Goal: Task Accomplishment & Management: Manage account settings

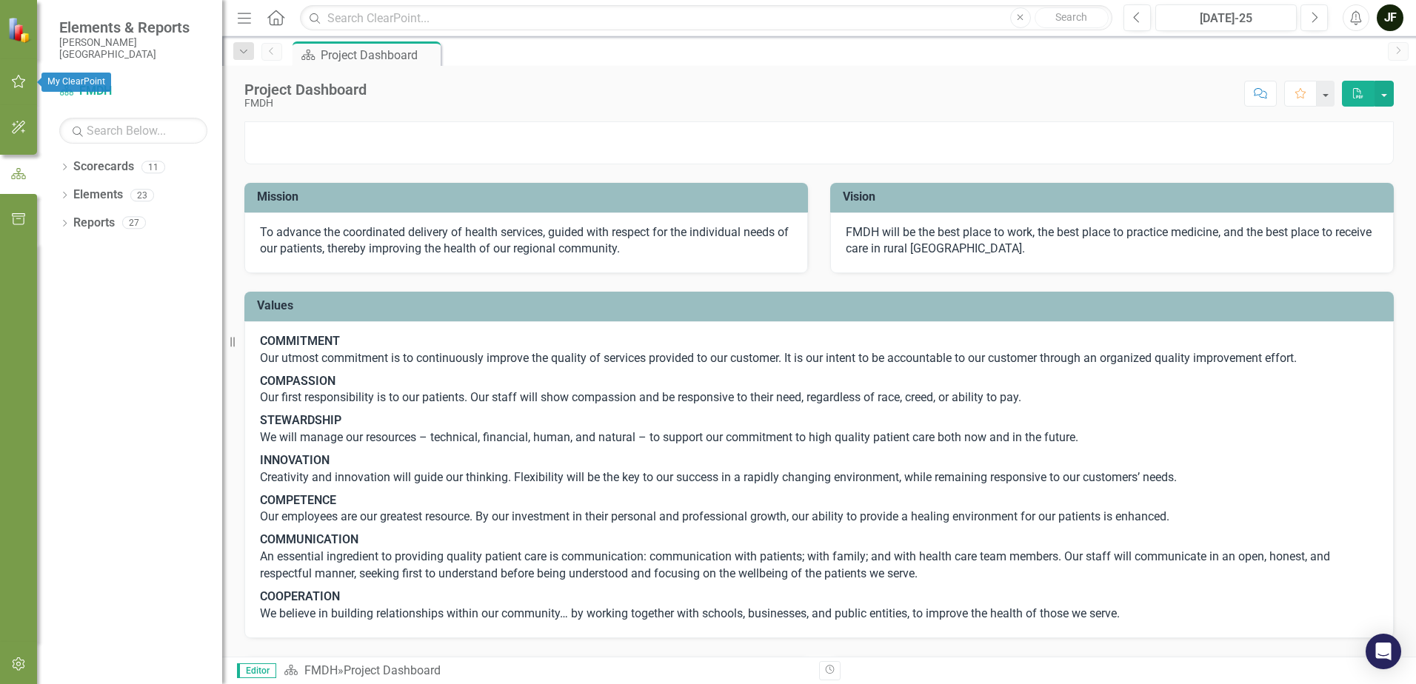
click at [20, 80] on icon "button" at bounding box center [19, 82] width 16 height 12
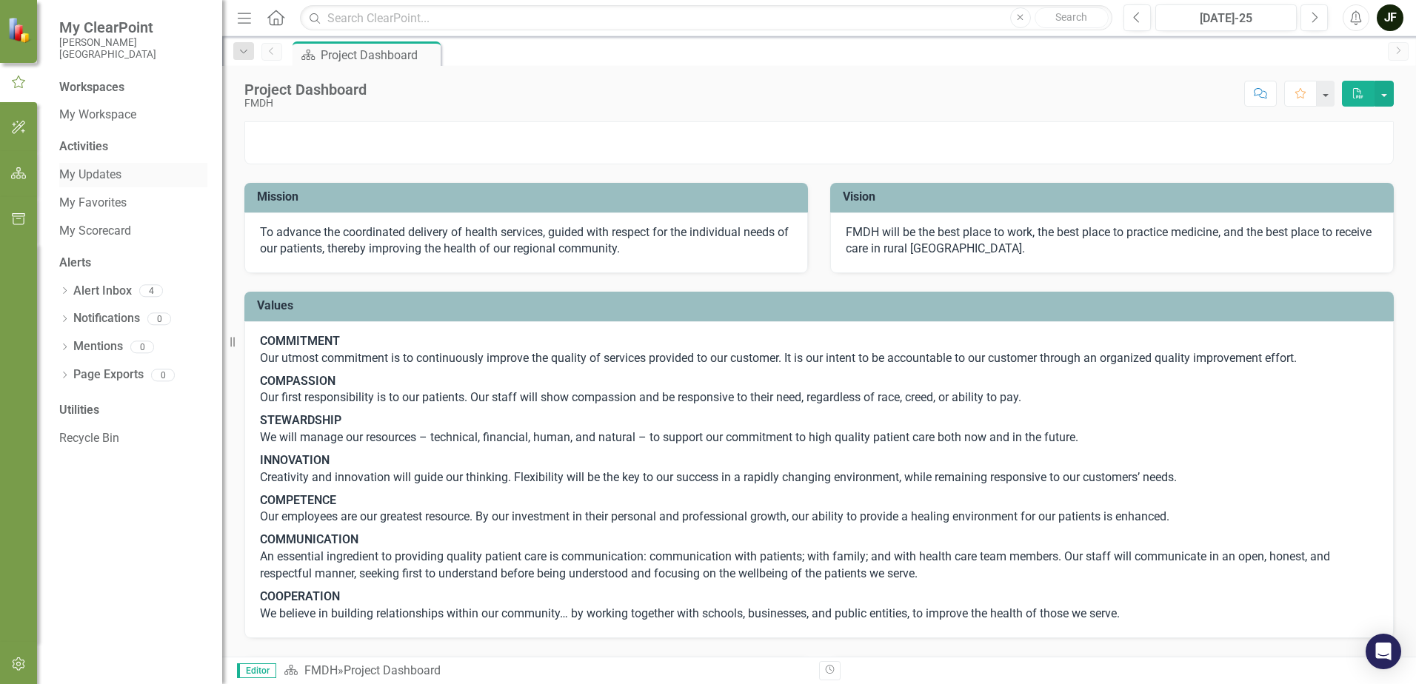
click at [96, 173] on link "My Updates" at bounding box center [133, 175] width 148 height 17
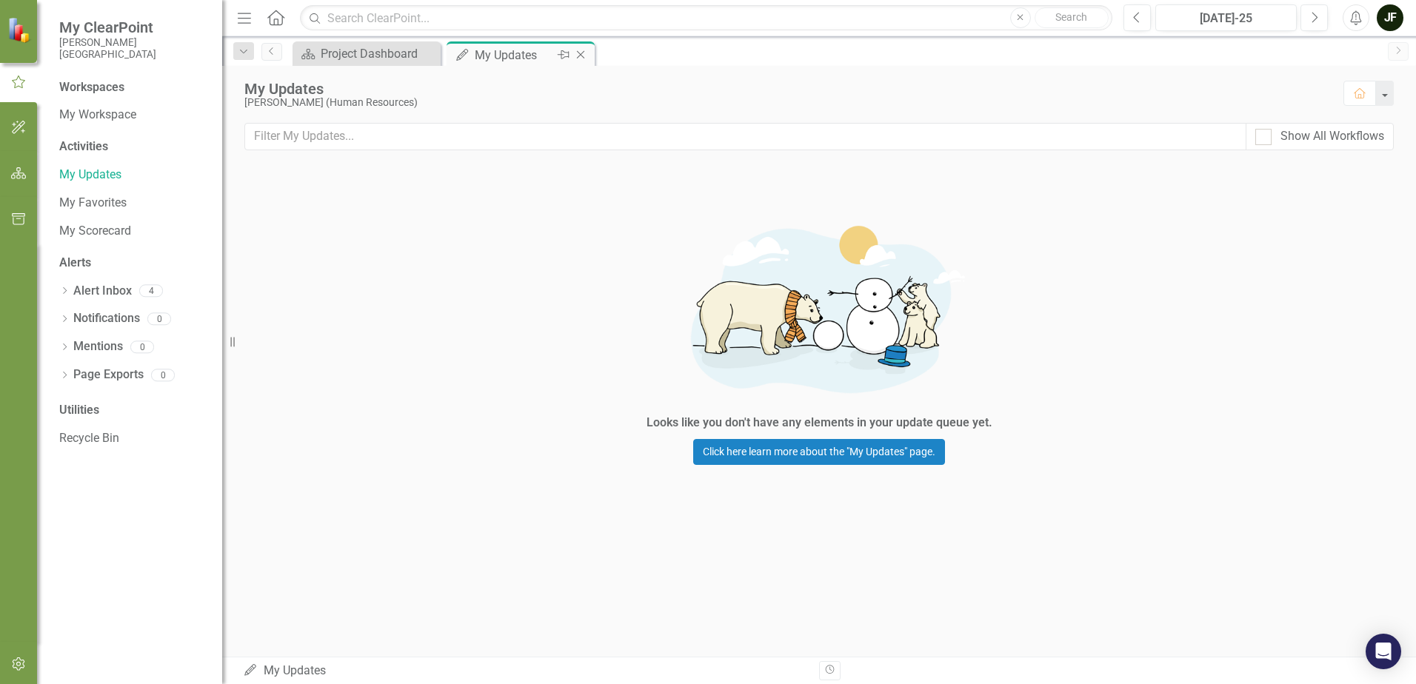
click at [581, 56] on icon "Close" at bounding box center [580, 55] width 15 height 12
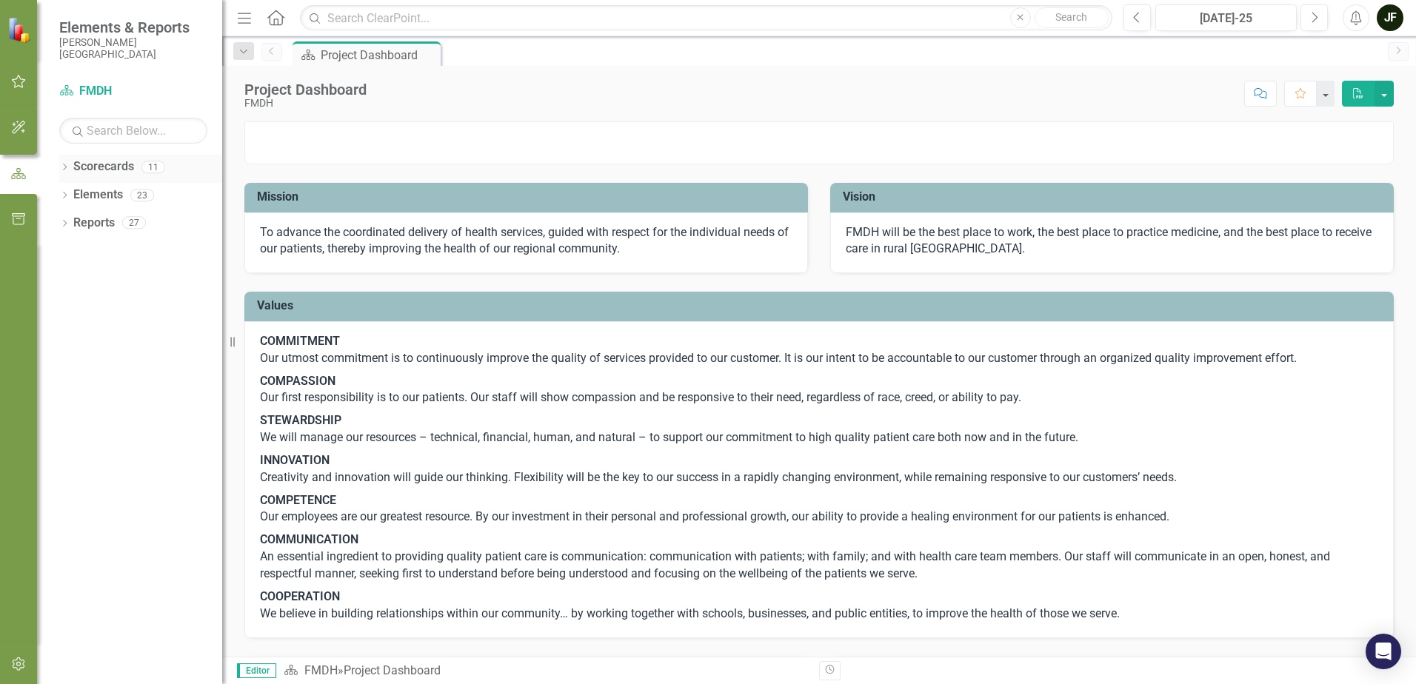
click at [108, 169] on link "Scorecards" at bounding box center [103, 166] width 61 height 17
click at [65, 164] on div "Dropdown" at bounding box center [64, 169] width 10 height 13
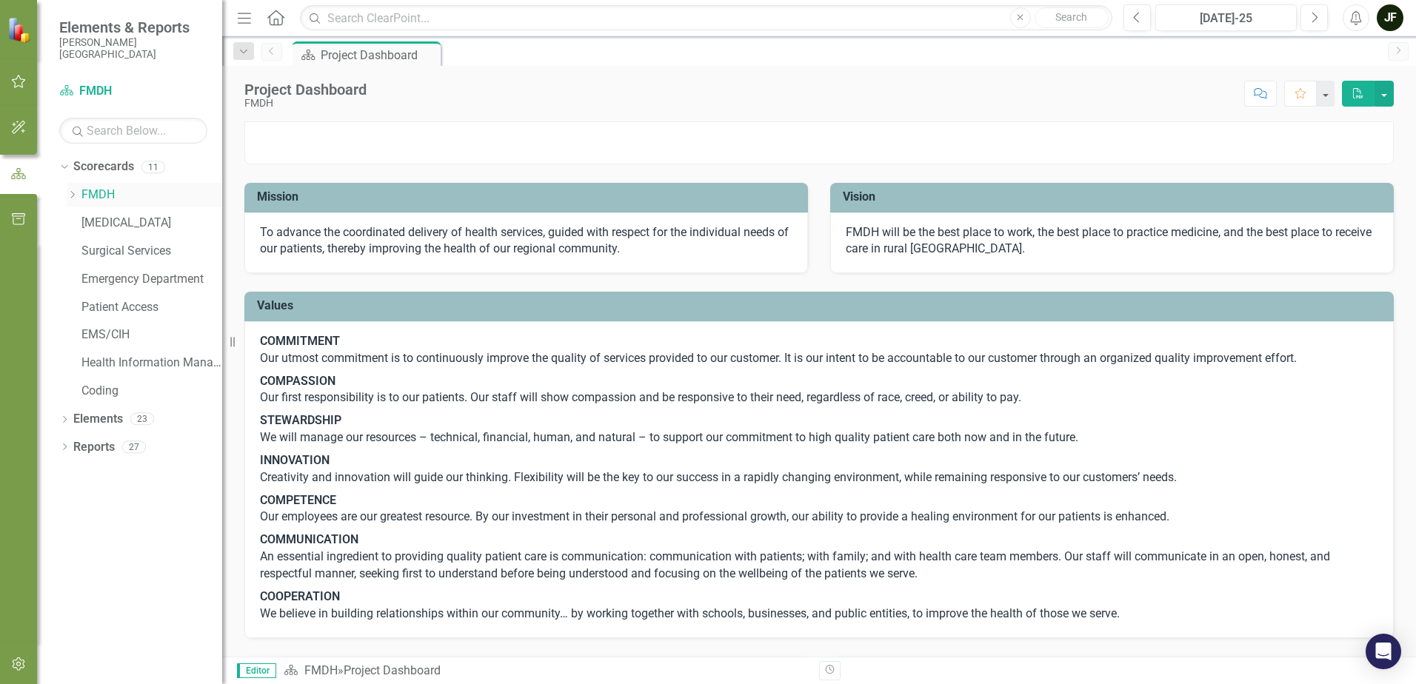
click at [76, 194] on icon "Dropdown" at bounding box center [72, 194] width 11 height 9
click at [85, 221] on icon "Dropdown" at bounding box center [86, 222] width 11 height 9
click at [119, 276] on link "HR" at bounding box center [166, 279] width 111 height 17
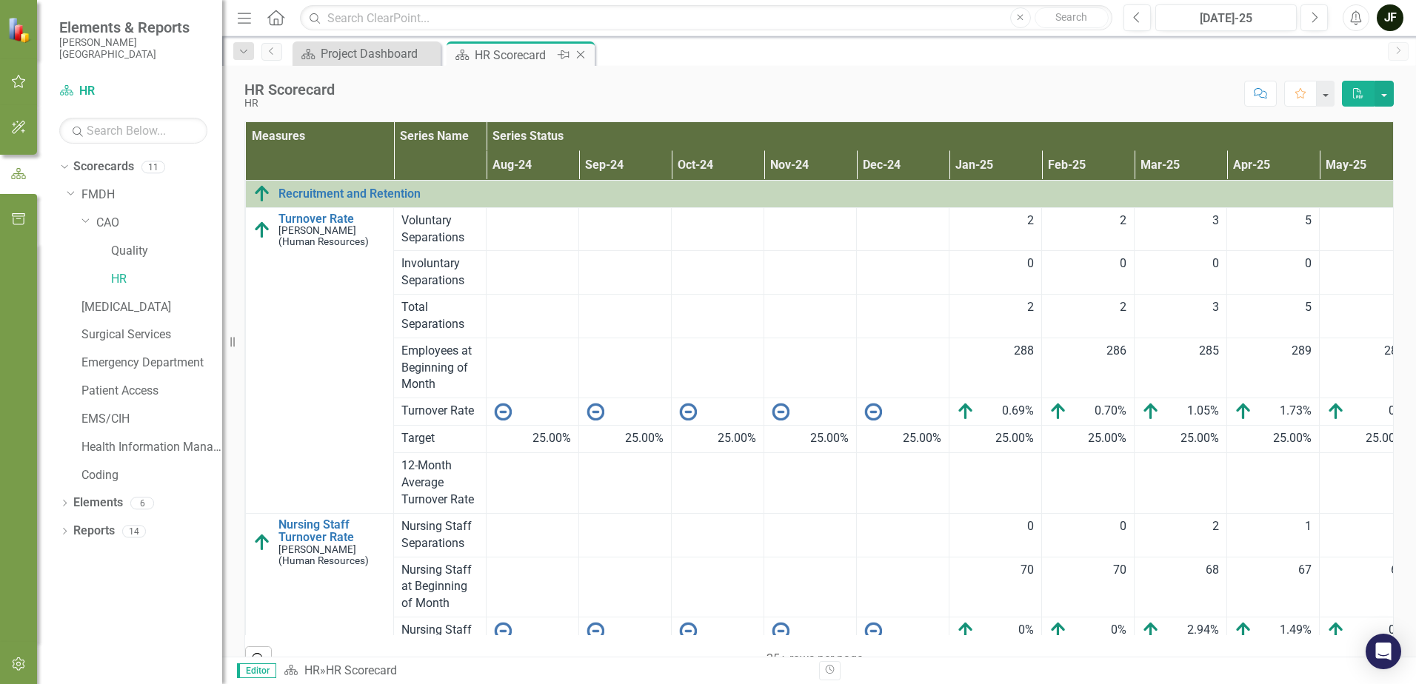
click at [580, 53] on icon "Close" at bounding box center [580, 55] width 15 height 12
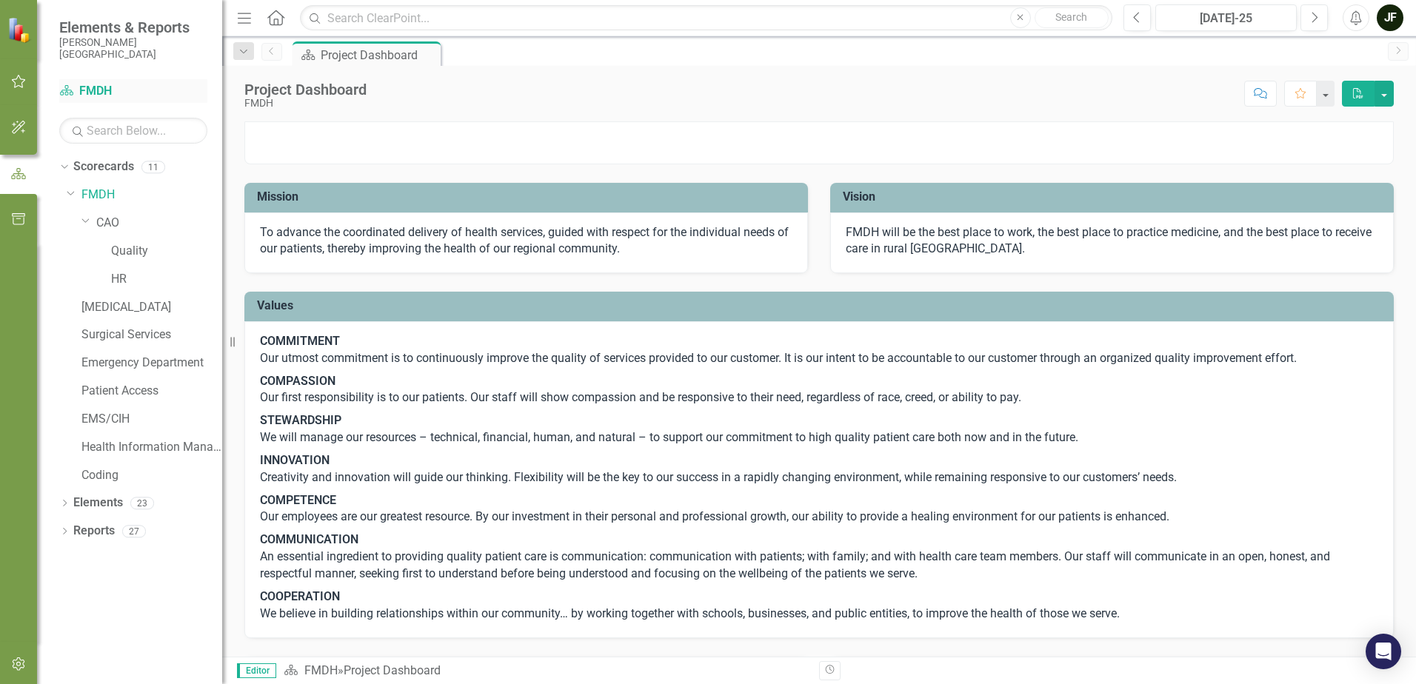
click at [93, 89] on link "Scorecard FMDH" at bounding box center [133, 91] width 148 height 17
click at [22, 76] on icon "button" at bounding box center [19, 82] width 16 height 12
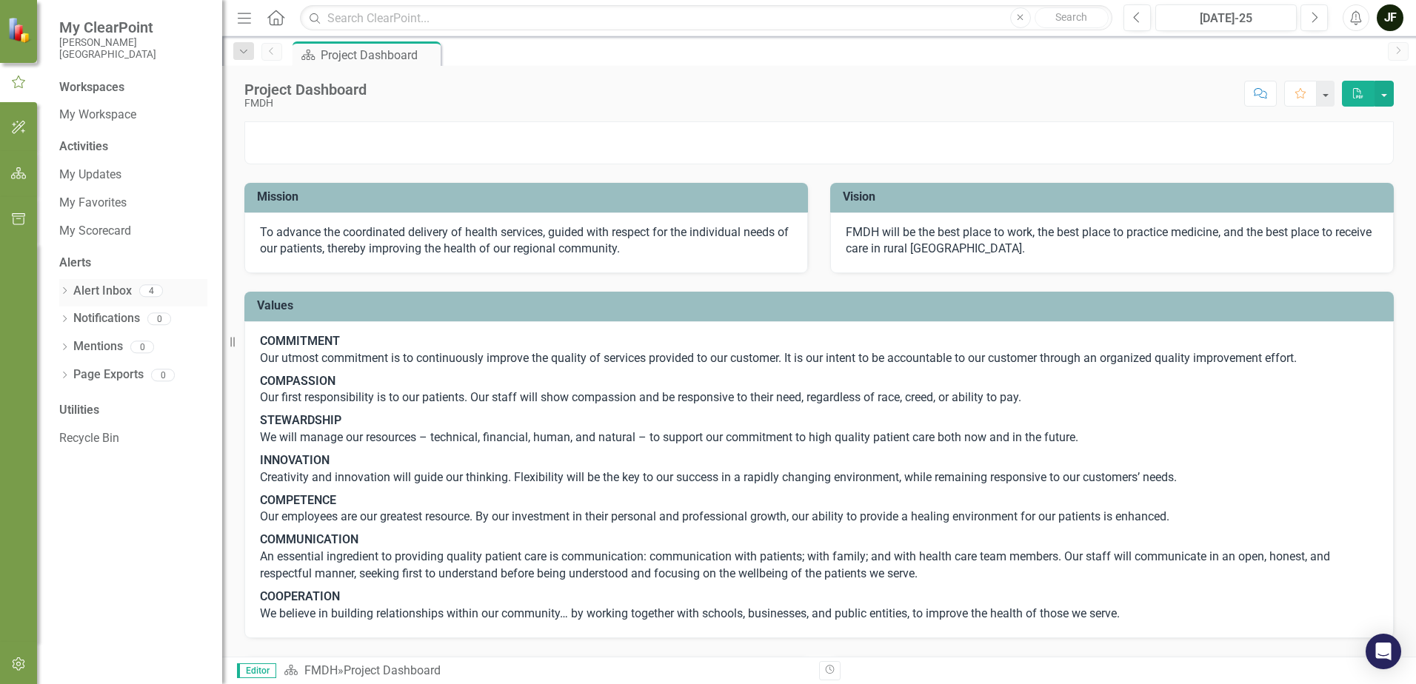
click at [94, 289] on link "Alert Inbox" at bounding box center [102, 291] width 58 height 17
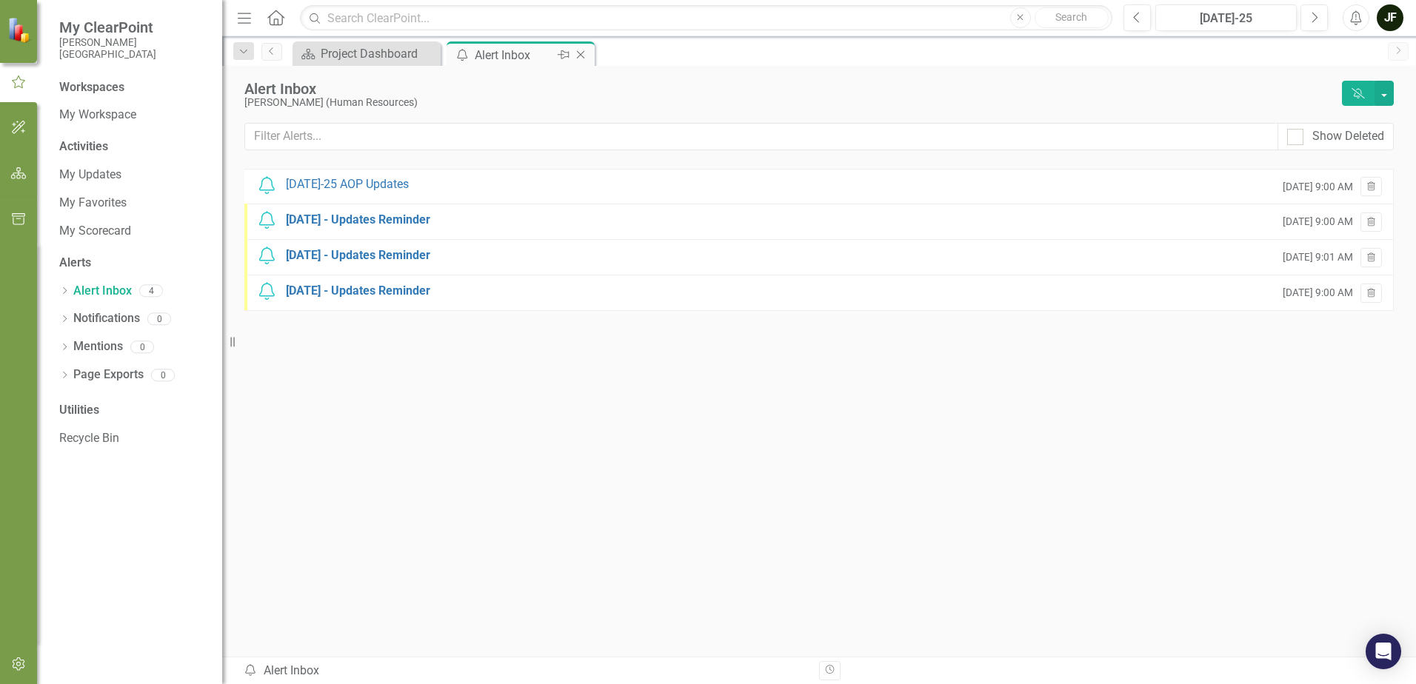
click at [580, 55] on icon at bounding box center [581, 55] width 8 height 8
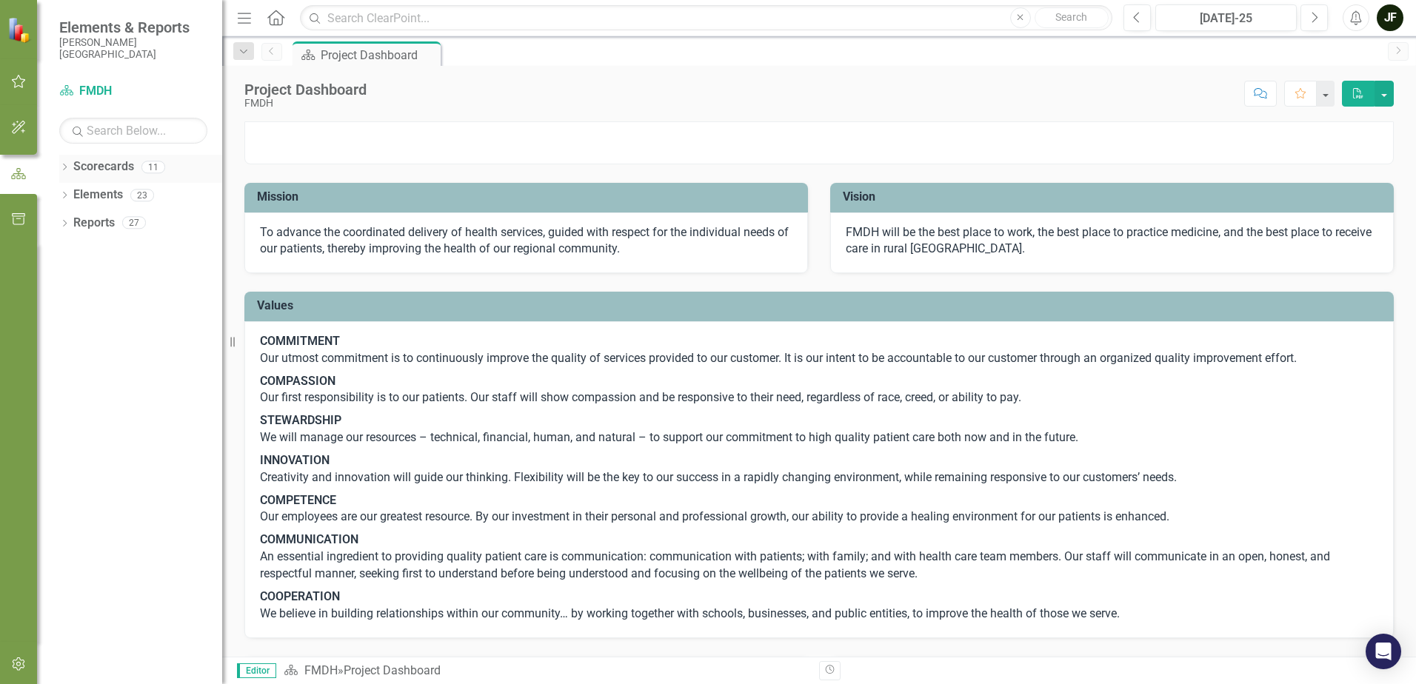
click at [64, 168] on icon "Dropdown" at bounding box center [64, 168] width 10 height 8
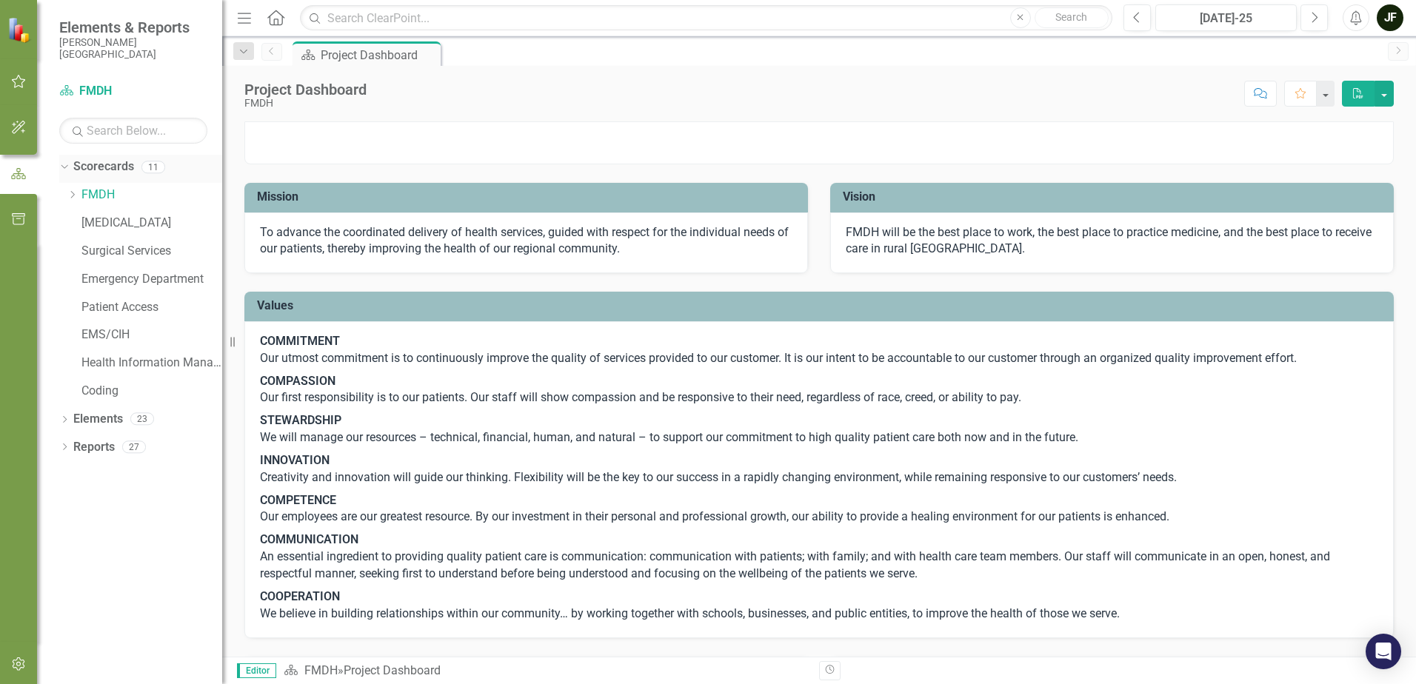
click at [64, 169] on icon "Dropdown" at bounding box center [62, 166] width 8 height 10
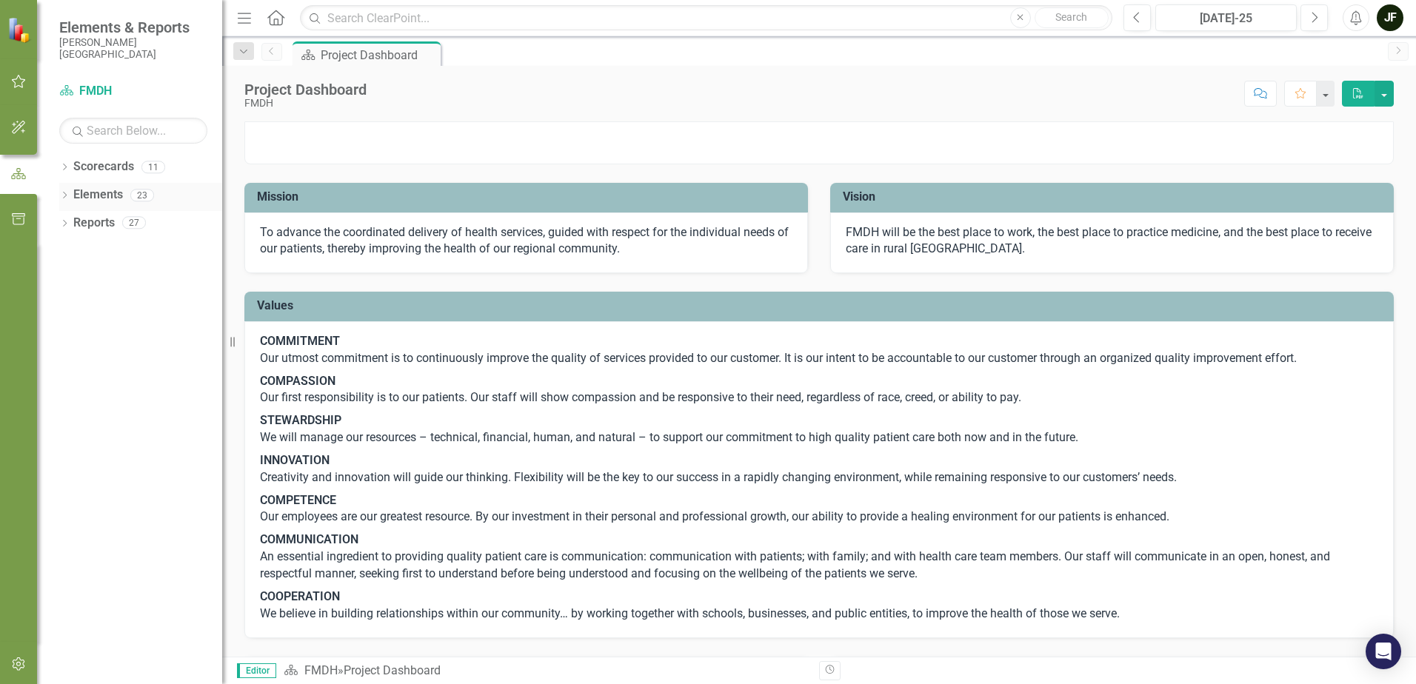
click at [65, 195] on icon "Dropdown" at bounding box center [64, 196] width 10 height 8
click at [65, 197] on icon "Dropdown" at bounding box center [62, 195] width 8 height 10
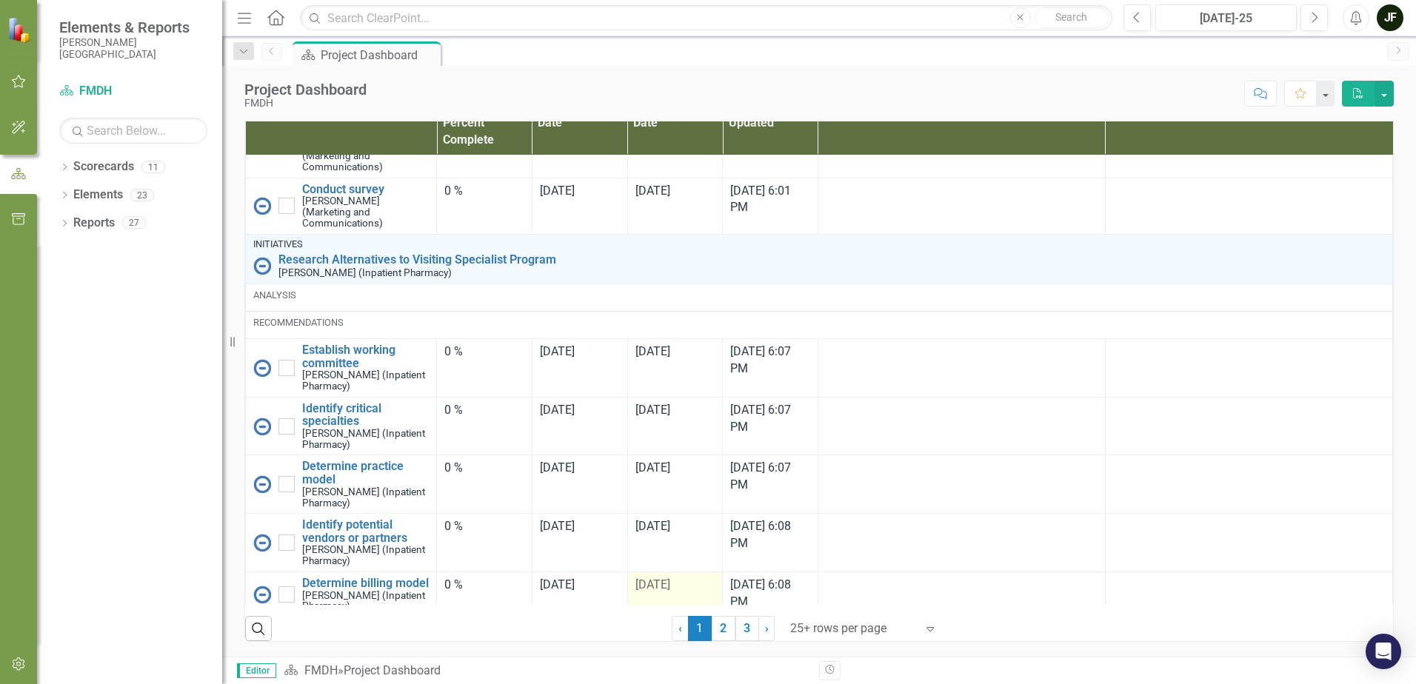
scroll to position [985, 0]
click at [711, 626] on link "2" at bounding box center [723, 628] width 24 height 25
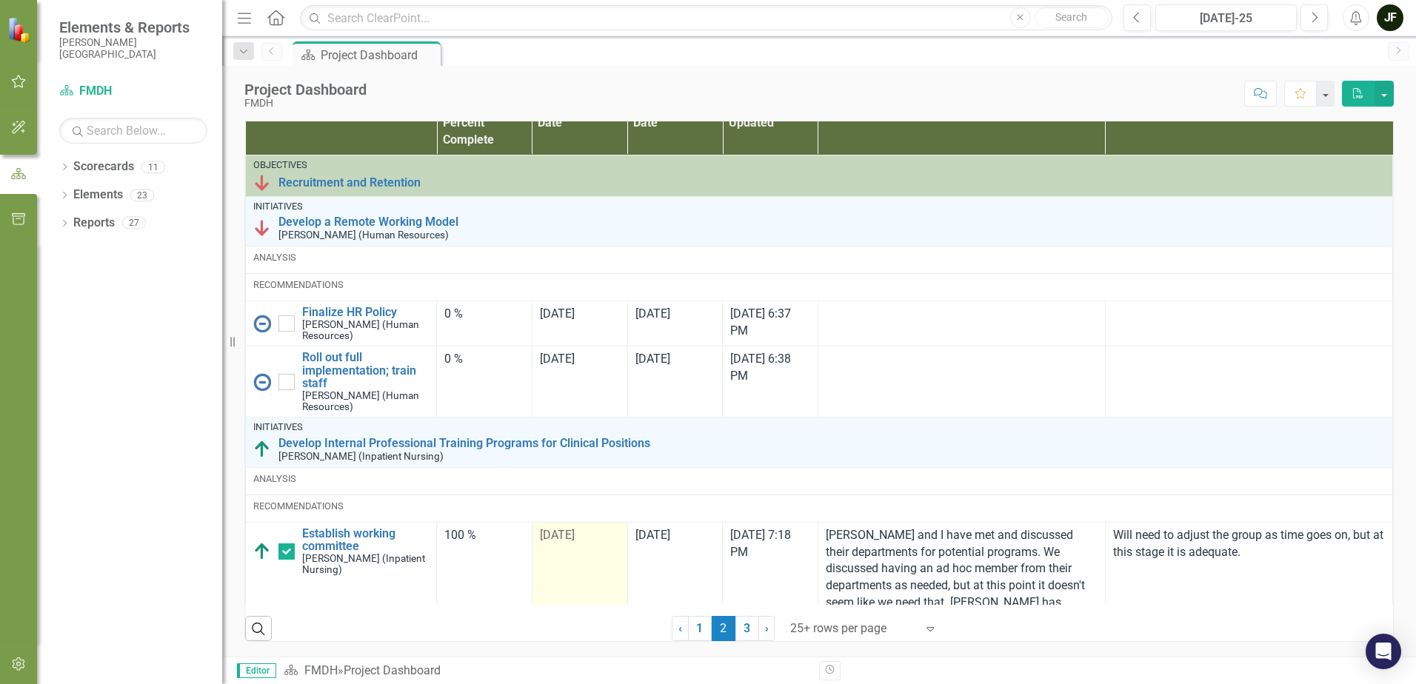
checkbox input "true"
checkbox input "false"
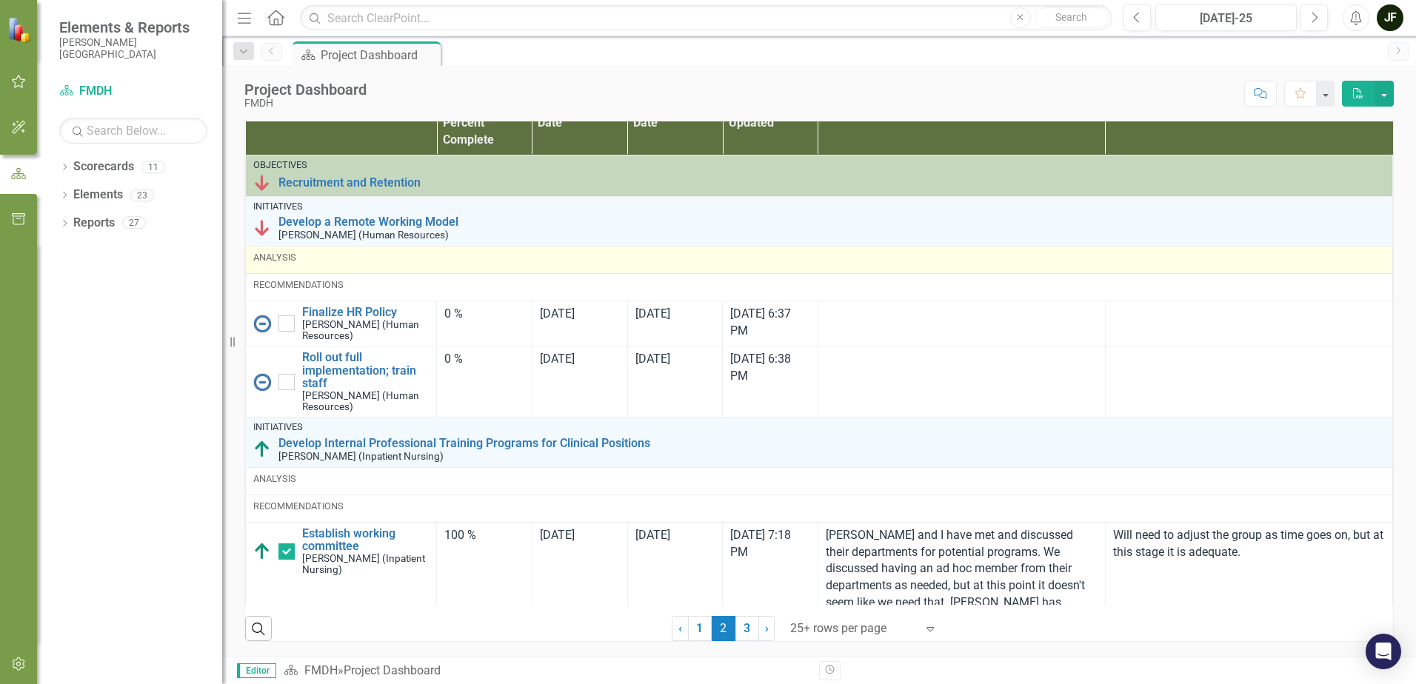
click at [272, 255] on div "Analysis" at bounding box center [818, 257] width 1131 height 13
click at [284, 260] on div "Analysis" at bounding box center [818, 257] width 1131 height 13
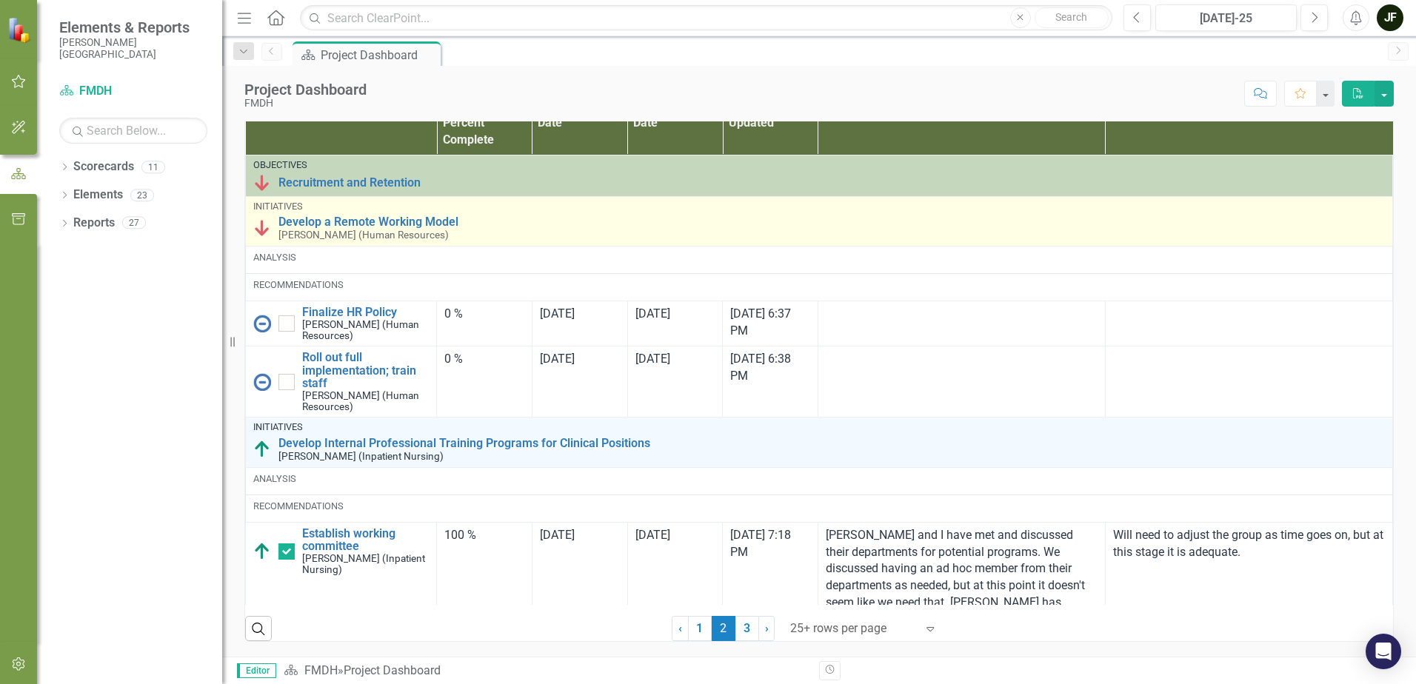
click at [261, 231] on img at bounding box center [262, 228] width 18 height 18
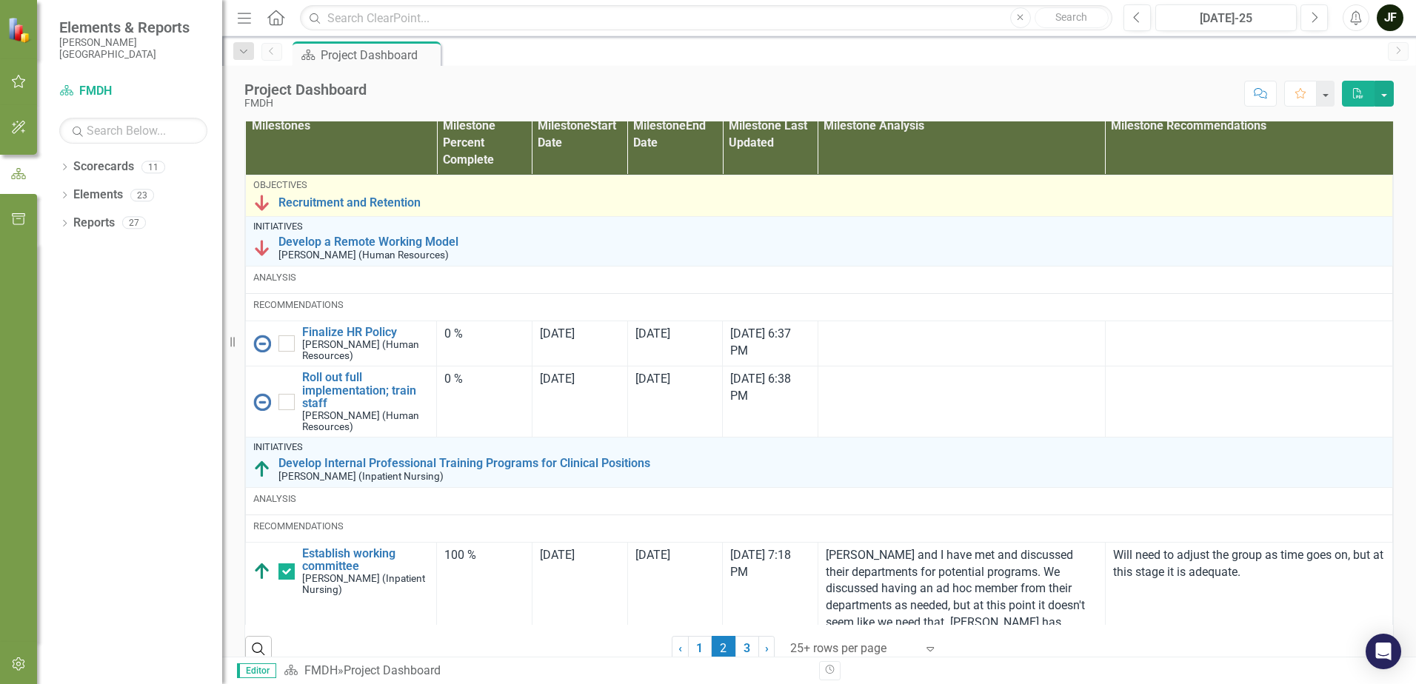
scroll to position [837, 0]
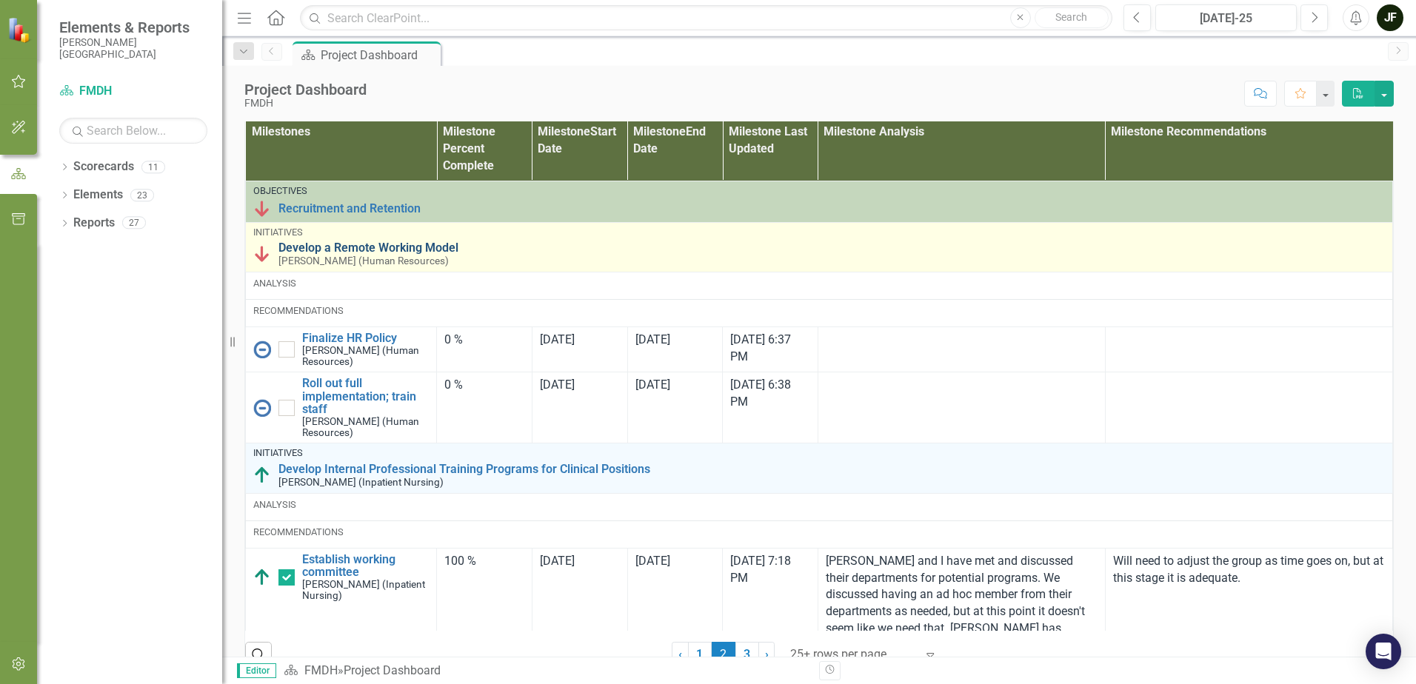
click at [392, 255] on link "Develop a Remote Working Model" at bounding box center [831, 247] width 1106 height 13
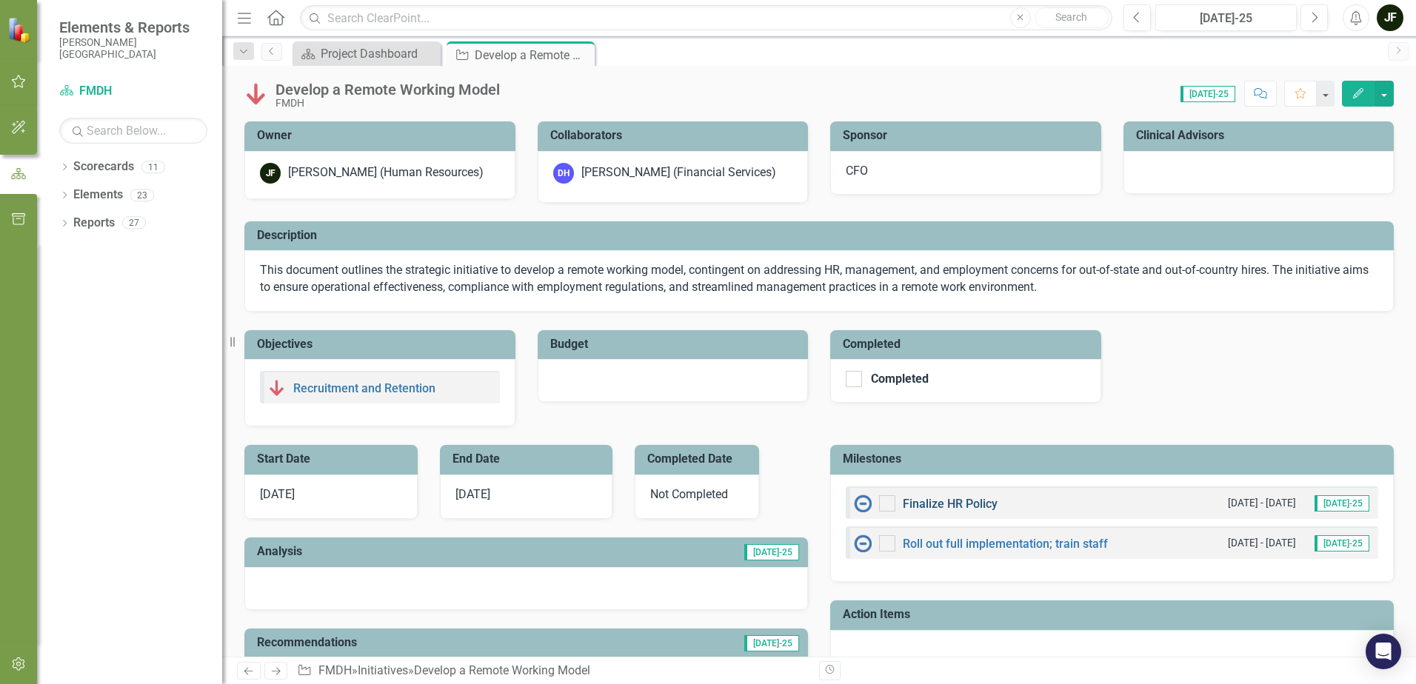
click at [916, 503] on link "Finalize HR Policy" at bounding box center [949, 504] width 95 height 14
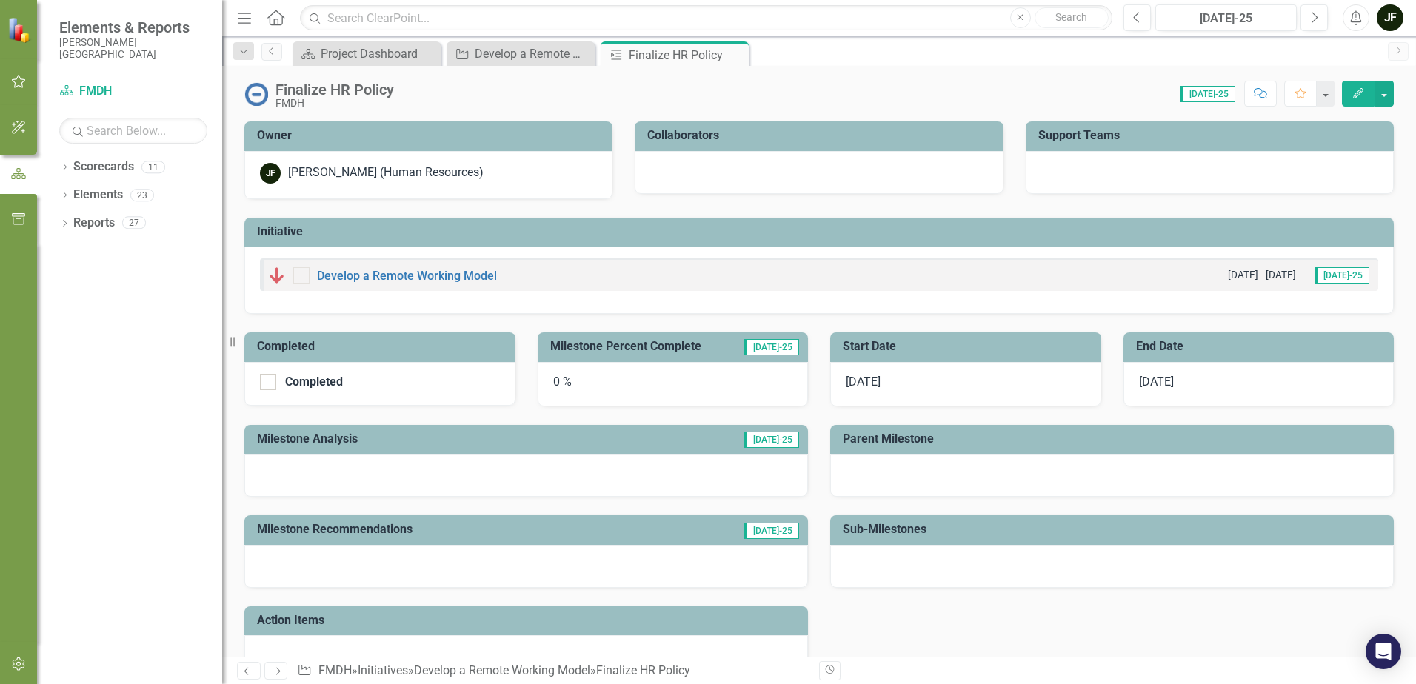
click at [569, 385] on div "0 %" at bounding box center [672, 384] width 271 height 44
click at [556, 383] on div "0 %" at bounding box center [672, 384] width 271 height 44
click at [554, 382] on div "0 %" at bounding box center [672, 384] width 271 height 44
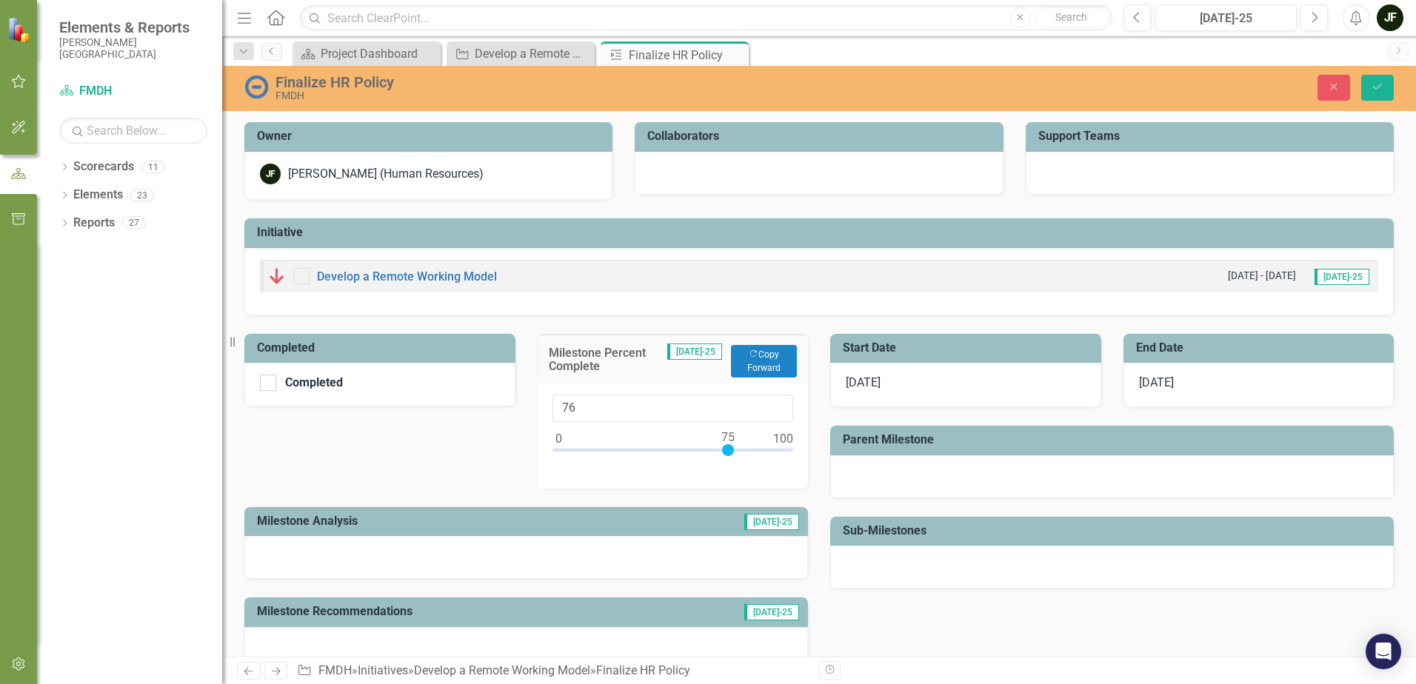
type input "75"
drag, startPoint x: 558, startPoint y: 445, endPoint x: 728, endPoint y: 446, distance: 169.5
click at [728, 446] on div at bounding box center [728, 450] width 12 height 12
click at [1382, 84] on icon "Save" at bounding box center [1376, 86] width 13 height 10
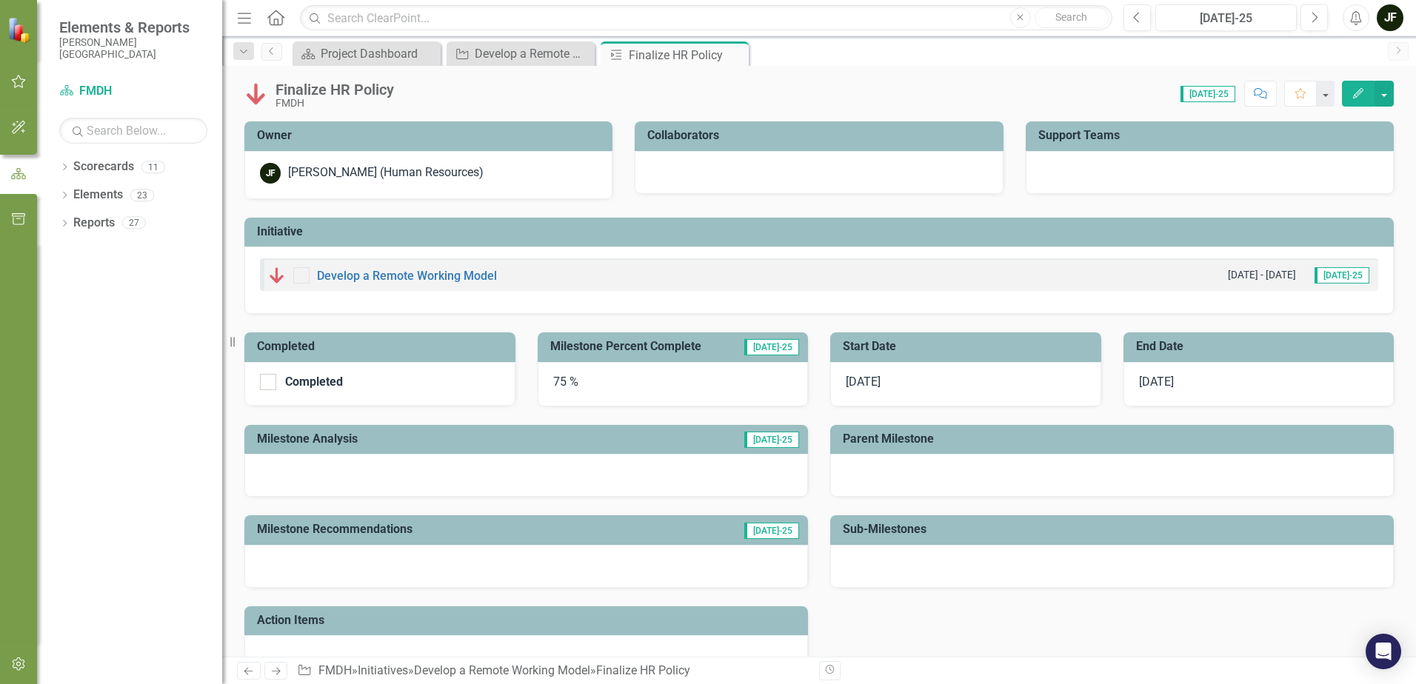
click at [1152, 380] on span "[DATE]" at bounding box center [1156, 382] width 35 height 14
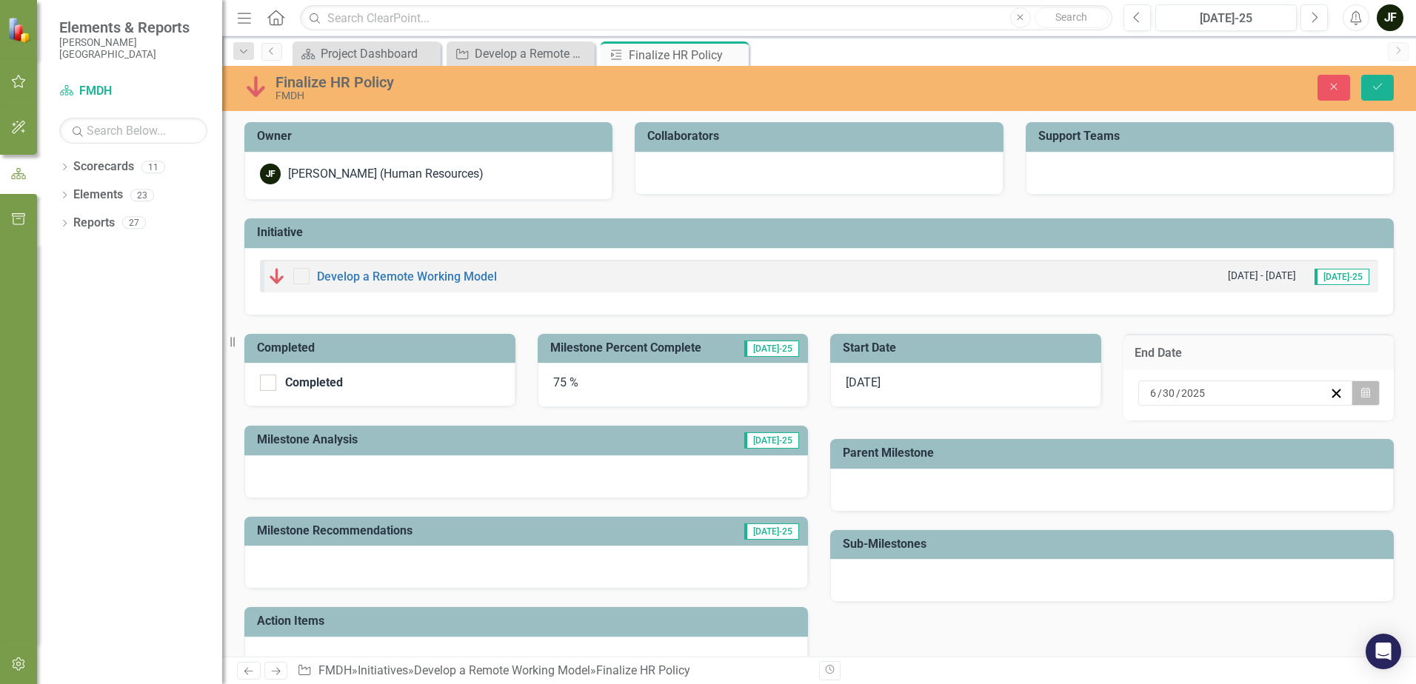
click at [1361, 397] on button "Calendar" at bounding box center [1365, 393] width 28 height 25
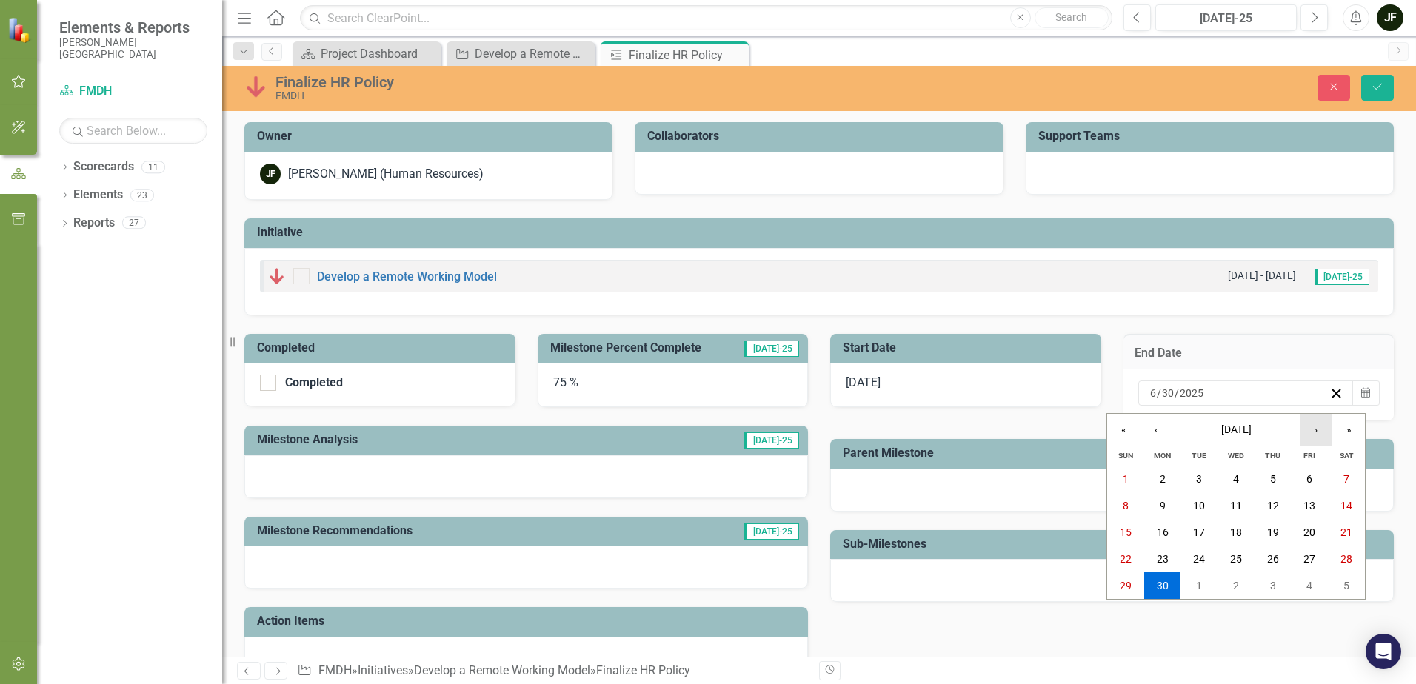
click at [1313, 433] on button "›" at bounding box center [1315, 430] width 33 height 33
click at [1127, 613] on abbr "31" at bounding box center [1125, 612] width 12 height 12
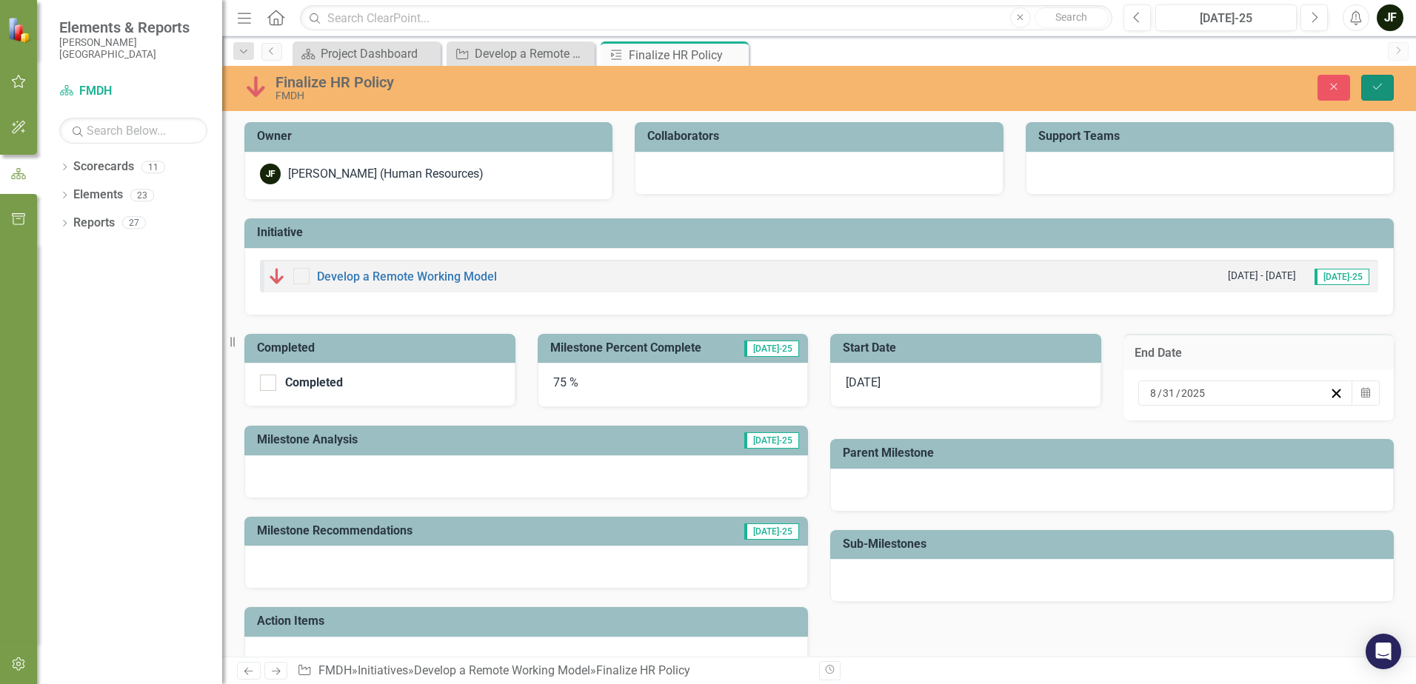
click at [1376, 86] on icon "Save" at bounding box center [1376, 86] width 13 height 10
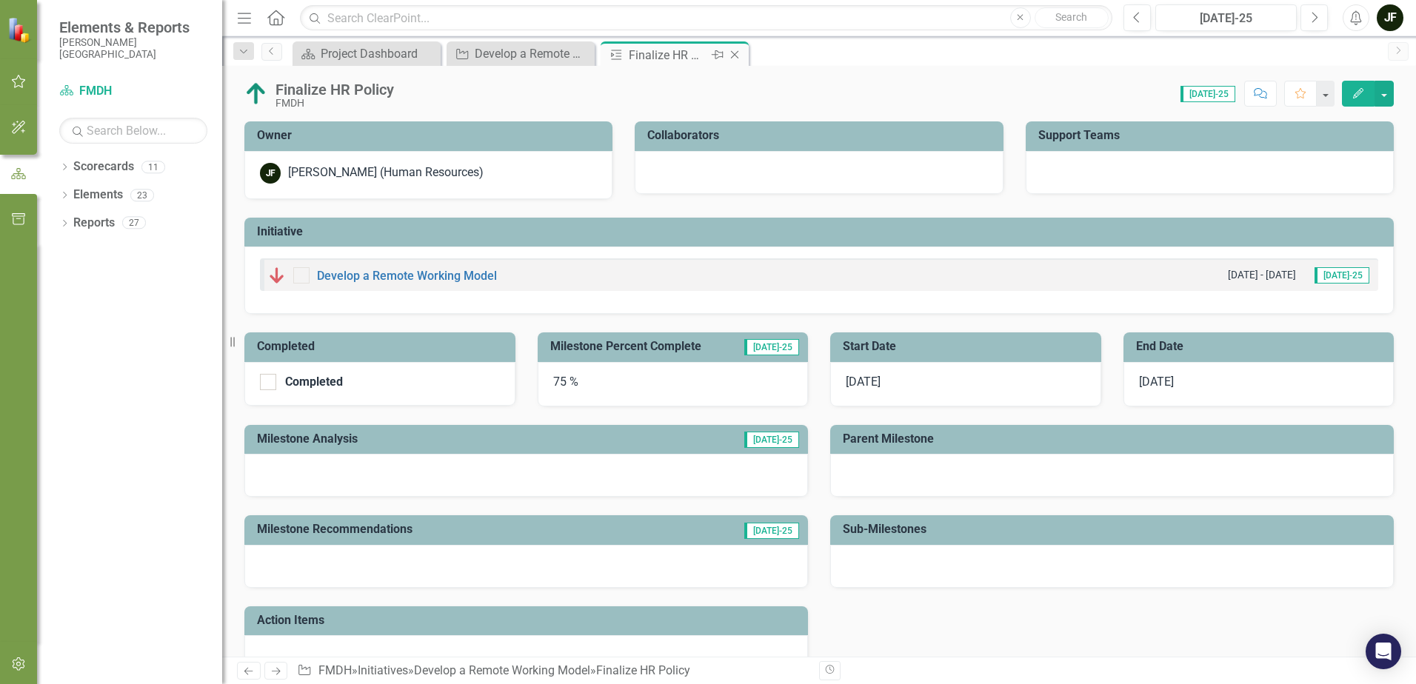
click at [734, 55] on icon "Close" at bounding box center [734, 55] width 15 height 12
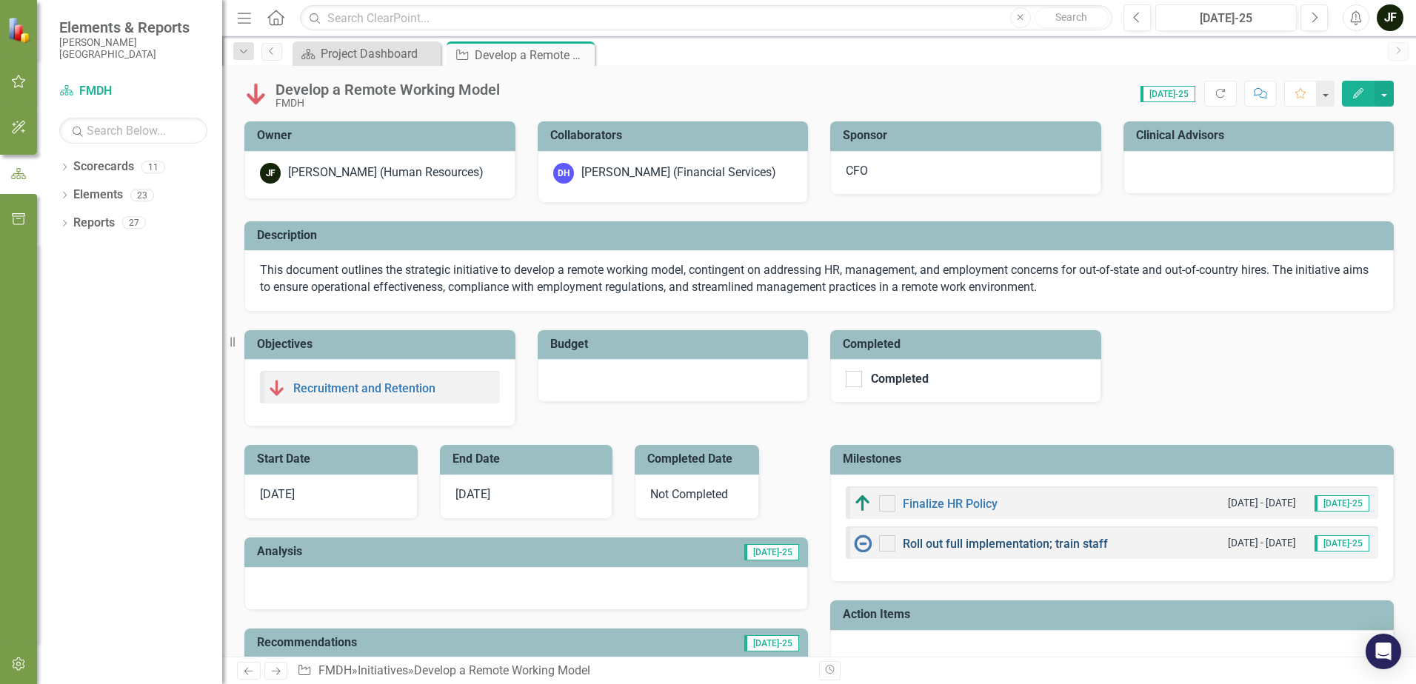
click at [939, 543] on link "Roll out full implementation; train staff" at bounding box center [1004, 544] width 205 height 14
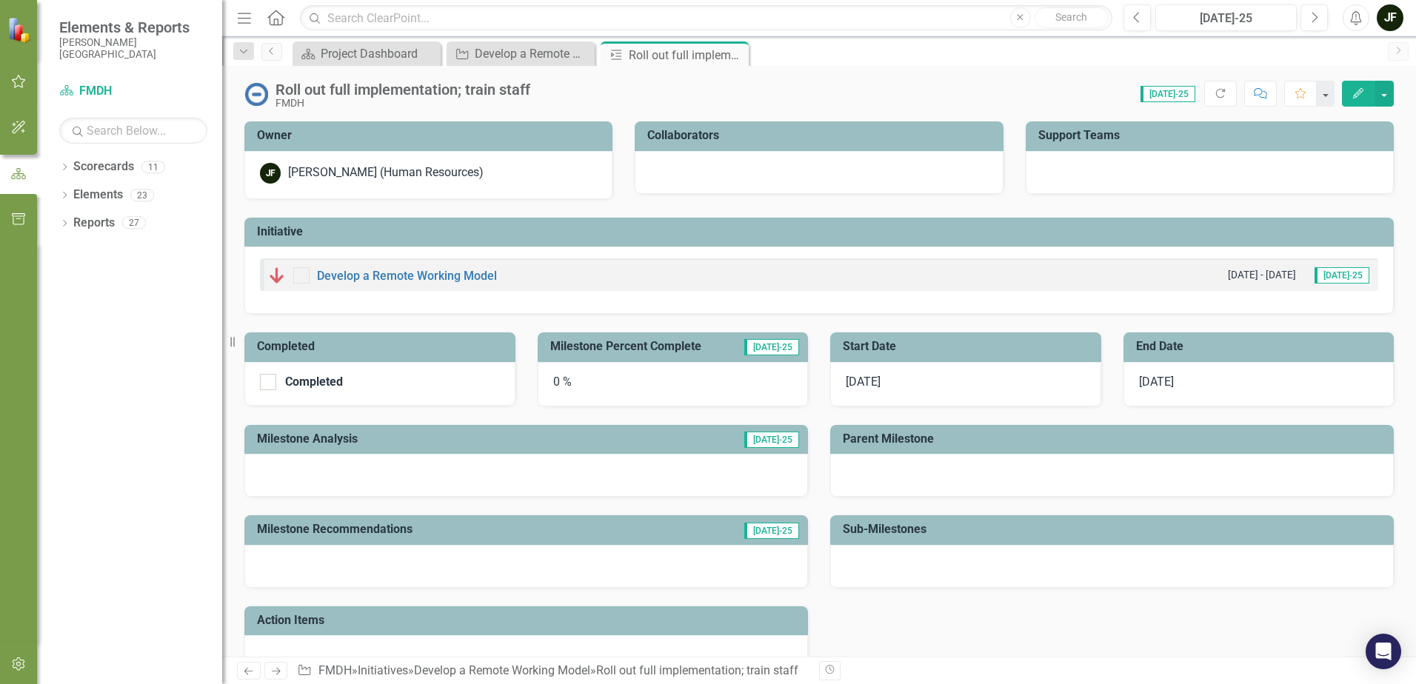
click at [1150, 381] on span "[DATE]" at bounding box center [1156, 382] width 35 height 14
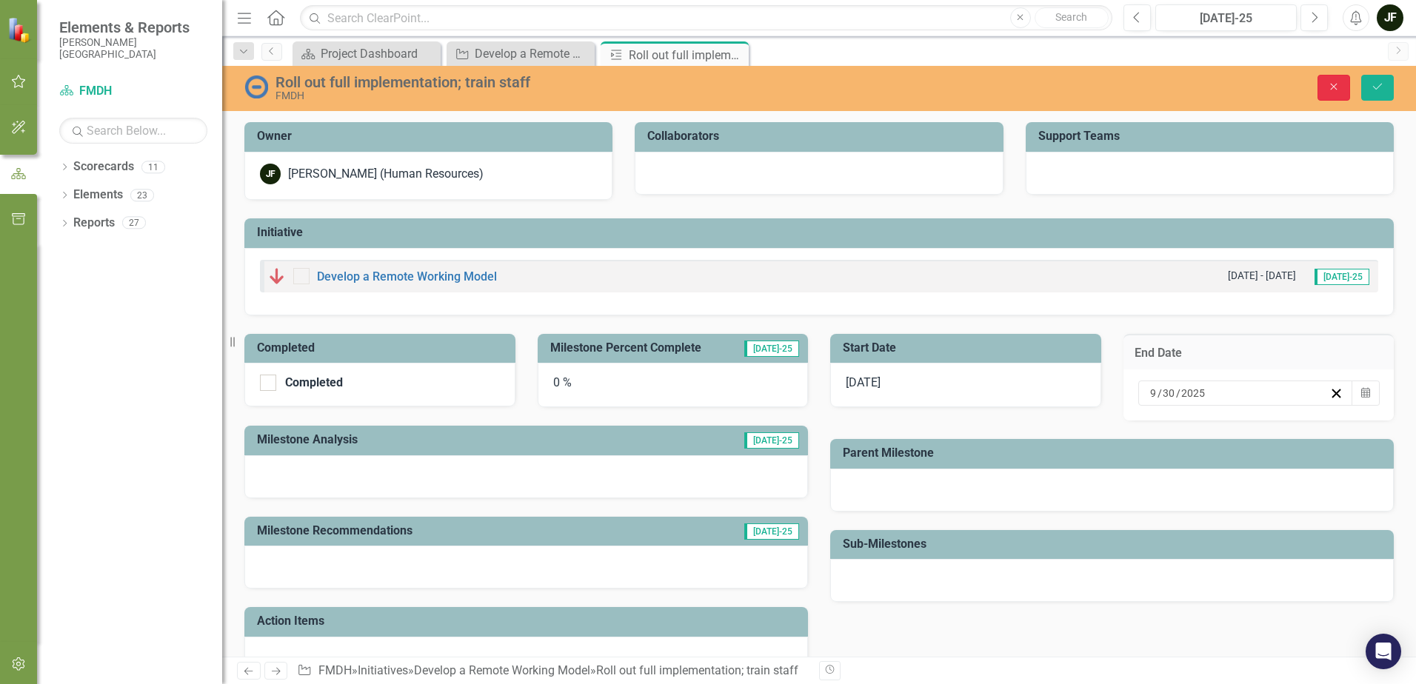
click at [1340, 86] on icon "Close" at bounding box center [1333, 86] width 13 height 10
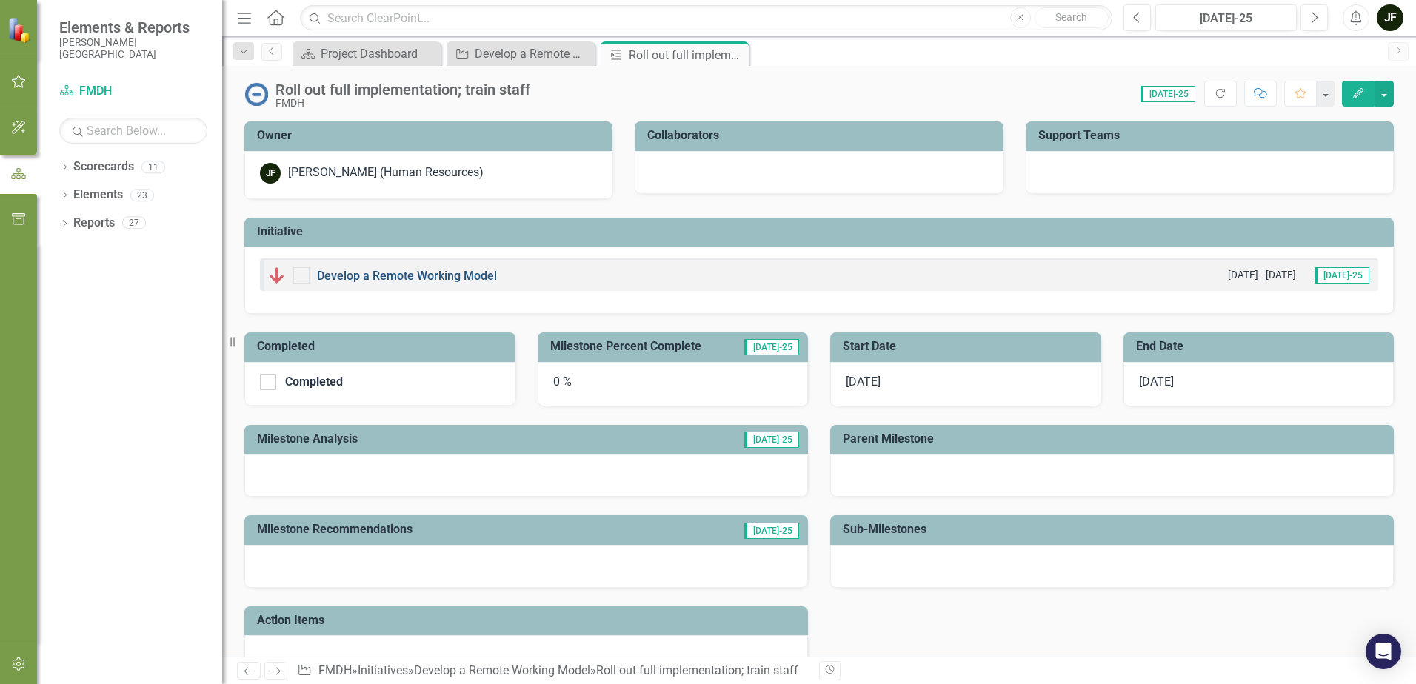
click at [353, 275] on link "Develop a Remote Working Model" at bounding box center [407, 276] width 180 height 14
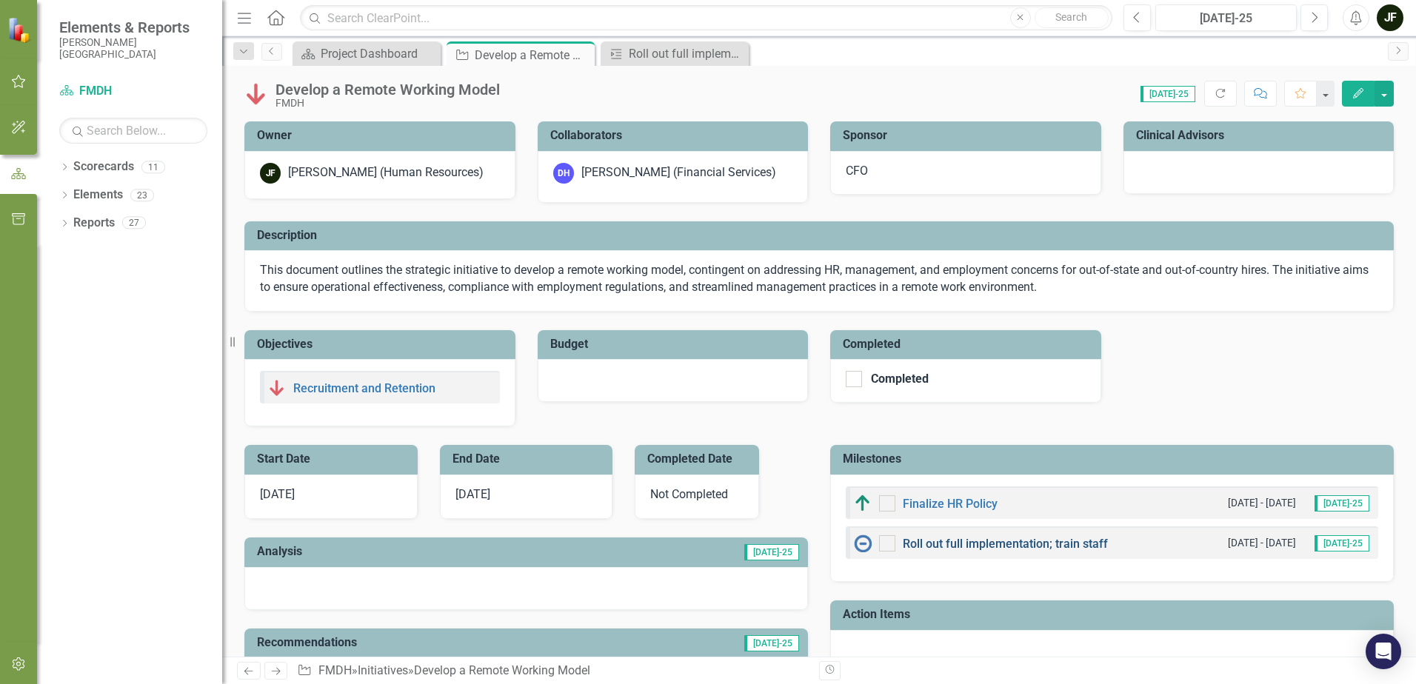
click at [959, 546] on link "Roll out full implementation; train staff" at bounding box center [1004, 544] width 205 height 14
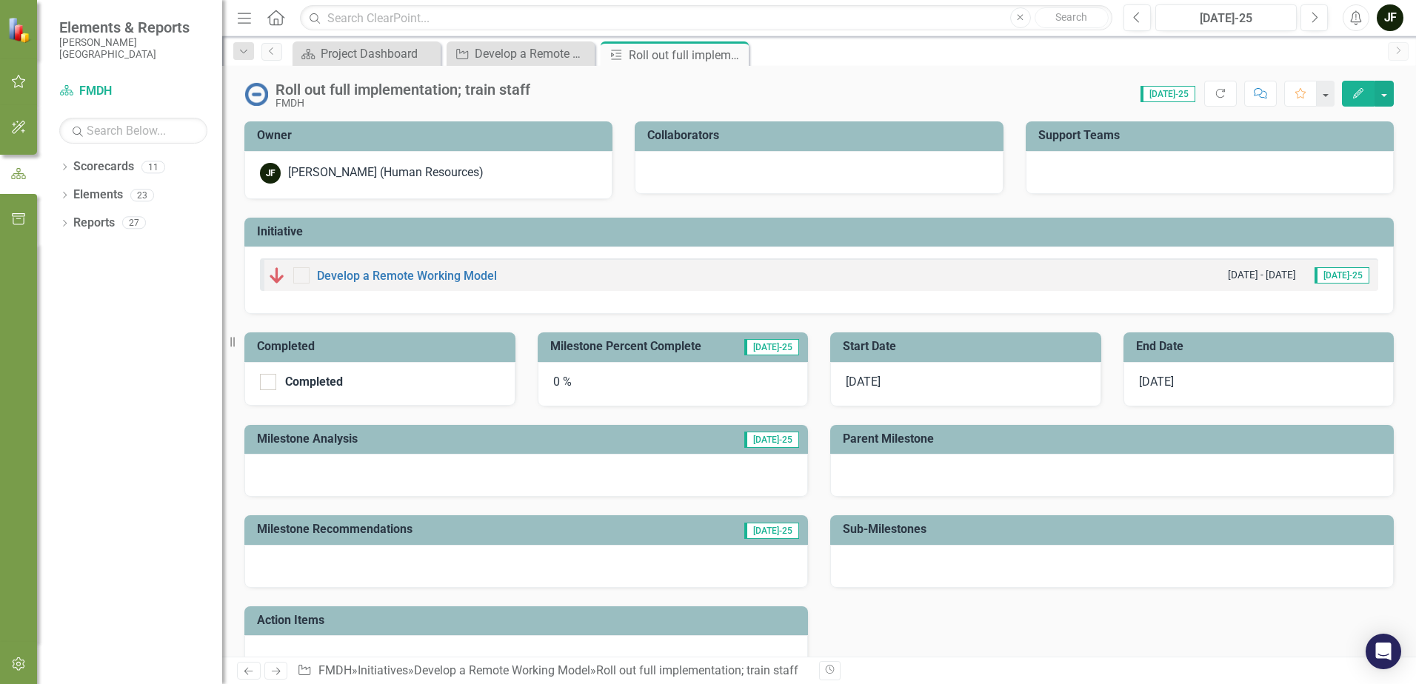
click at [862, 383] on span "[DATE]" at bounding box center [862, 382] width 35 height 14
click at [862, 382] on span "[DATE]" at bounding box center [862, 382] width 35 height 14
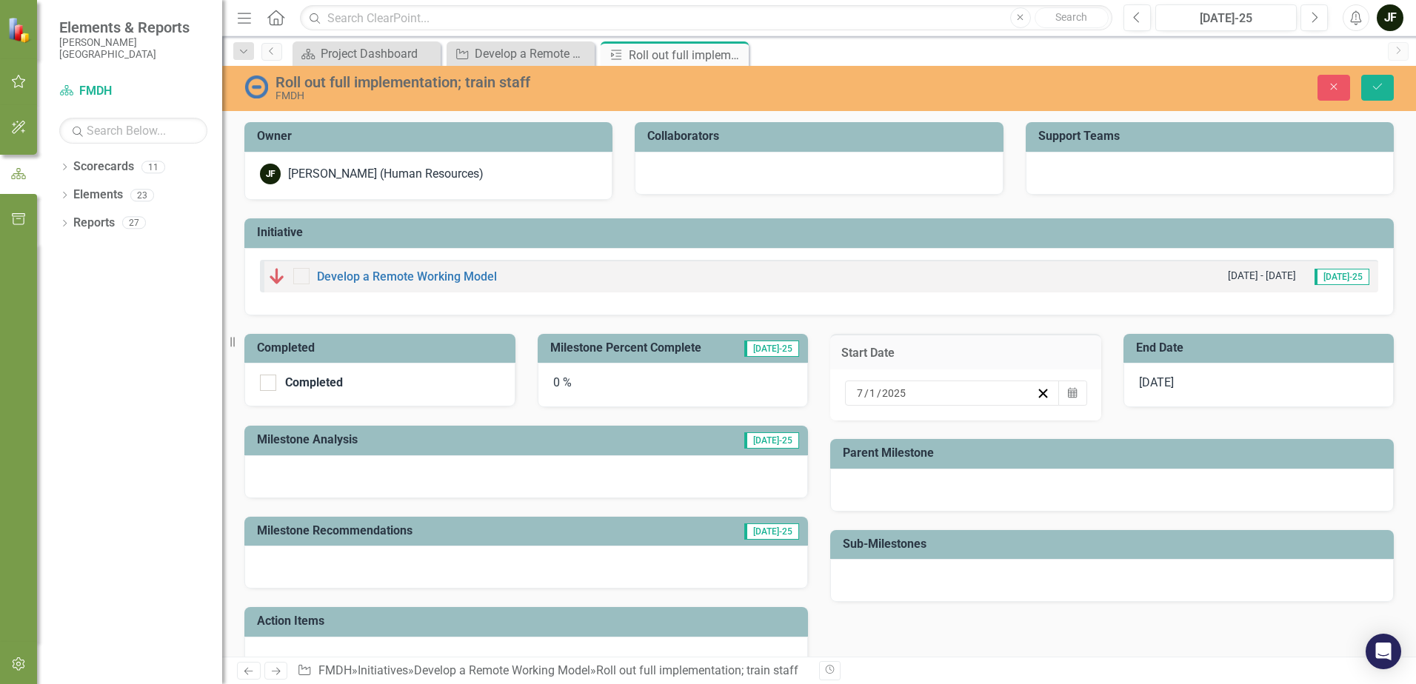
click at [862, 382] on div "[DATE]" at bounding box center [952, 393] width 215 height 25
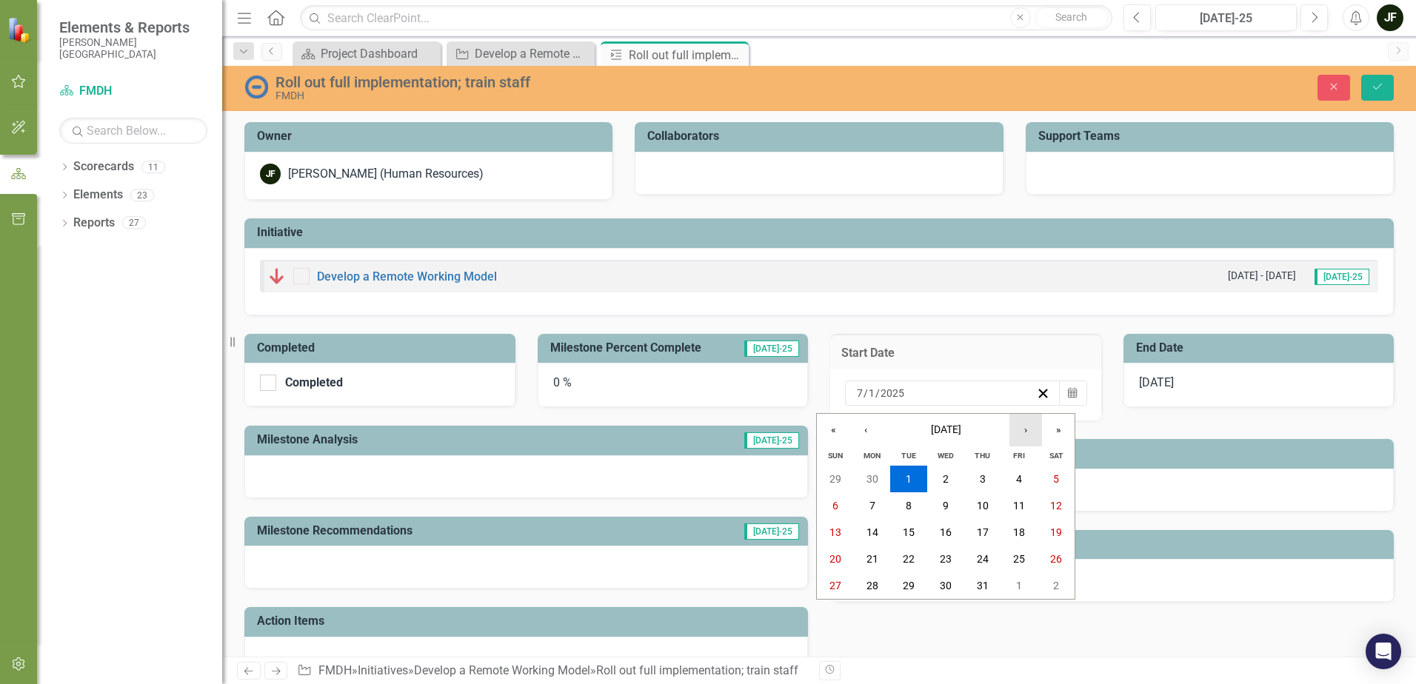
click at [1024, 429] on button "›" at bounding box center [1025, 430] width 33 height 33
click at [878, 479] on button "1" at bounding box center [872, 479] width 37 height 27
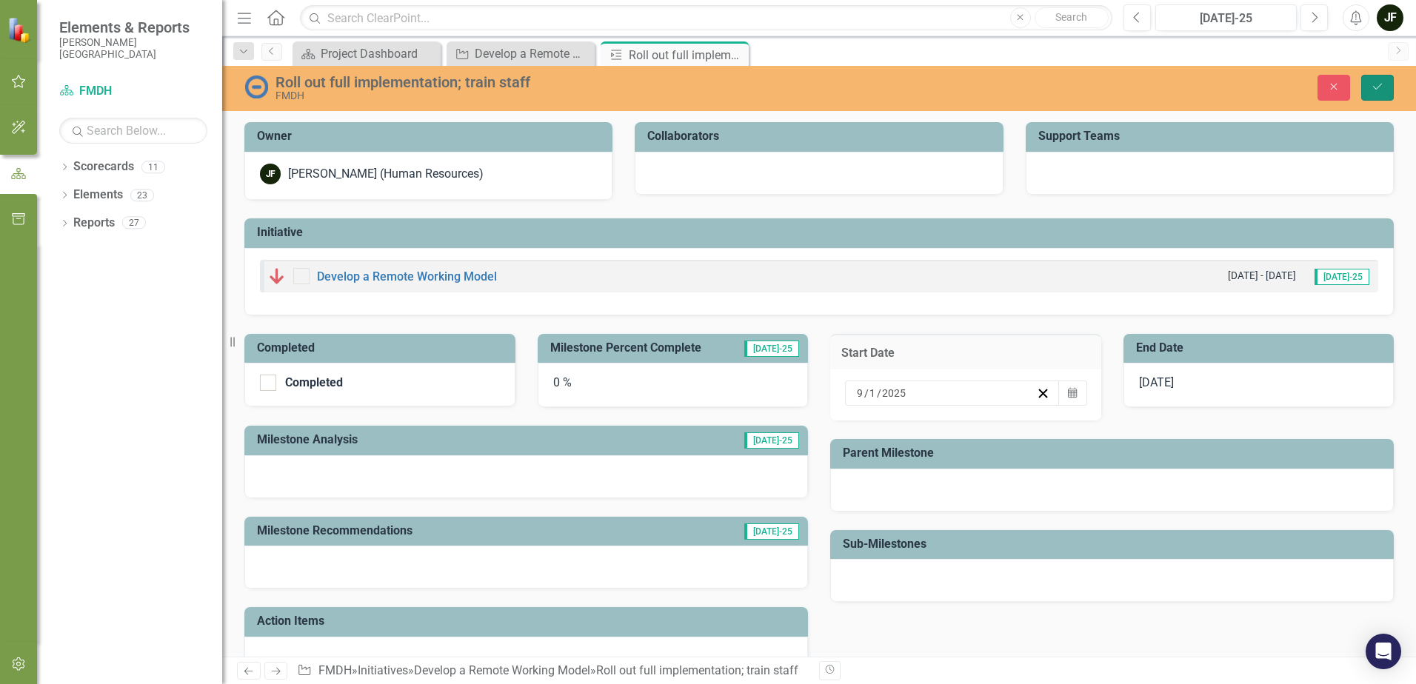
click at [1372, 79] on button "Save" at bounding box center [1377, 88] width 33 height 26
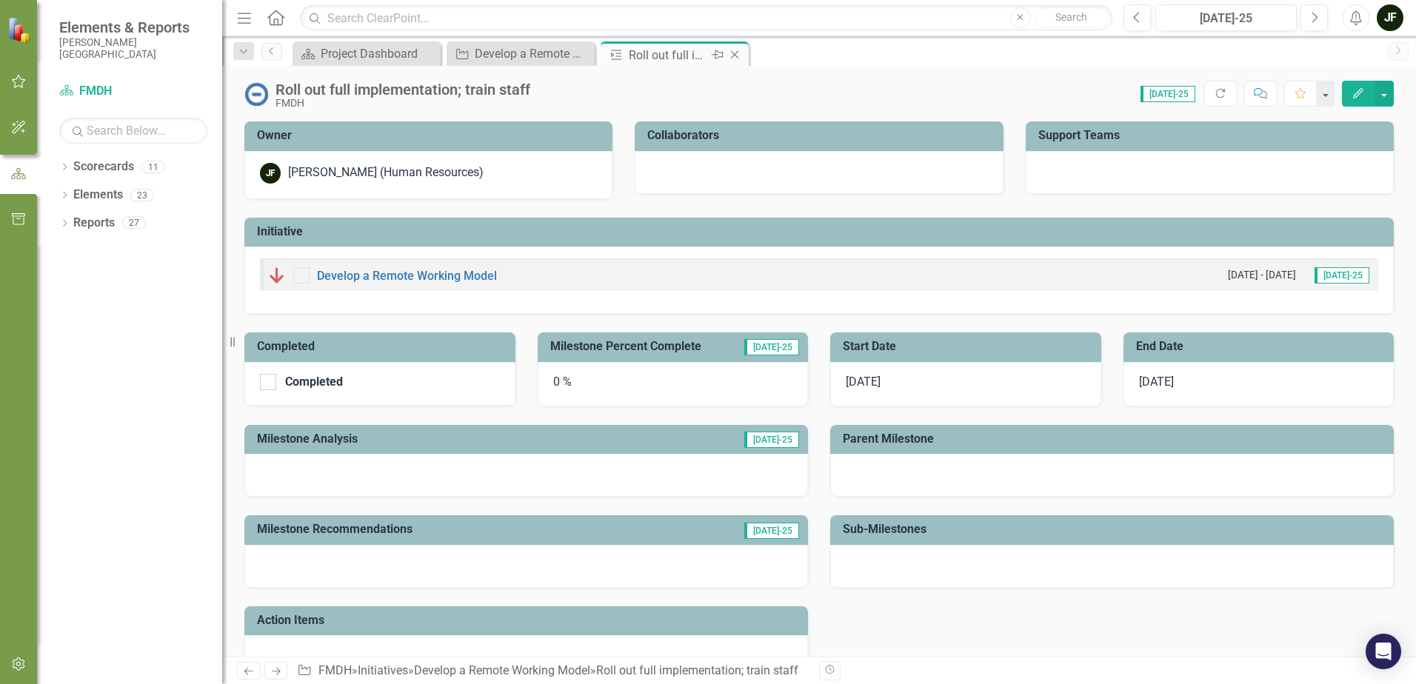
click at [736, 54] on icon "Close" at bounding box center [734, 55] width 15 height 12
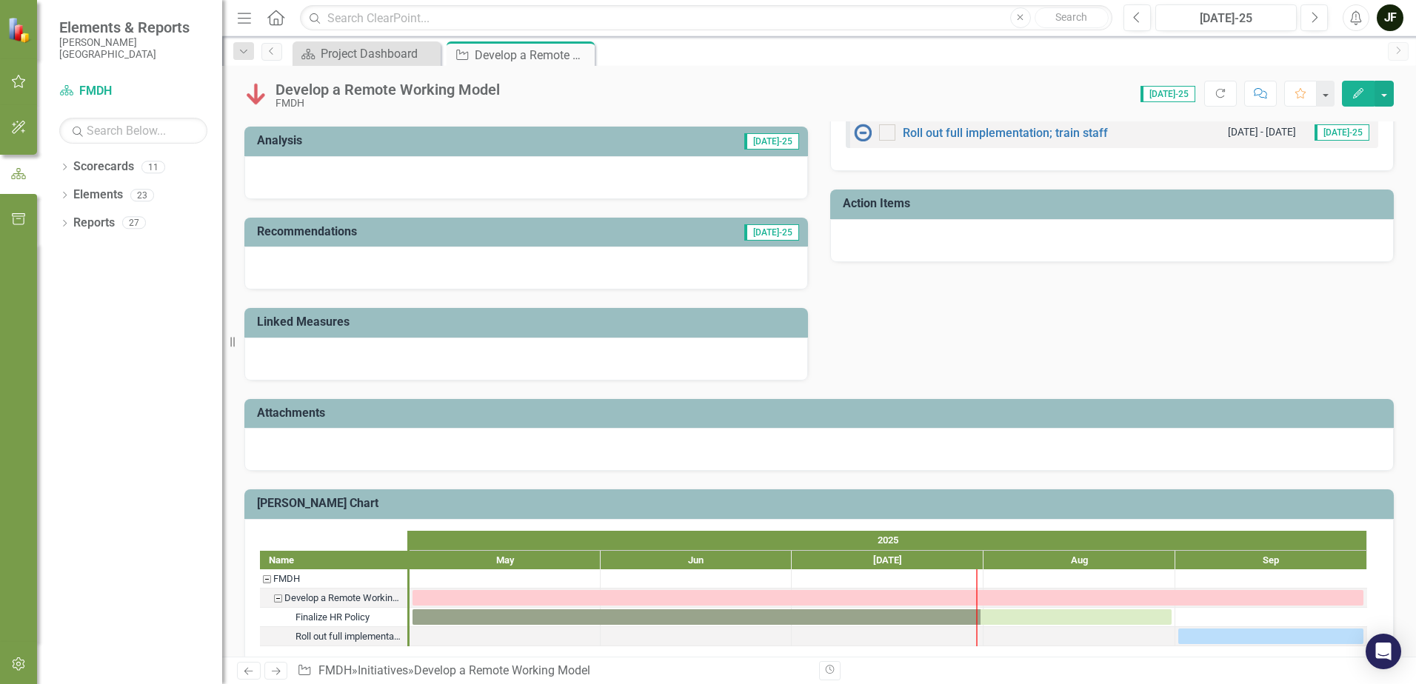
scroll to position [431, 0]
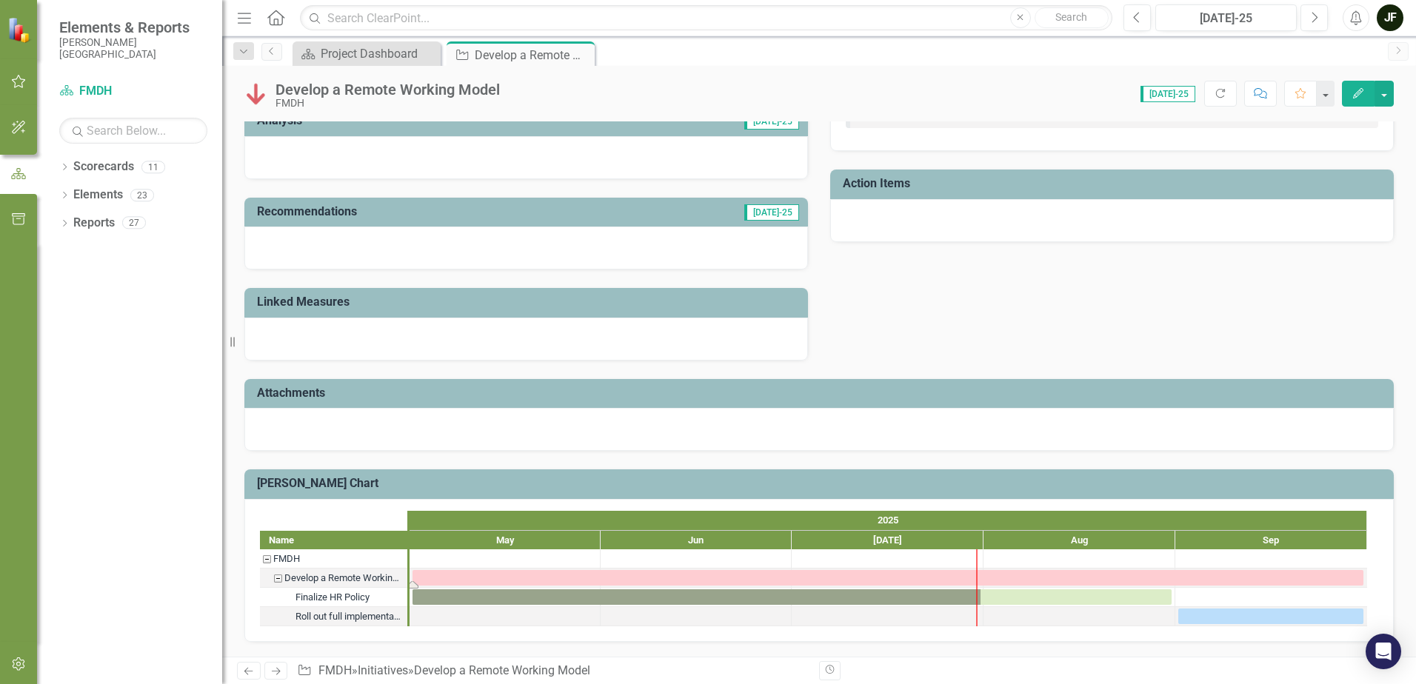
click at [509, 579] on div "Task: Start date: 2025-05-01 End date: 2025-09-30" at bounding box center [887, 578] width 951 height 16
click at [352, 579] on div "Develop a Remote Working Model" at bounding box center [343, 578] width 118 height 19
click at [442, 580] on div "Task: Start date: 2025-05-01 End date: 2025-09-30" at bounding box center [887, 578] width 951 height 16
click at [443, 578] on div "Task: Start date: 2025-05-01 End date: 2025-09-30" at bounding box center [887, 578] width 951 height 16
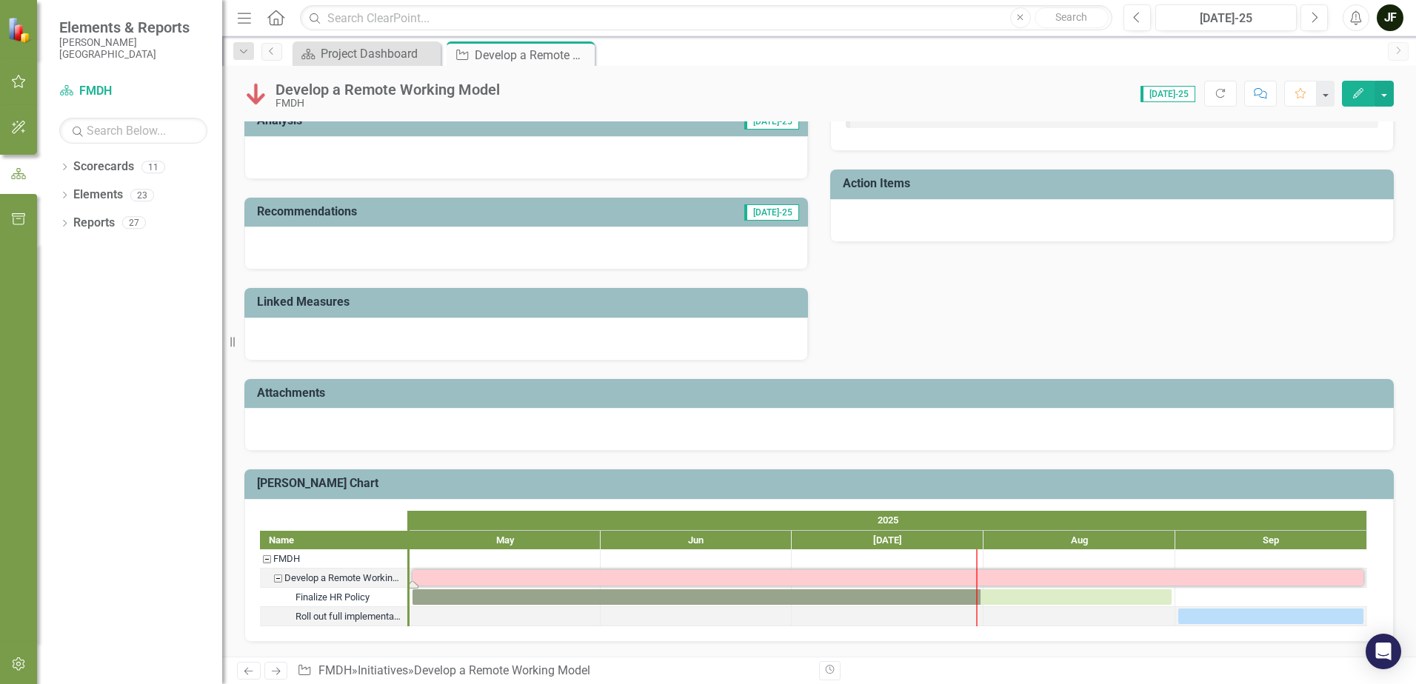
click at [443, 578] on div "Task: Start date: 2025-05-01 End date: 2025-09-30" at bounding box center [887, 578] width 951 height 16
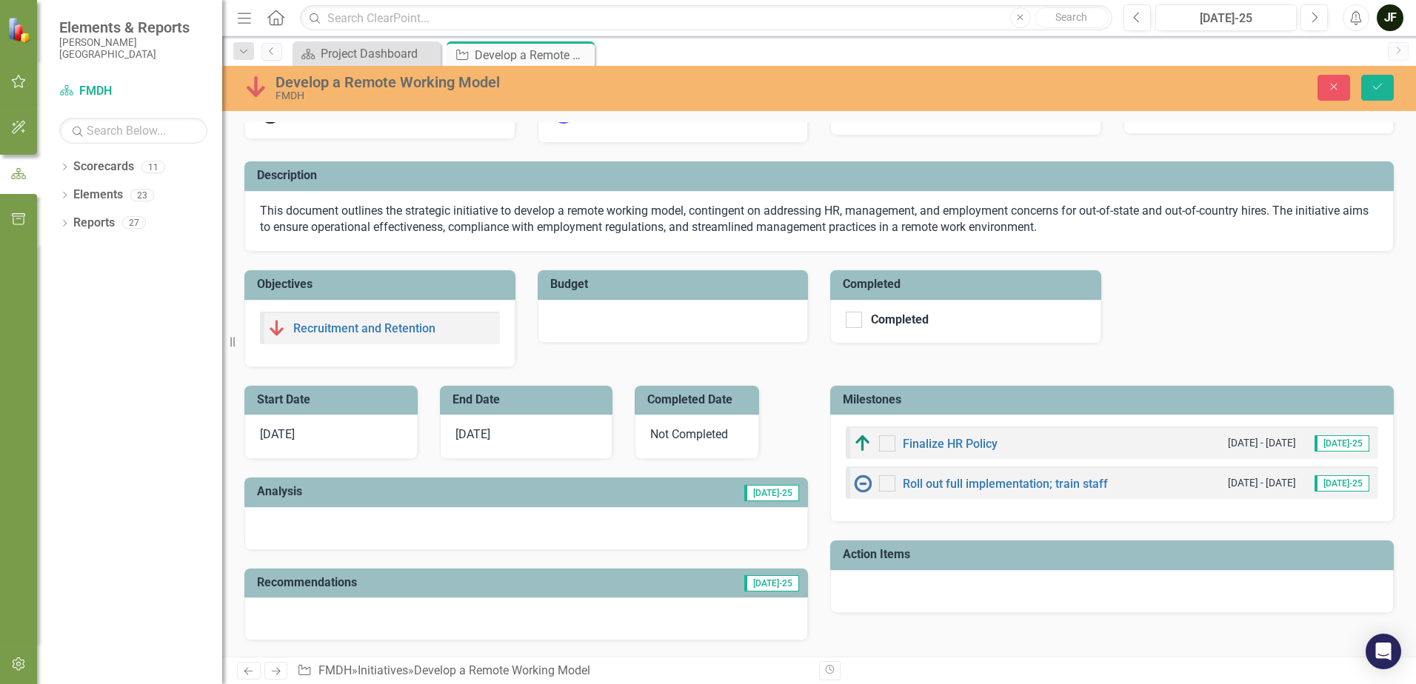
scroll to position [0, 0]
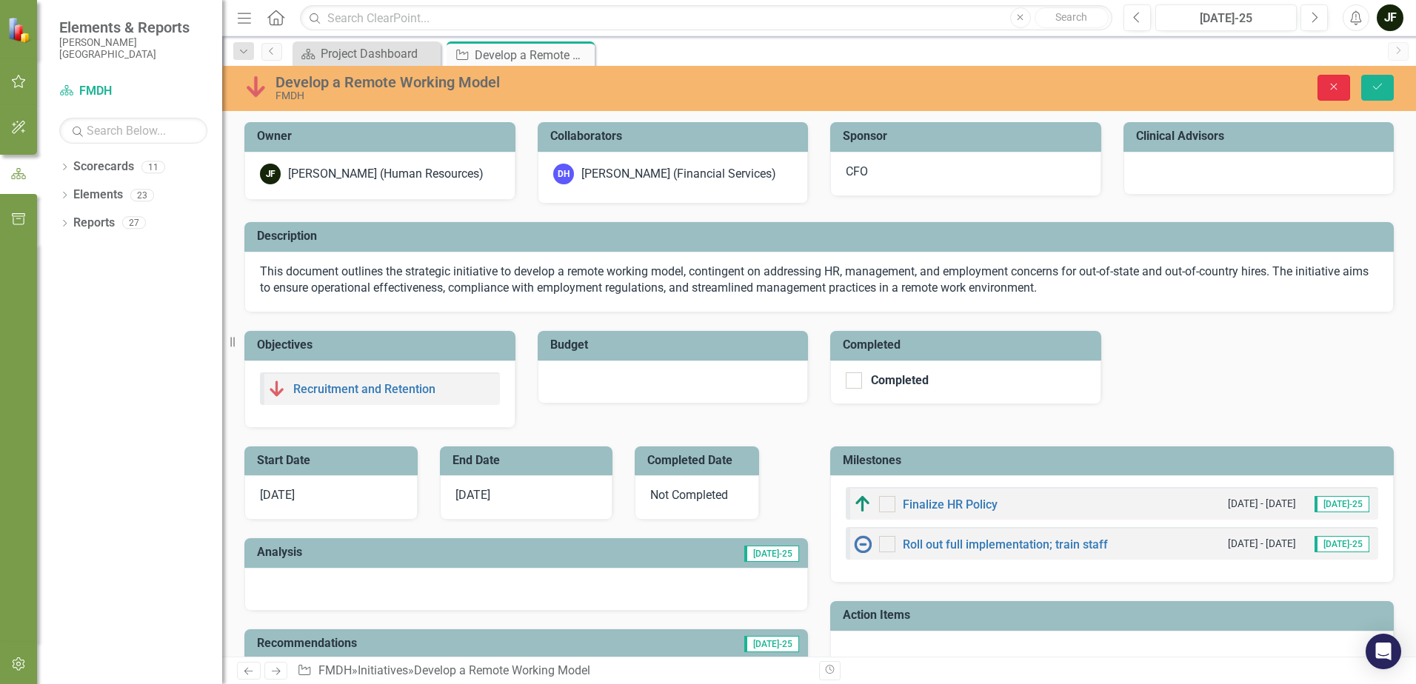
click at [1336, 82] on icon "Close" at bounding box center [1333, 86] width 13 height 10
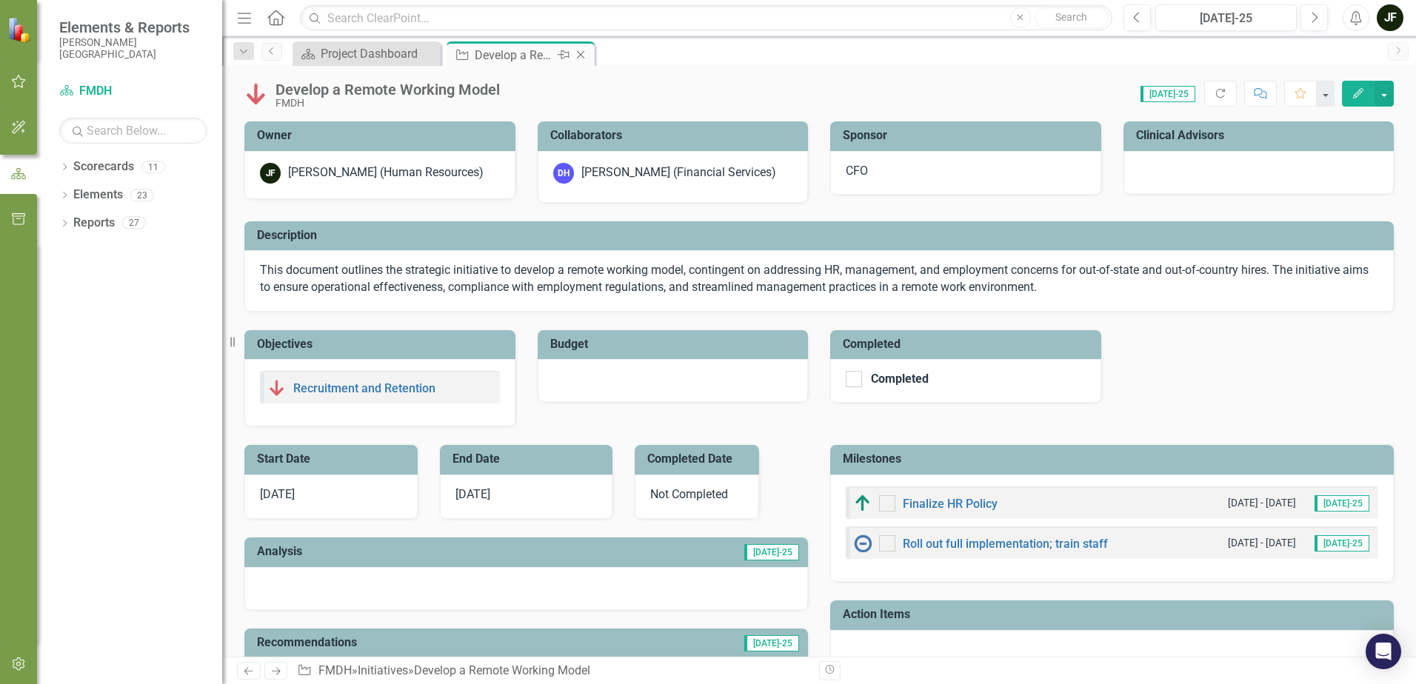
click at [580, 54] on icon at bounding box center [581, 55] width 8 height 8
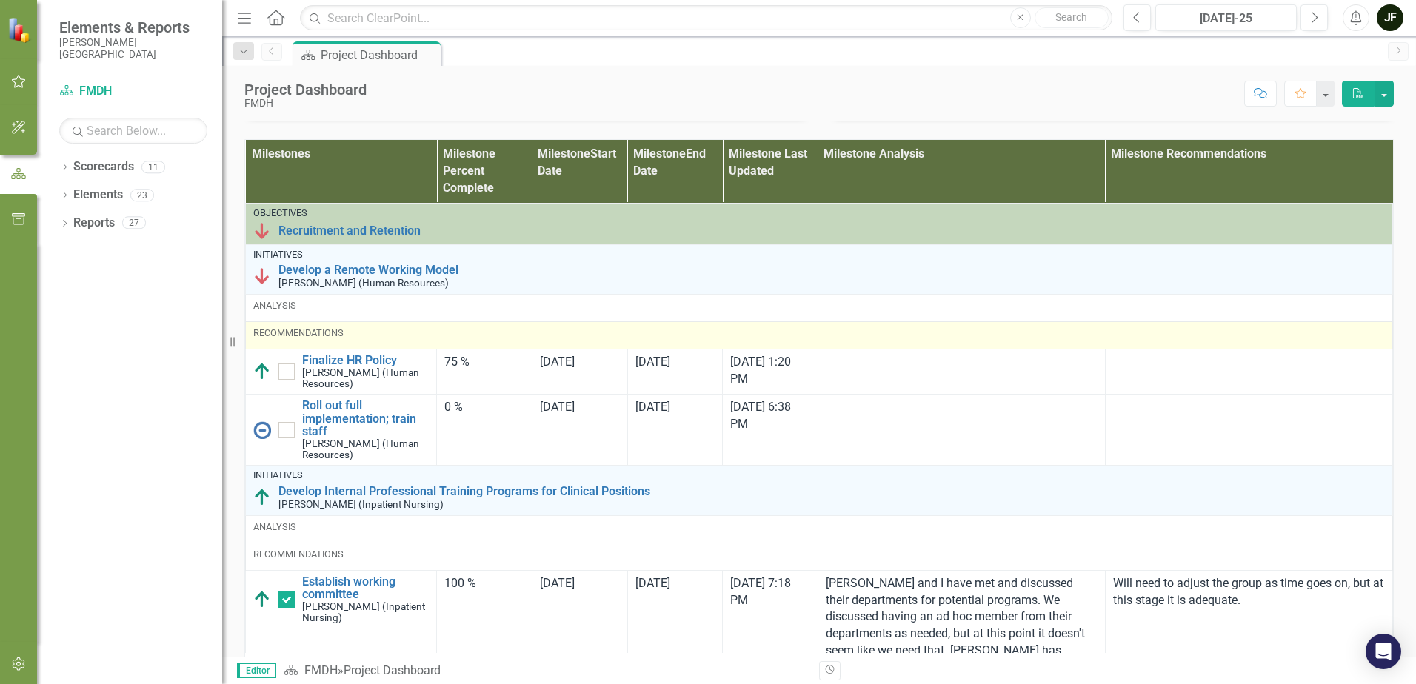
scroll to position [740, 0]
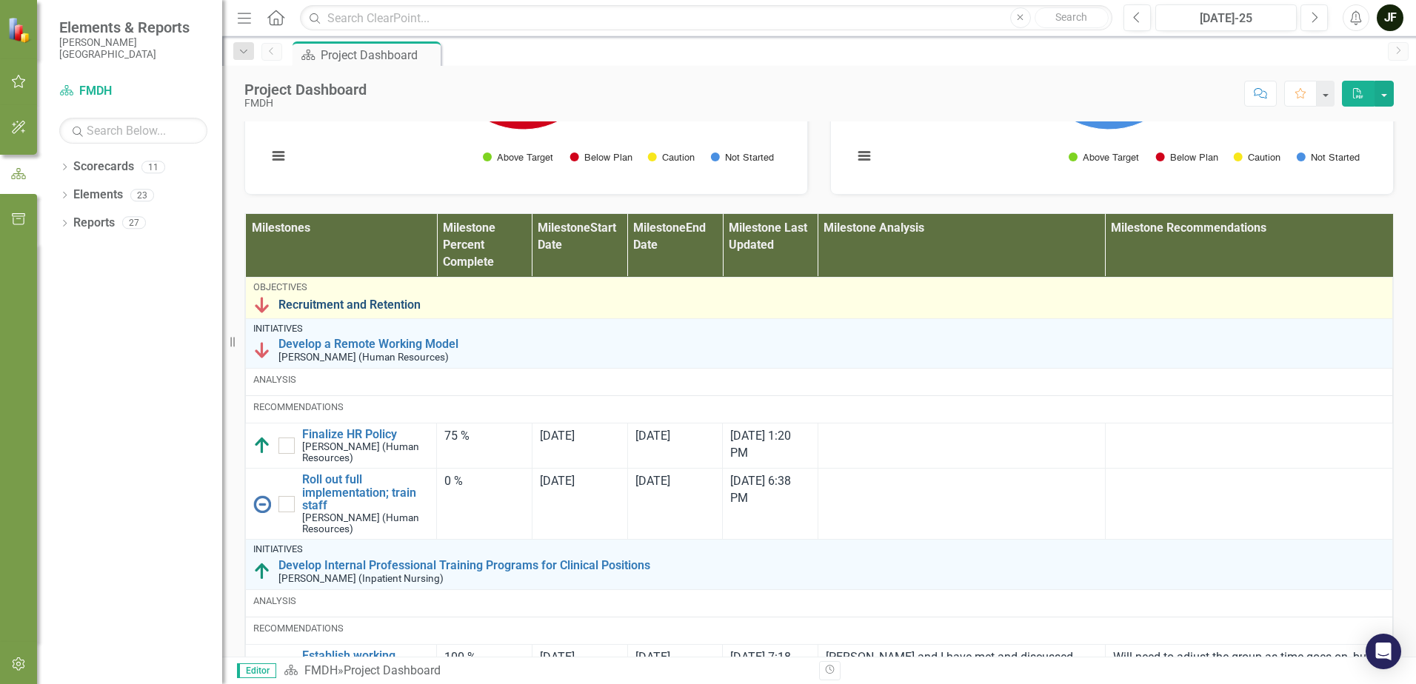
click at [368, 312] on link "Recruitment and Retention" at bounding box center [831, 304] width 1106 height 13
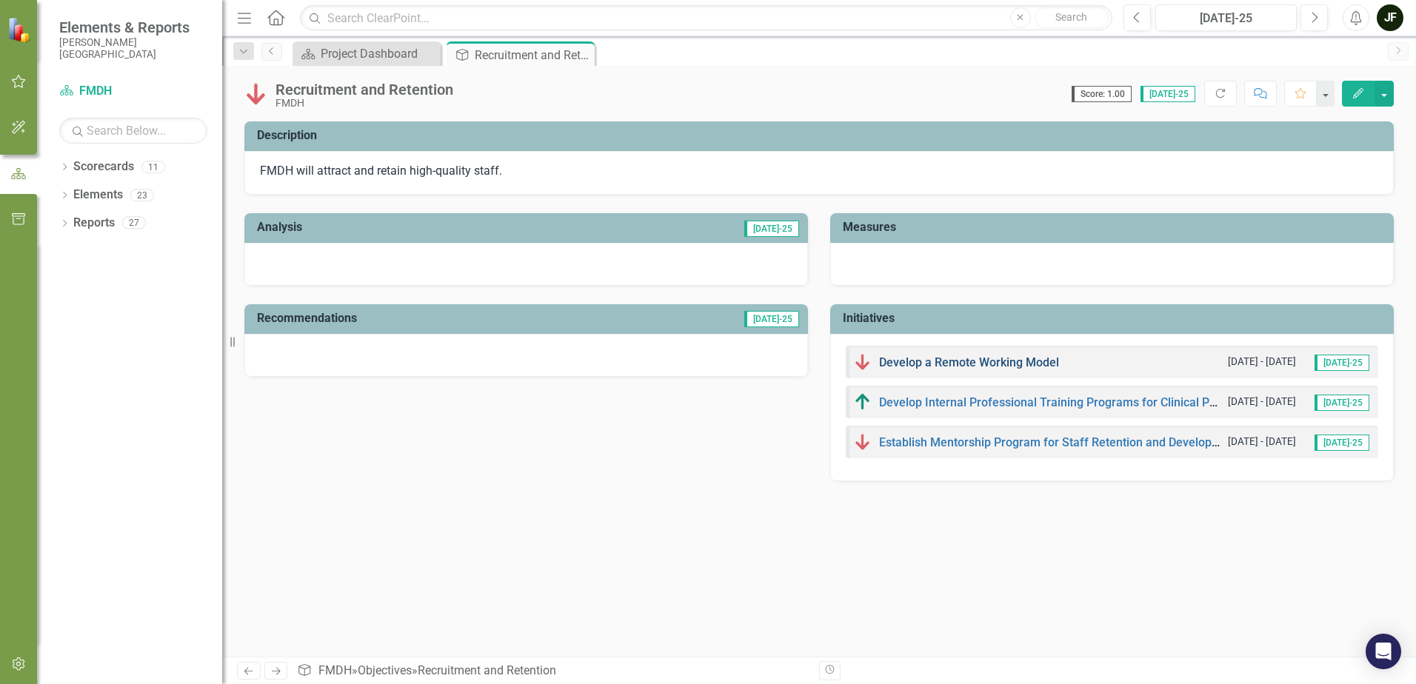
click at [914, 362] on link "Develop a Remote Working Model" at bounding box center [969, 362] width 180 height 14
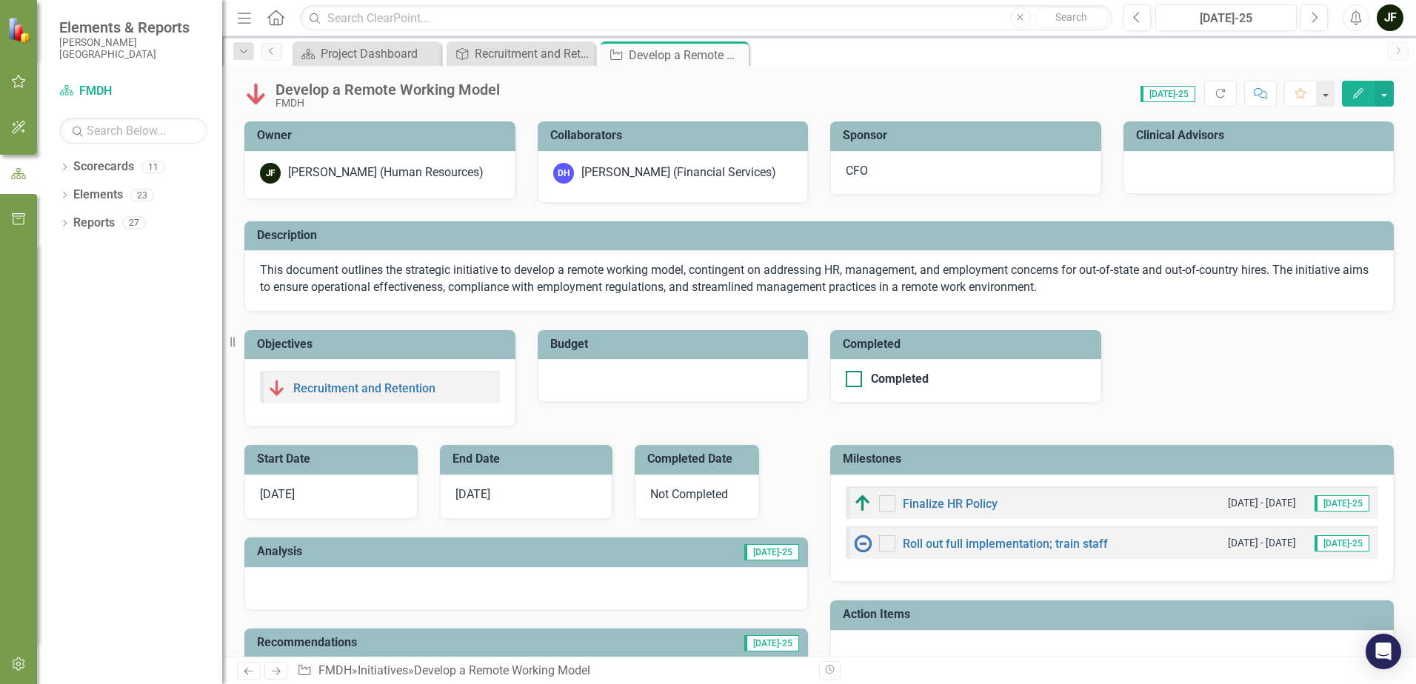
click at [855, 376] on div at bounding box center [853, 379] width 16 height 16
click at [855, 376] on input "Completed" at bounding box center [850, 376] width 10 height 10
checkbox input "true"
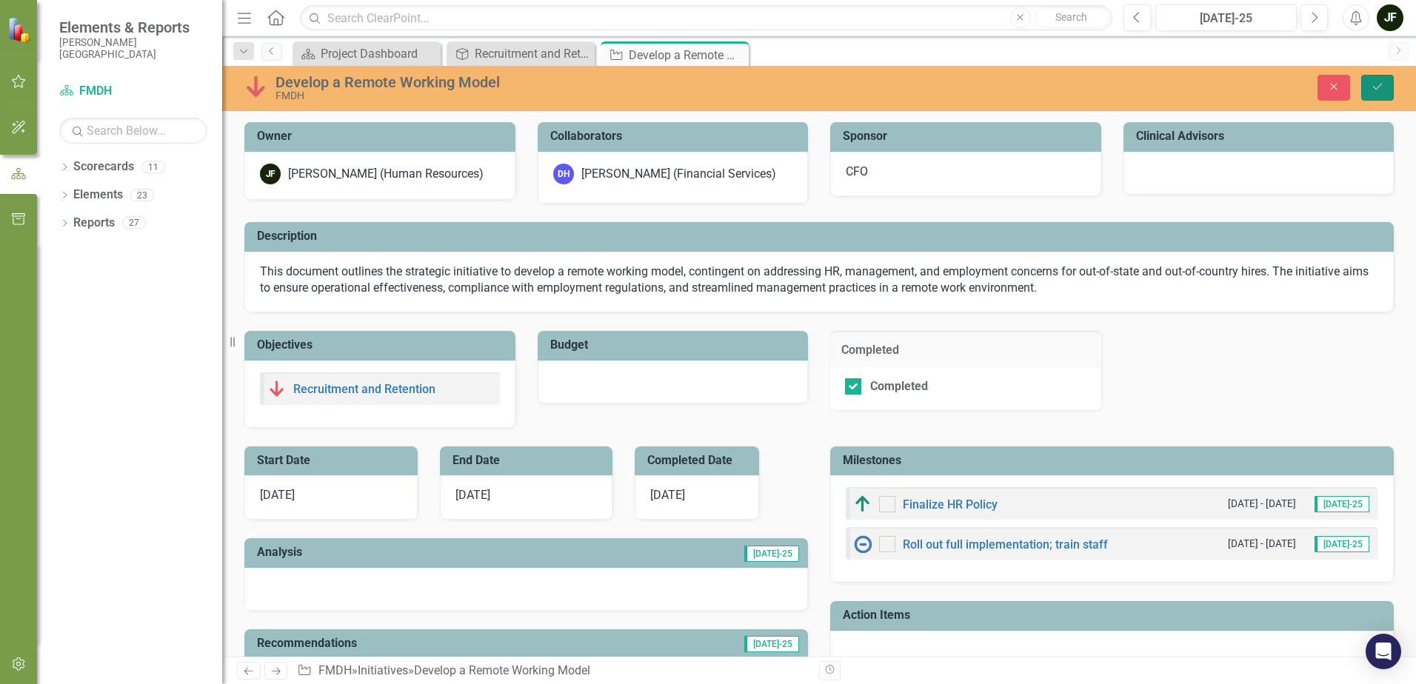
click at [1381, 87] on icon "Save" at bounding box center [1376, 86] width 13 height 10
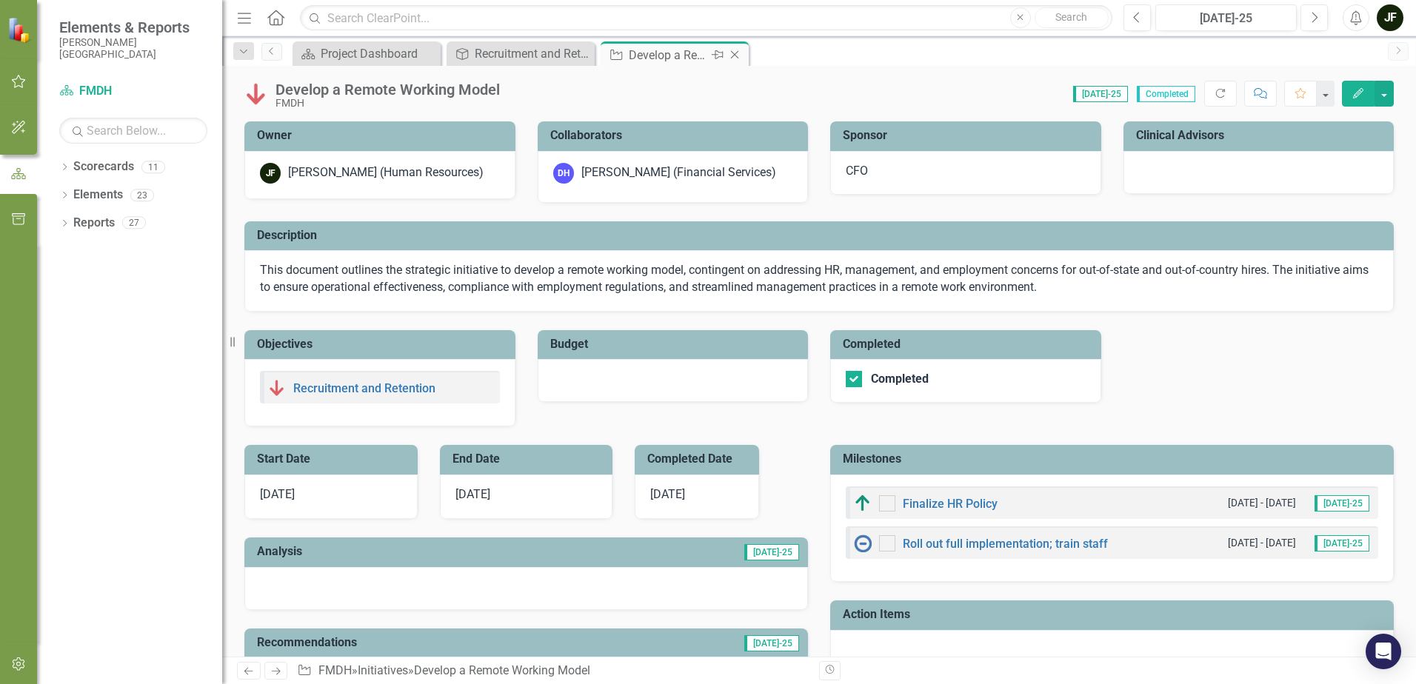
click at [734, 48] on div "Close" at bounding box center [735, 55] width 19 height 19
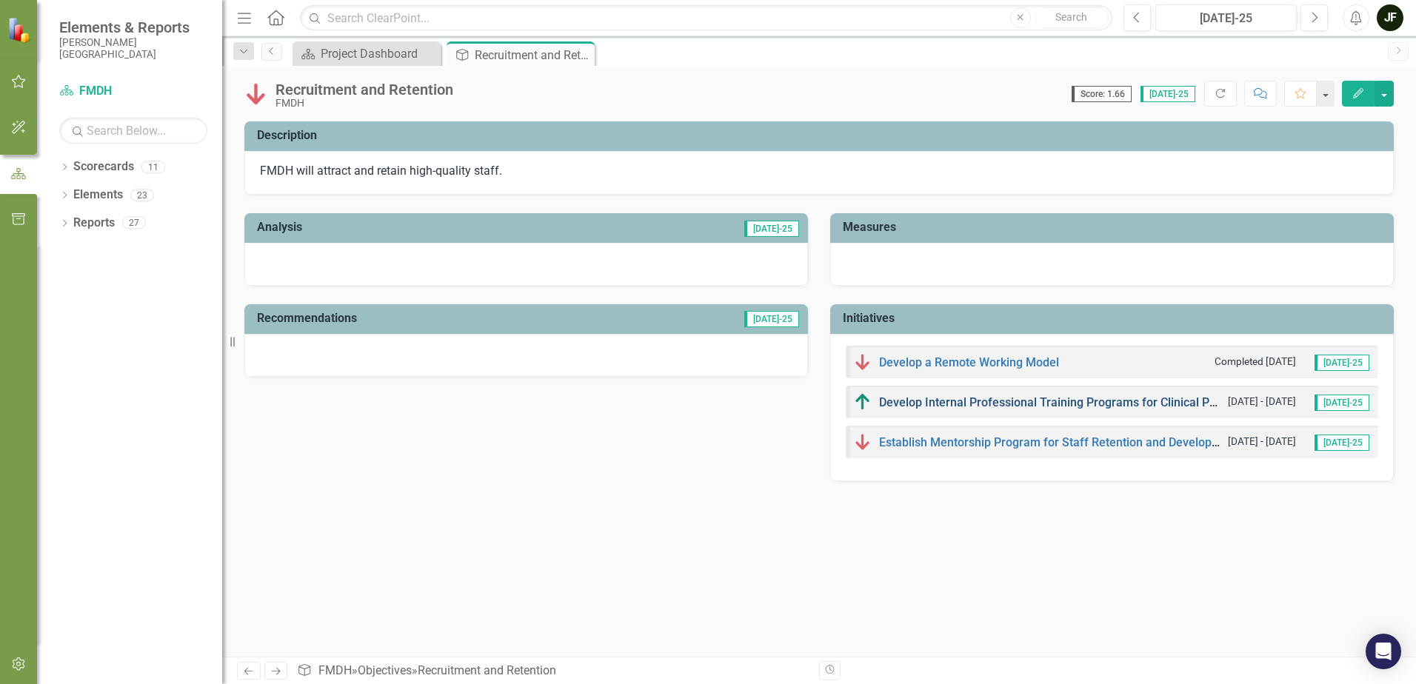
click at [896, 401] on link "Develop Internal Professional Training Programs for Clinical Positions" at bounding box center [1065, 402] width 372 height 14
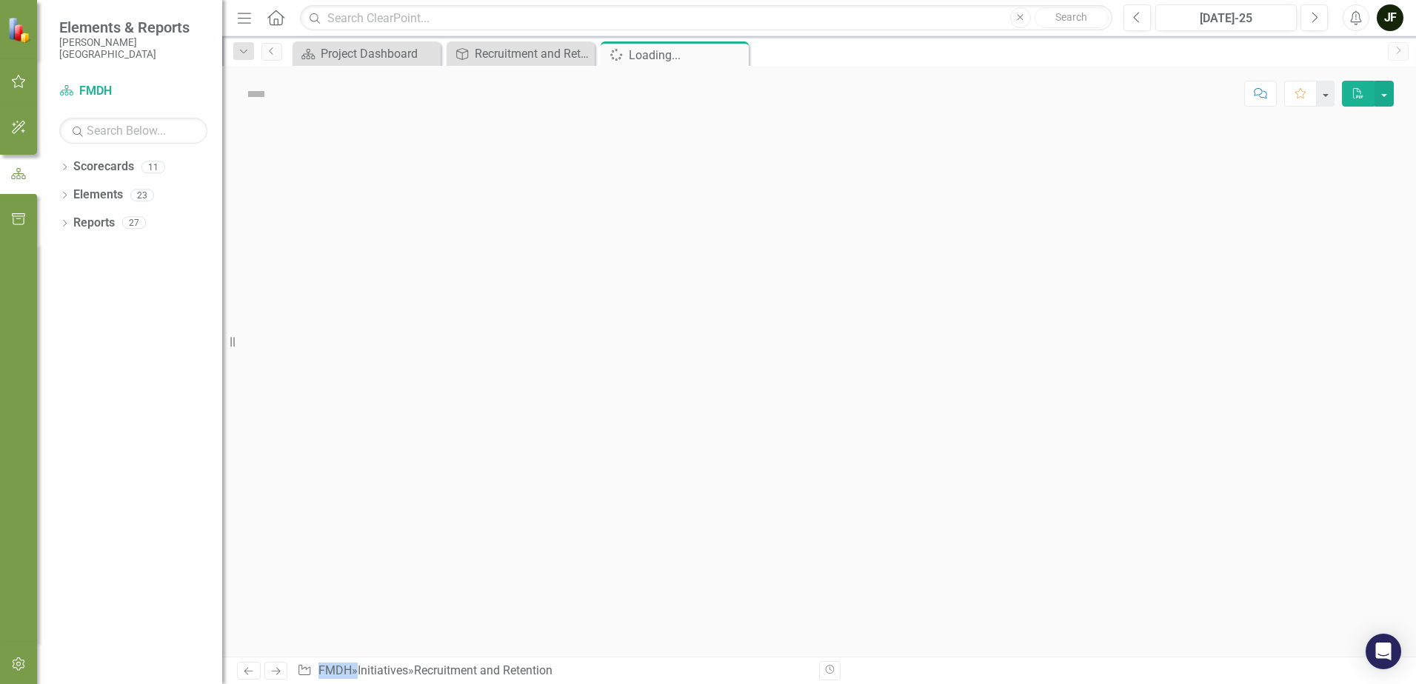
click at [896, 401] on div at bounding box center [818, 388] width 1193 height 535
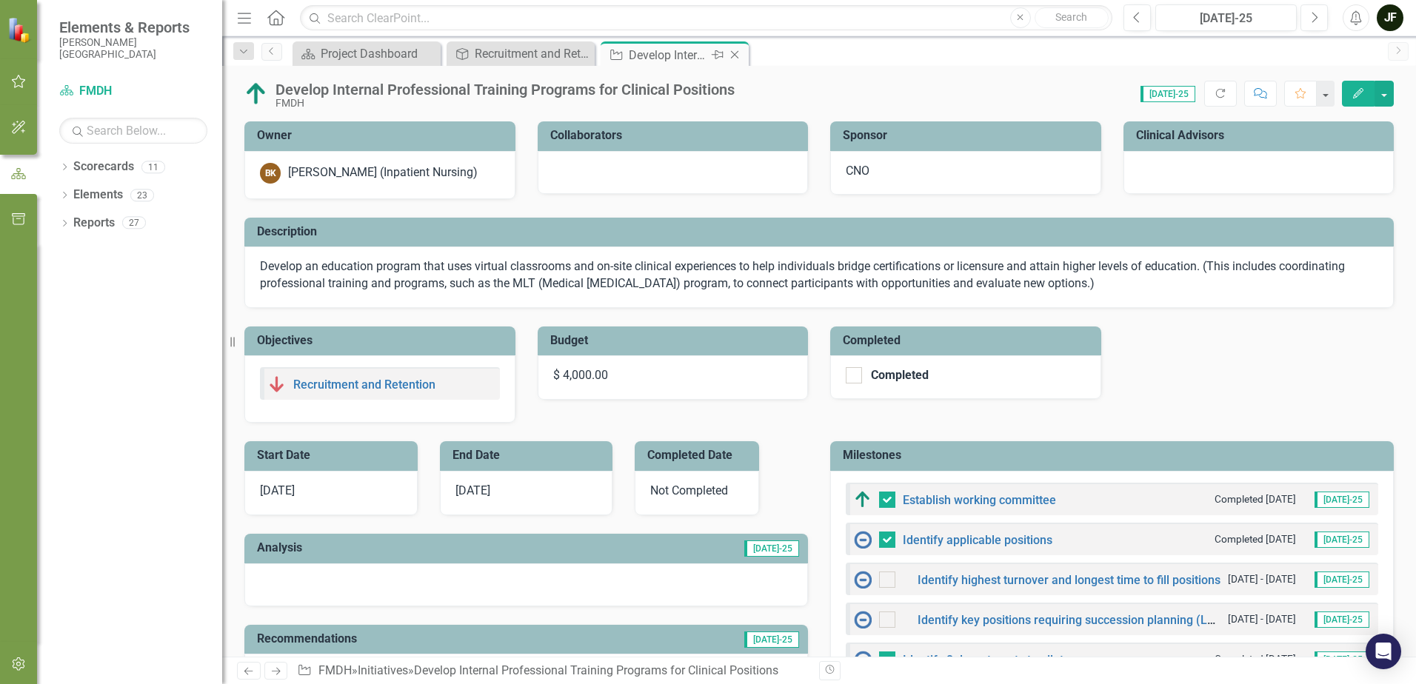
click at [734, 57] on icon "Close" at bounding box center [734, 55] width 15 height 12
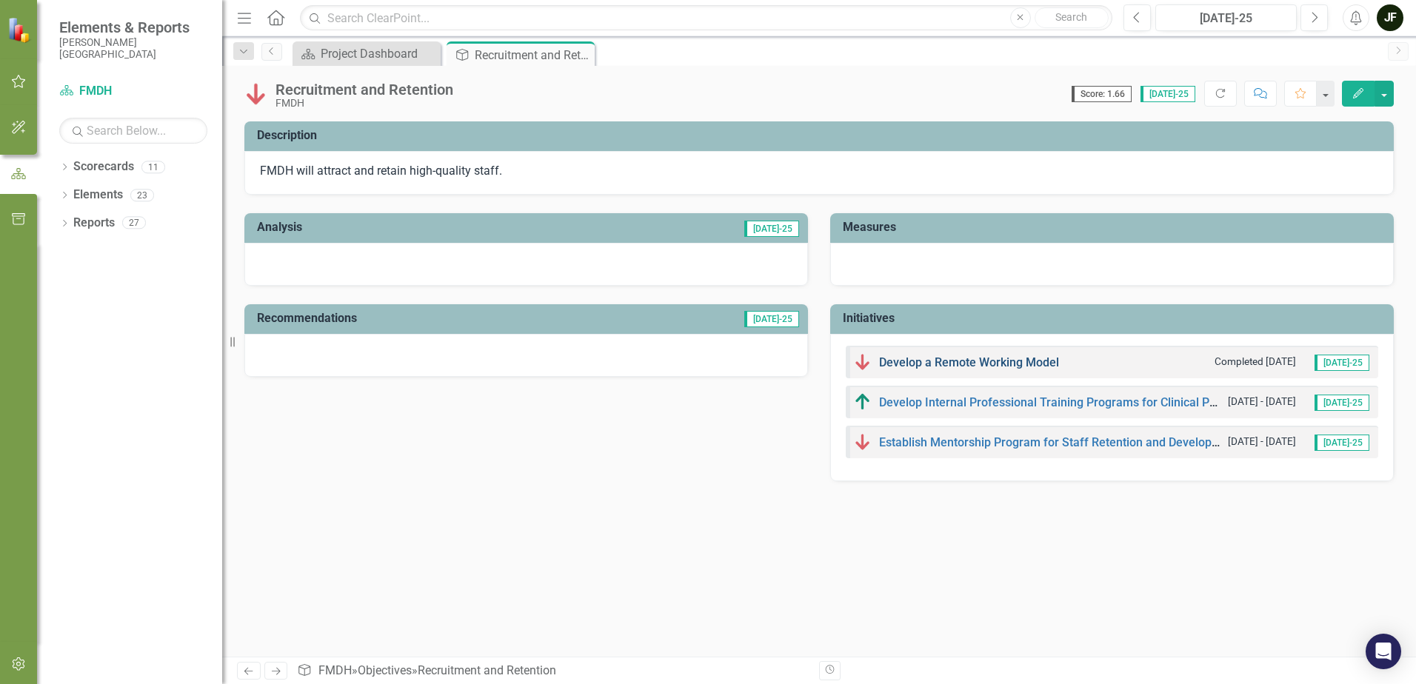
click at [910, 365] on link "Develop a Remote Working Model" at bounding box center [969, 362] width 180 height 14
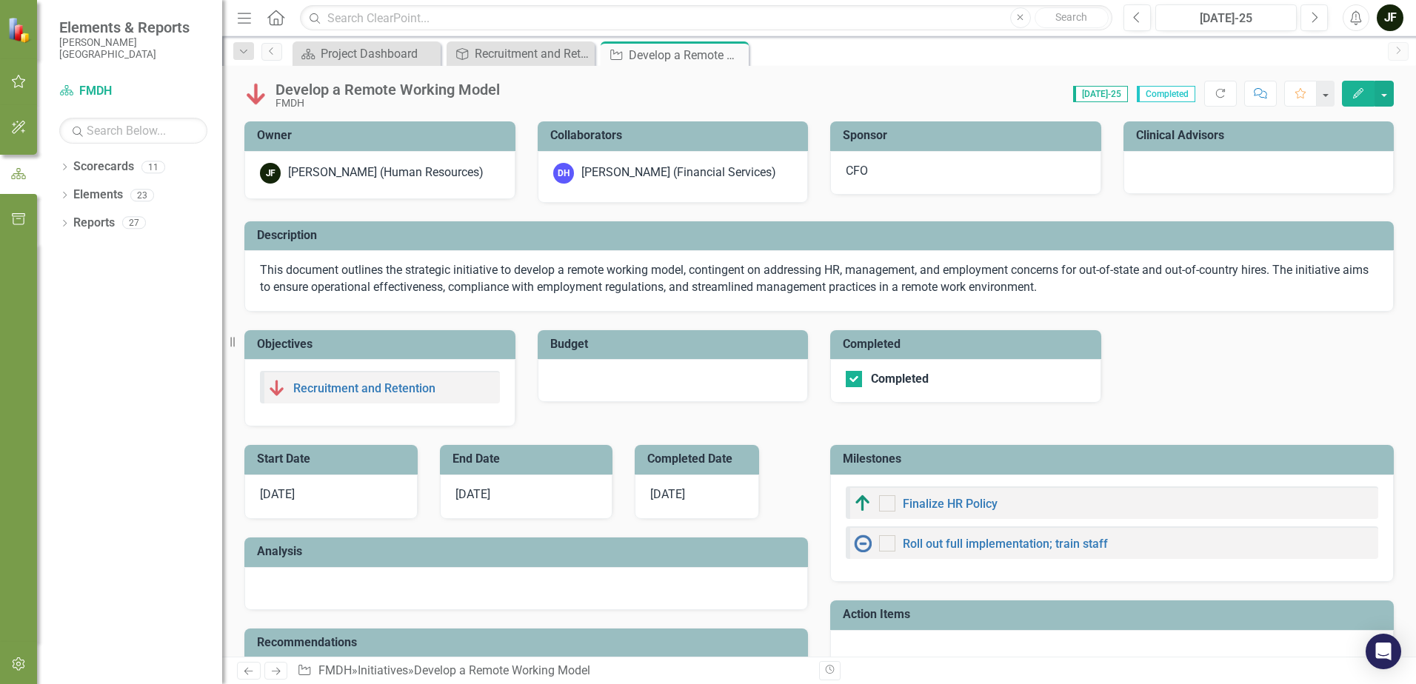
click at [910, 365] on div "Completed" at bounding box center [965, 381] width 271 height 44
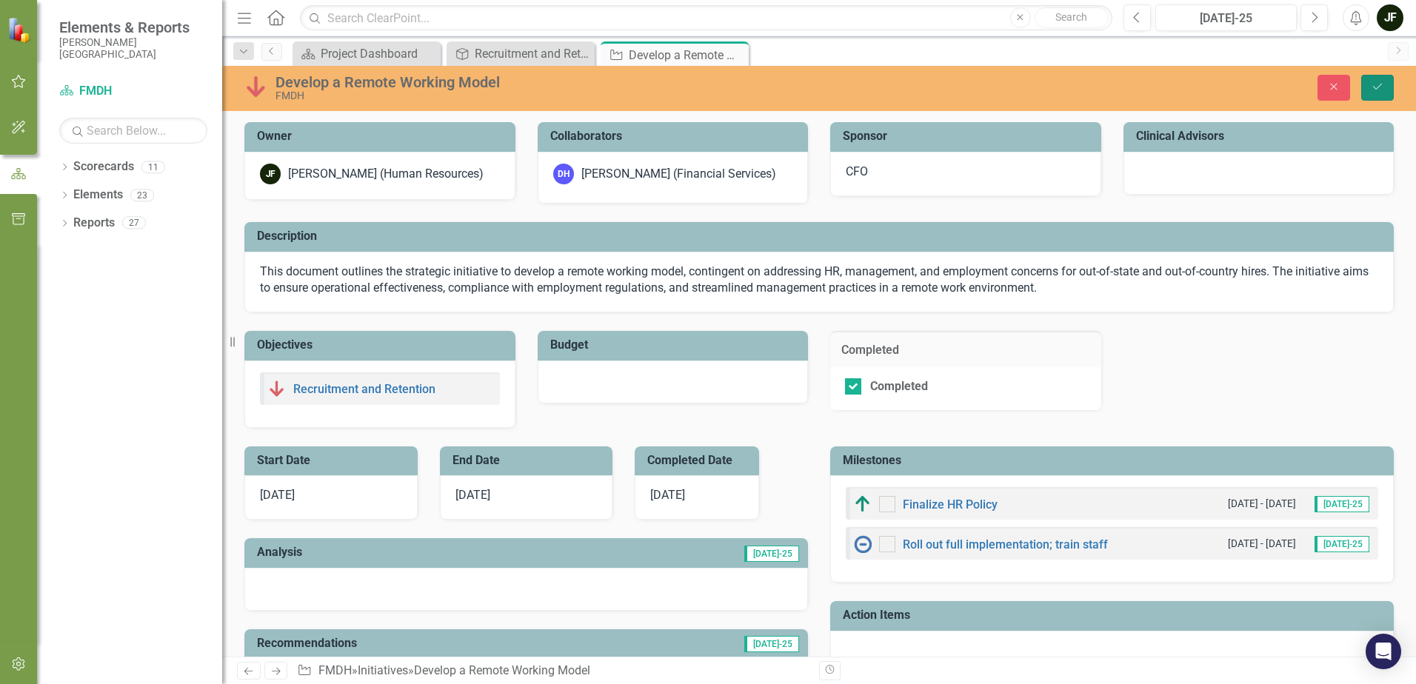
click at [1378, 90] on icon "Save" at bounding box center [1376, 86] width 13 height 10
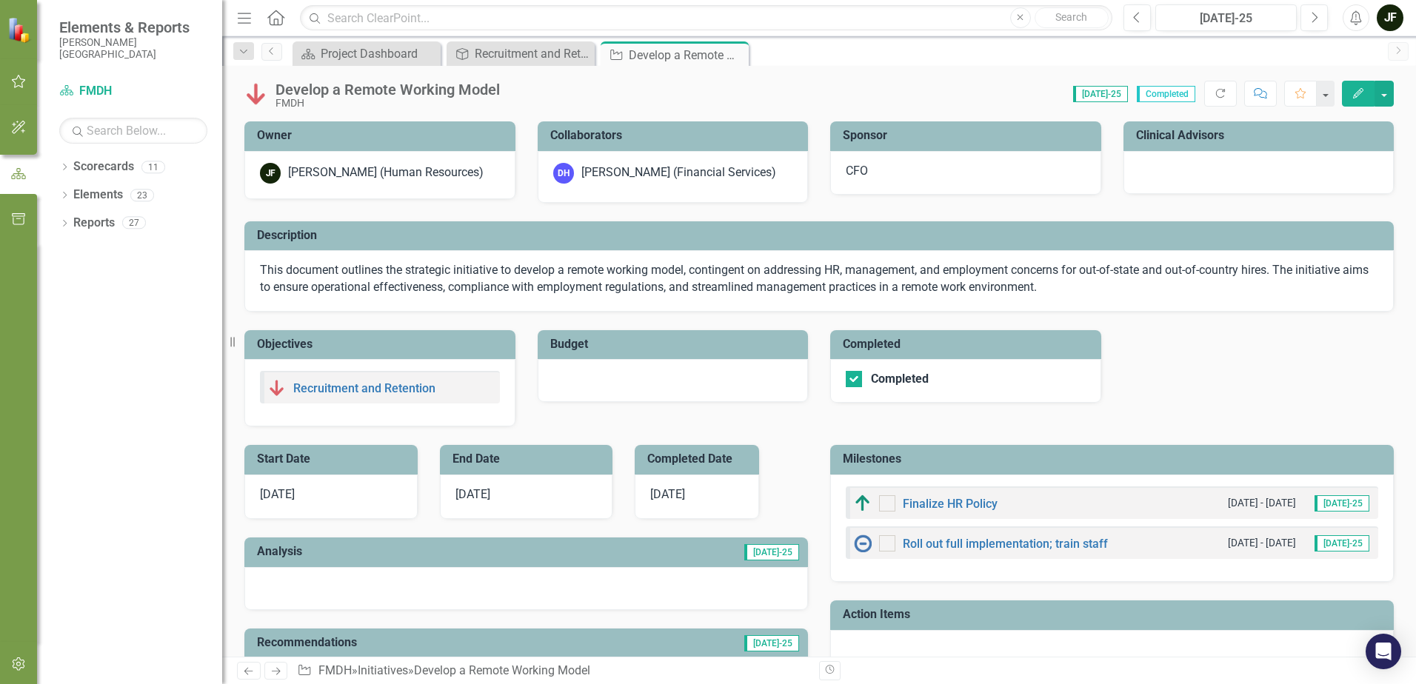
click at [0, 0] on icon "Close" at bounding box center [0, 0] width 0 height 0
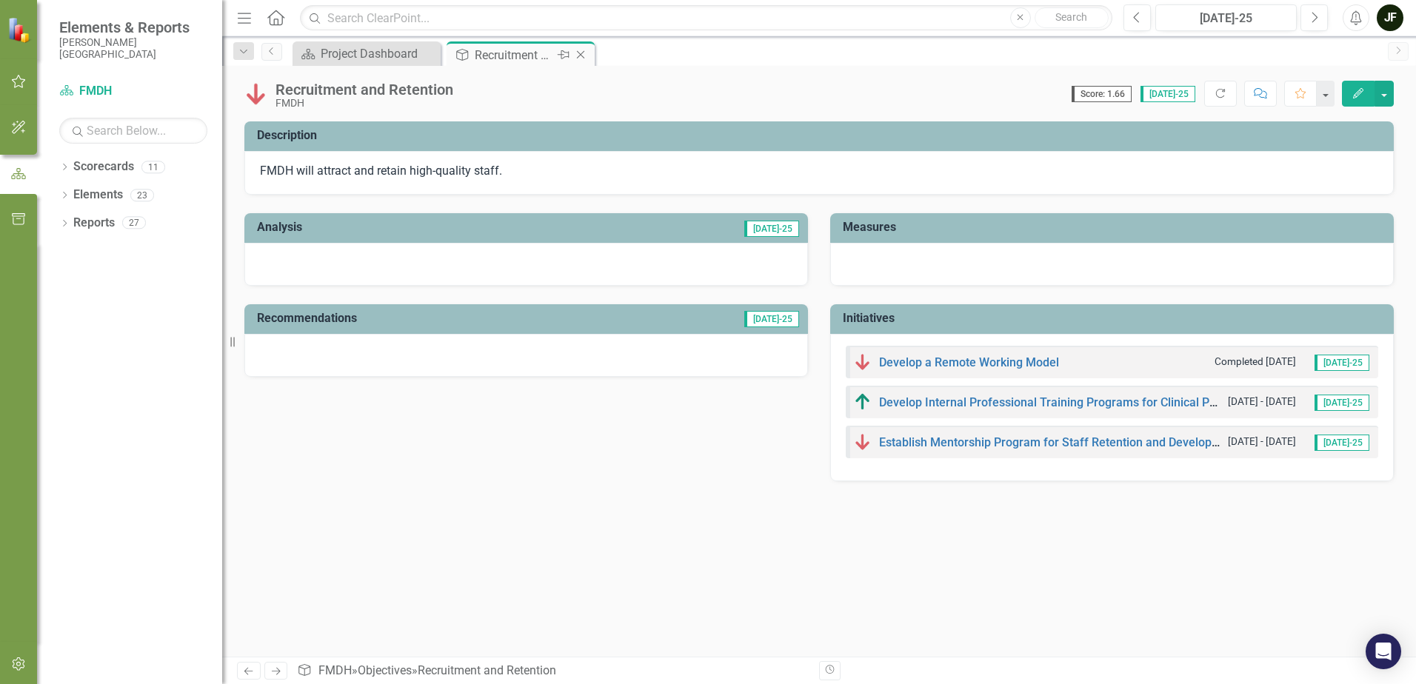
click at [581, 56] on icon at bounding box center [581, 55] width 8 height 8
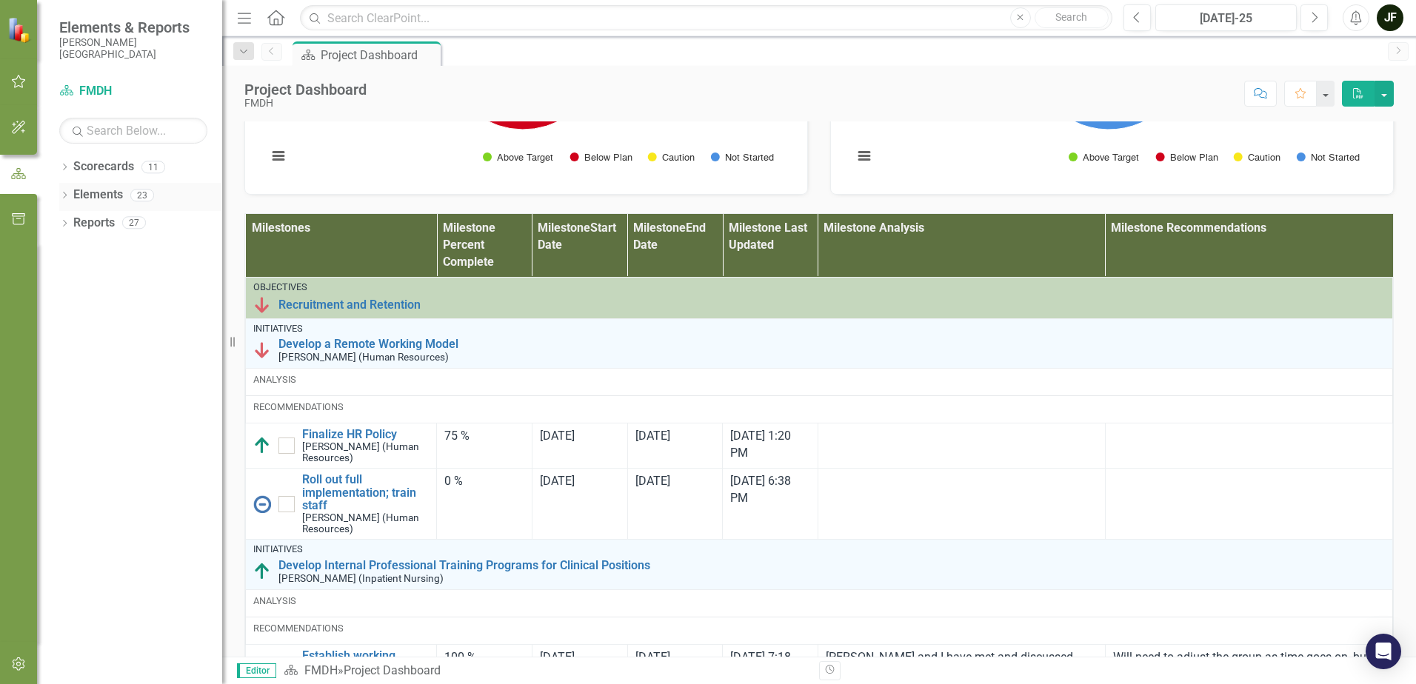
click at [62, 196] on icon "Dropdown" at bounding box center [64, 196] width 10 height 8
click at [119, 220] on link "Objective Objectives" at bounding box center [119, 223] width 76 height 17
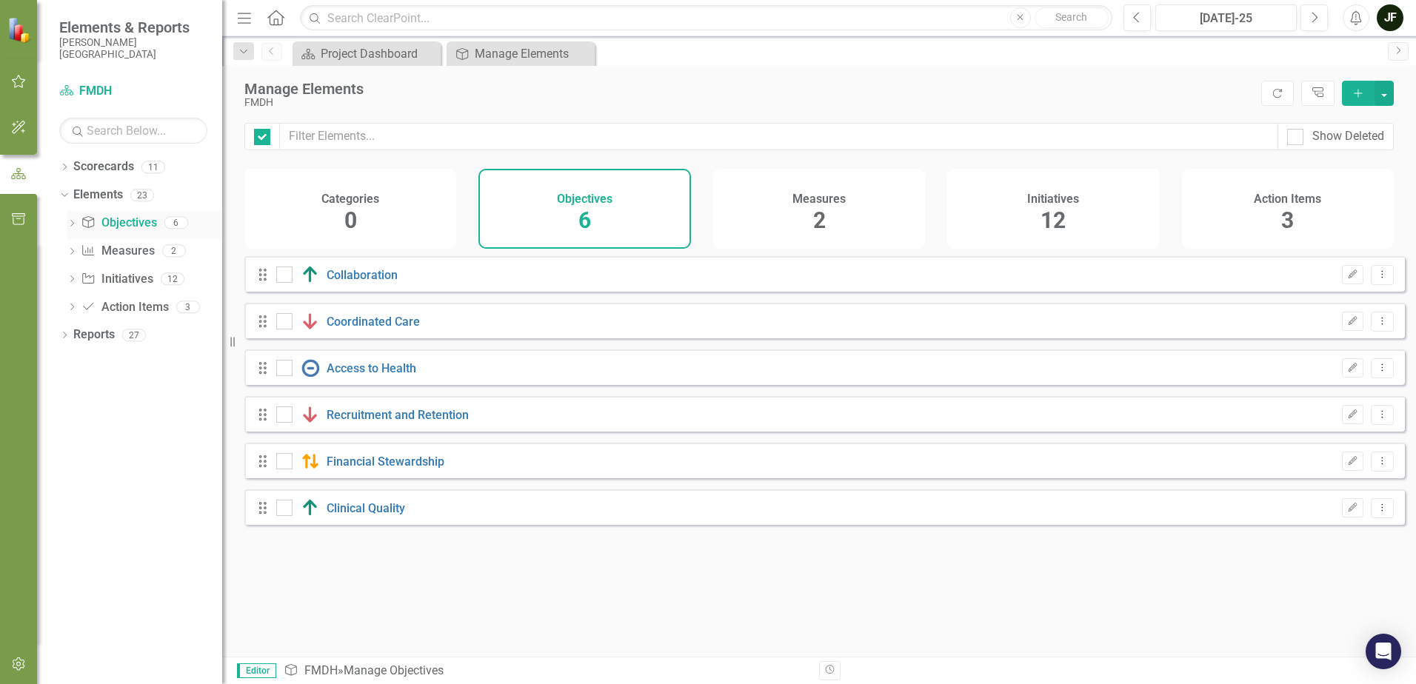
checkbox input "false"
click at [369, 422] on link "Recruitment and Retention" at bounding box center [397, 415] width 142 height 14
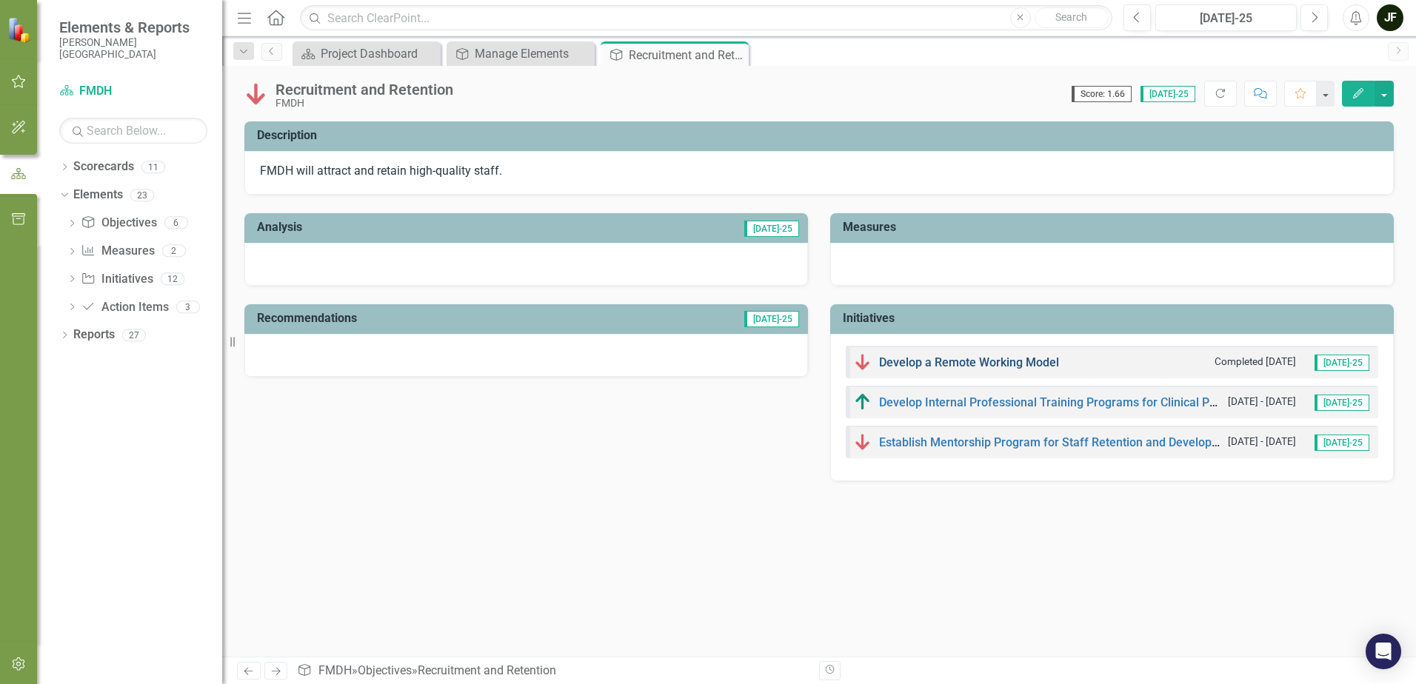
click at [944, 364] on link "Develop a Remote Working Model" at bounding box center [969, 362] width 180 height 14
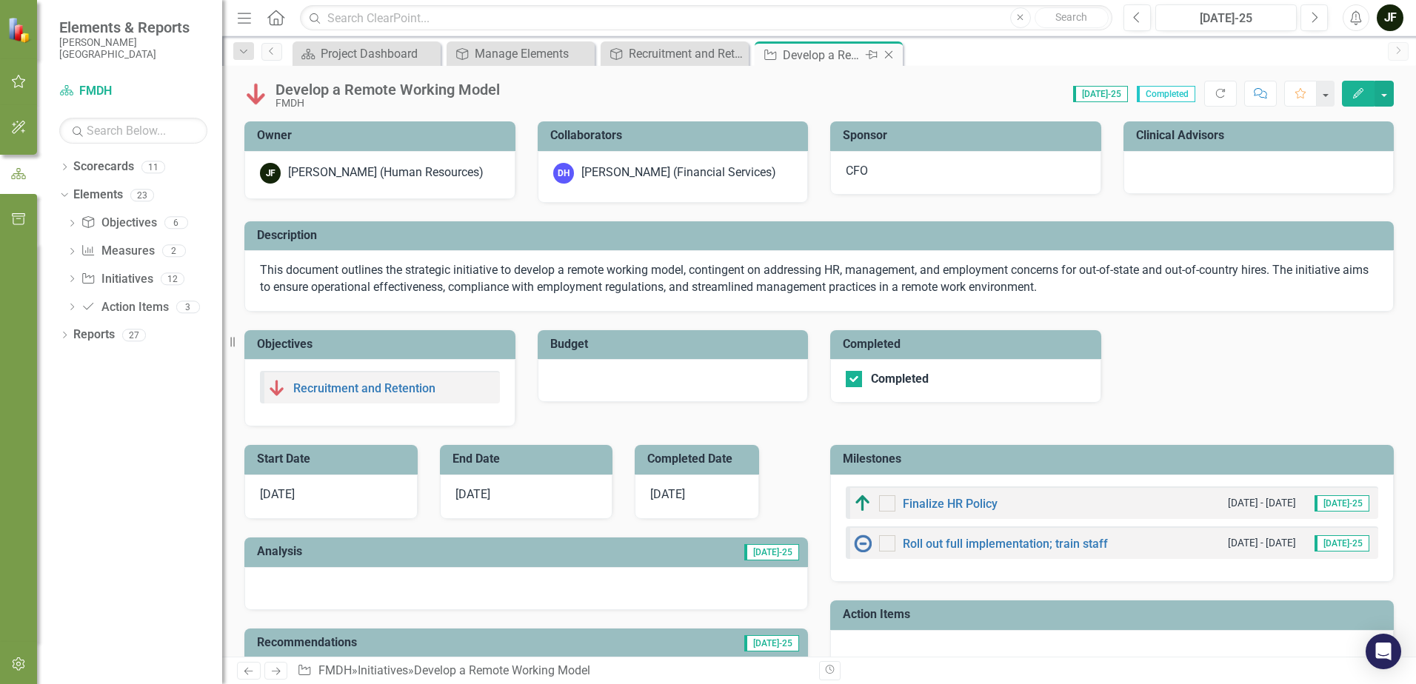
click at [886, 58] on icon "Close" at bounding box center [888, 55] width 15 height 12
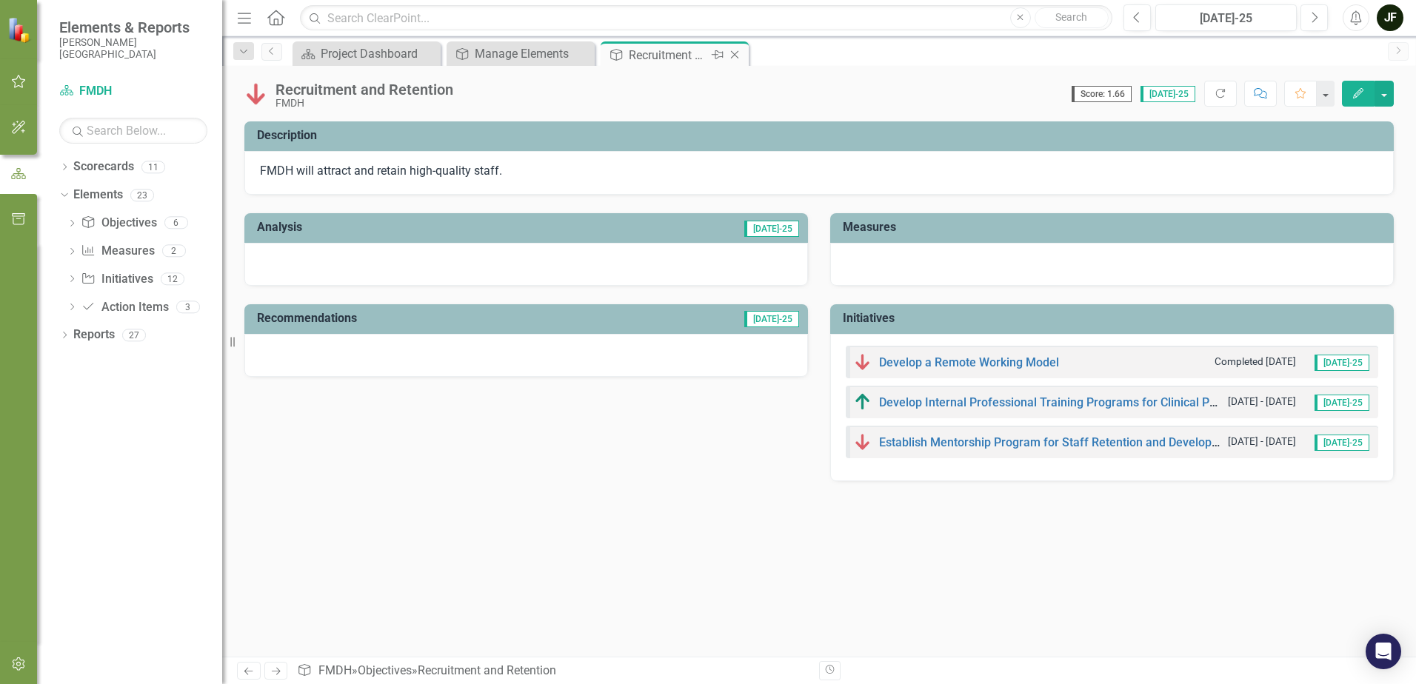
click at [737, 55] on icon "Close" at bounding box center [734, 55] width 15 height 12
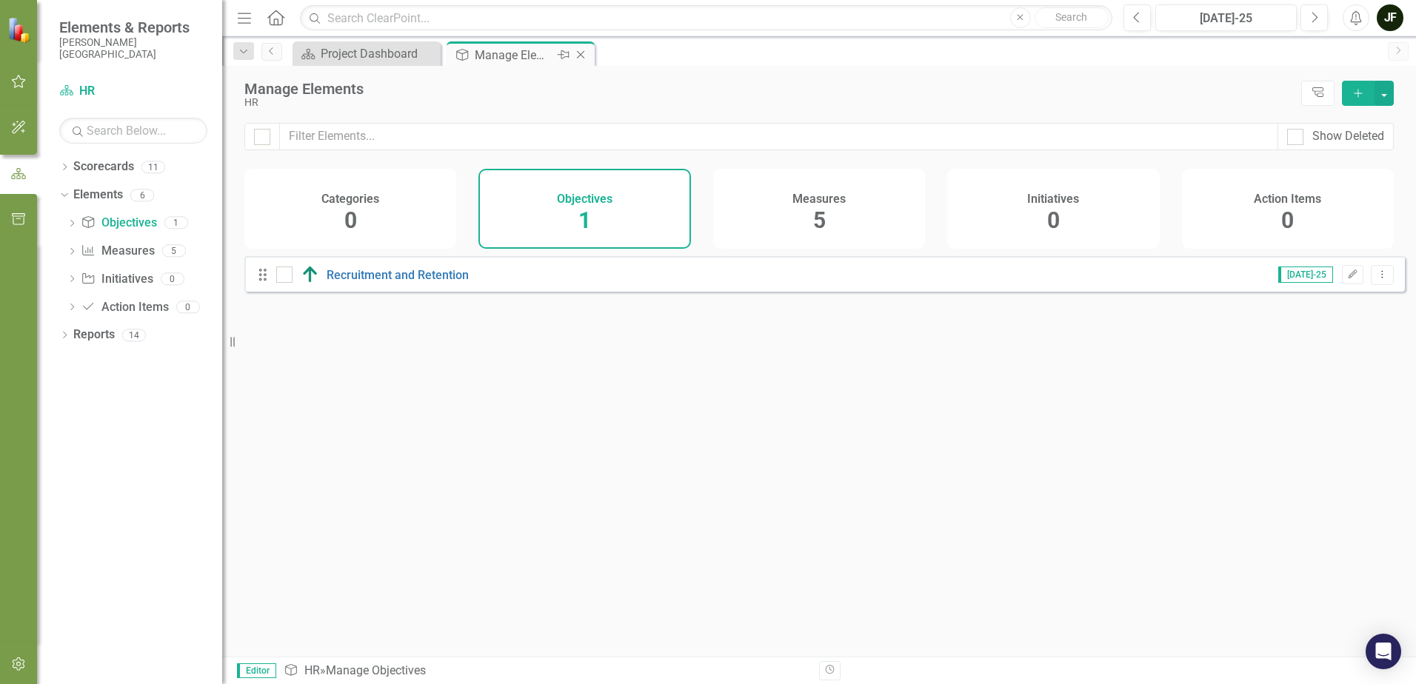
click at [582, 53] on icon at bounding box center [581, 55] width 8 height 8
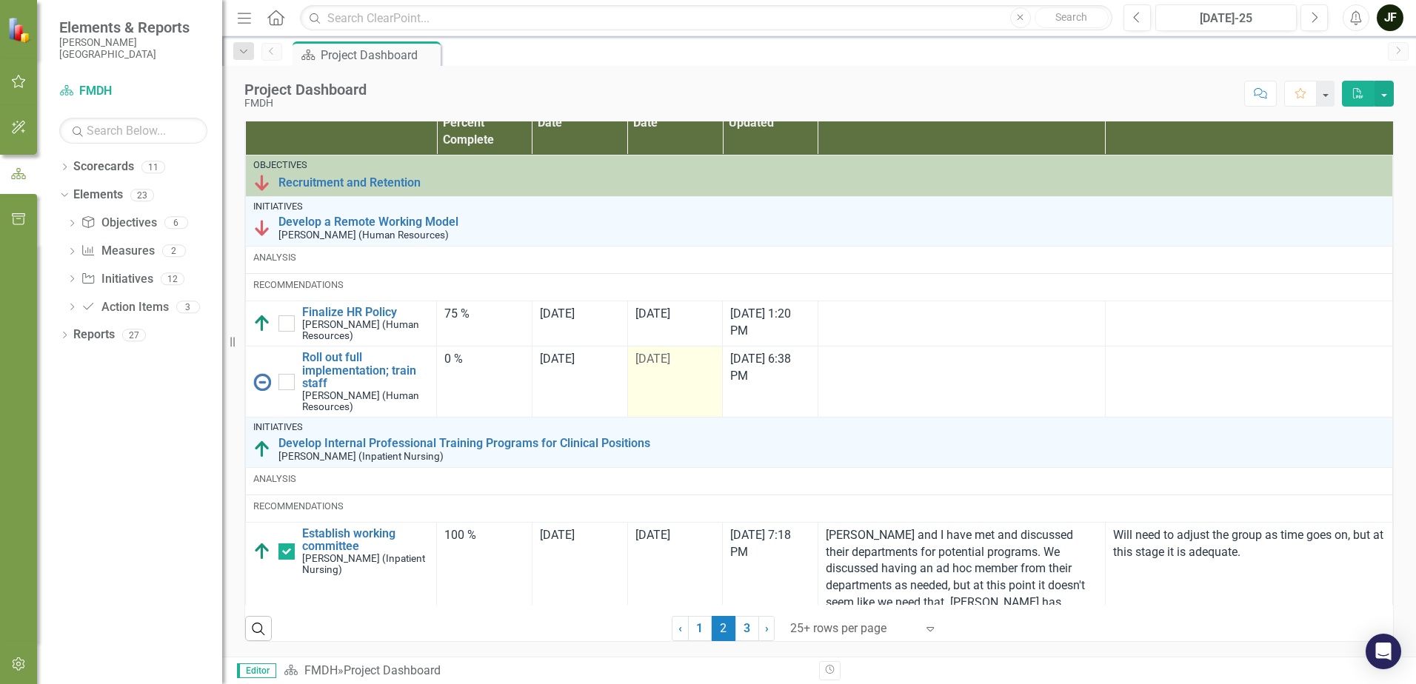
scroll to position [911, 0]
click at [136, 219] on link "Objective Objectives" at bounding box center [119, 223] width 76 height 17
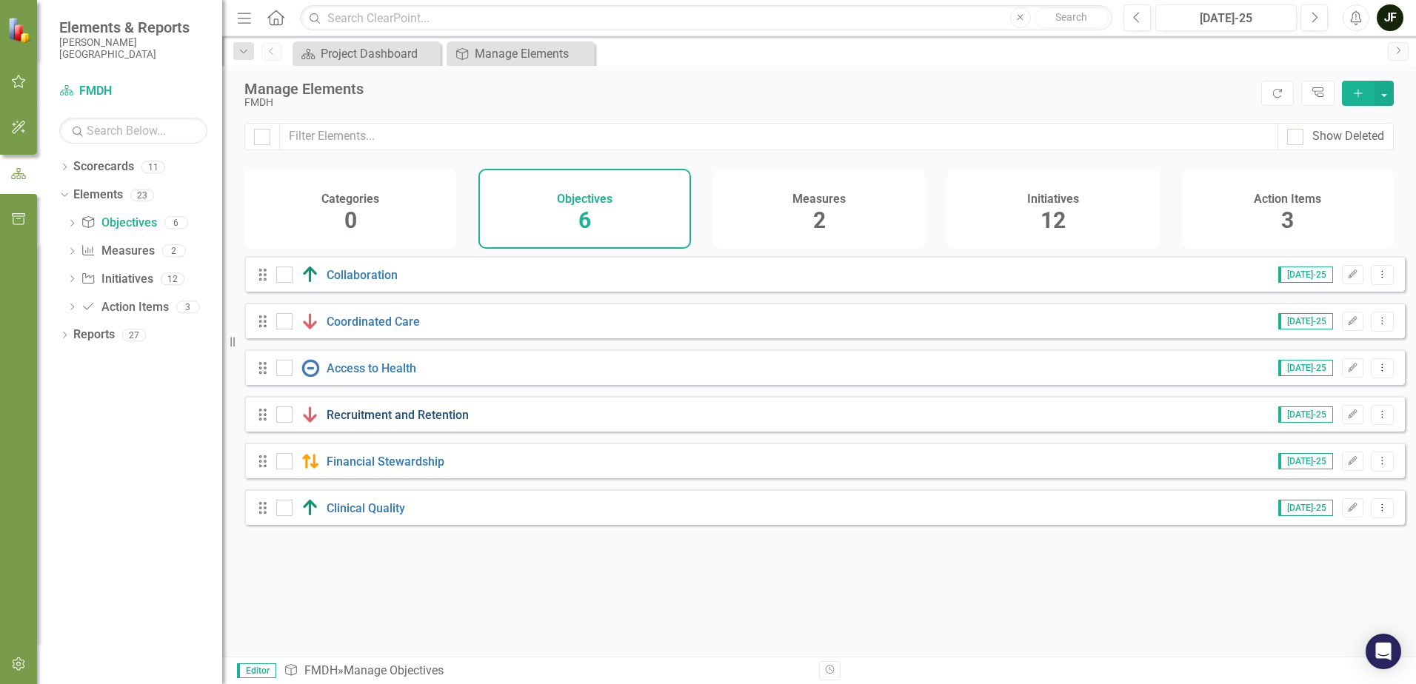
click at [364, 422] on link "Recruitment and Retention" at bounding box center [397, 415] width 142 height 14
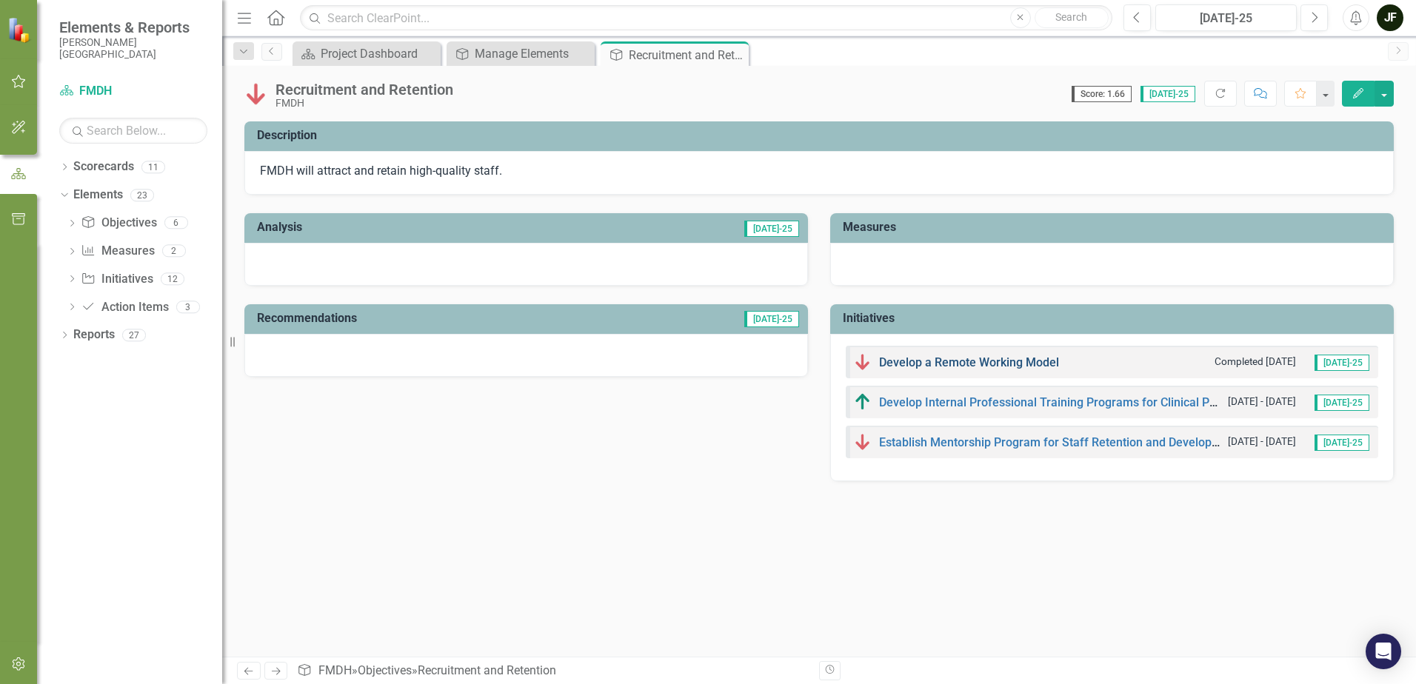
click at [975, 361] on link "Develop a Remote Working Model" at bounding box center [969, 362] width 180 height 14
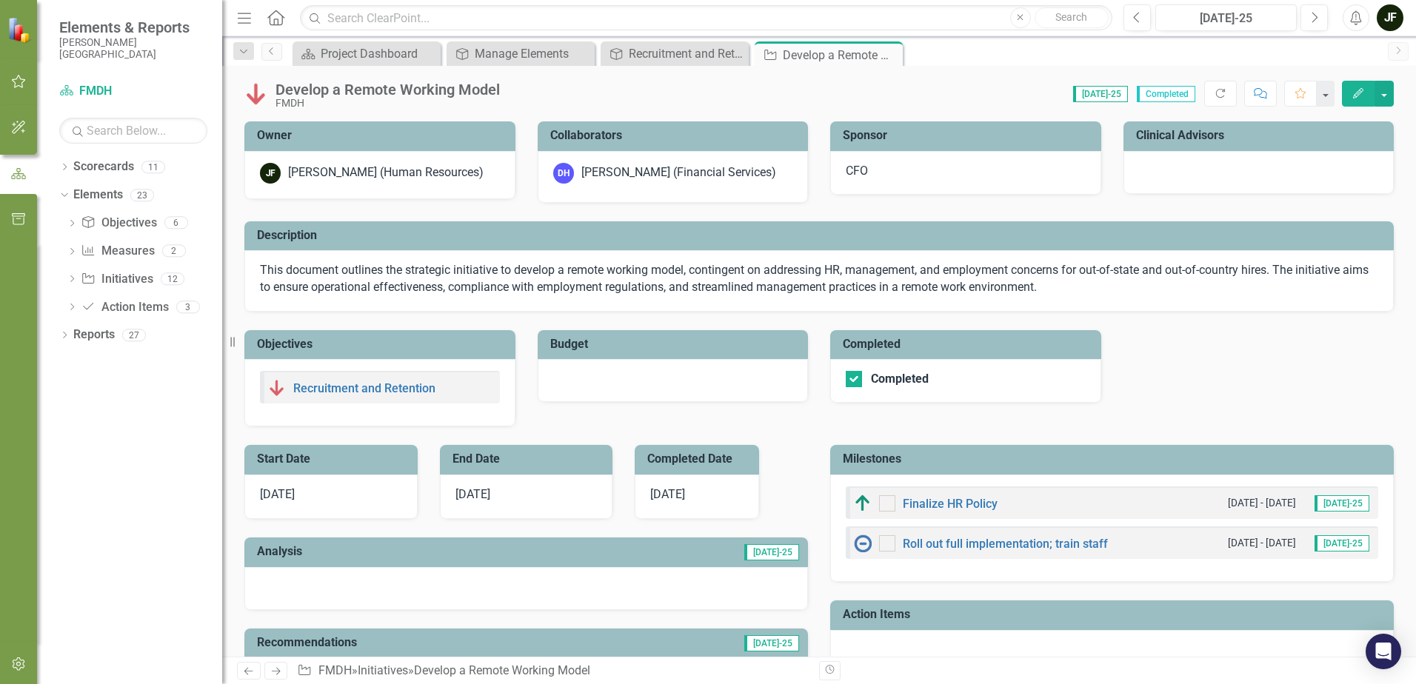
click at [490, 497] on span "[DATE]" at bounding box center [472, 494] width 35 height 14
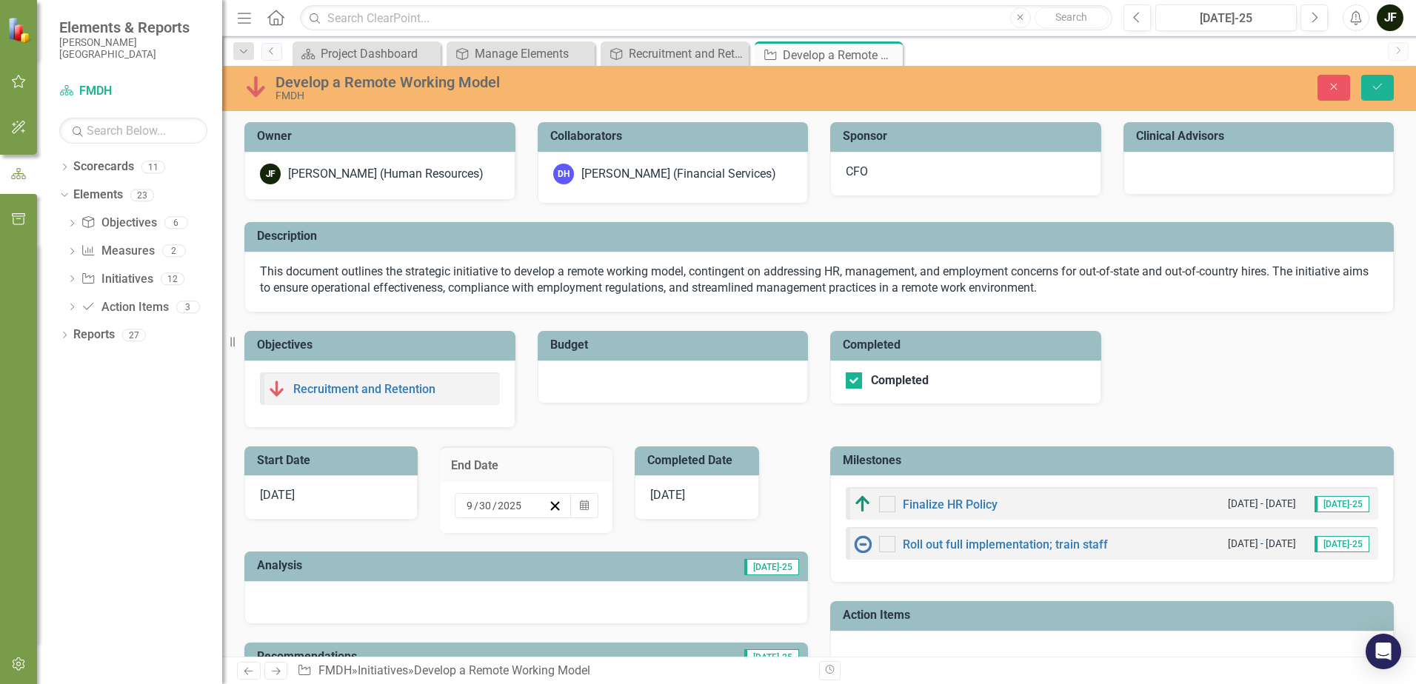
click at [600, 446] on div "End Date" at bounding box center [526, 464] width 173 height 36
click at [1336, 81] on button "Close" at bounding box center [1333, 88] width 33 height 26
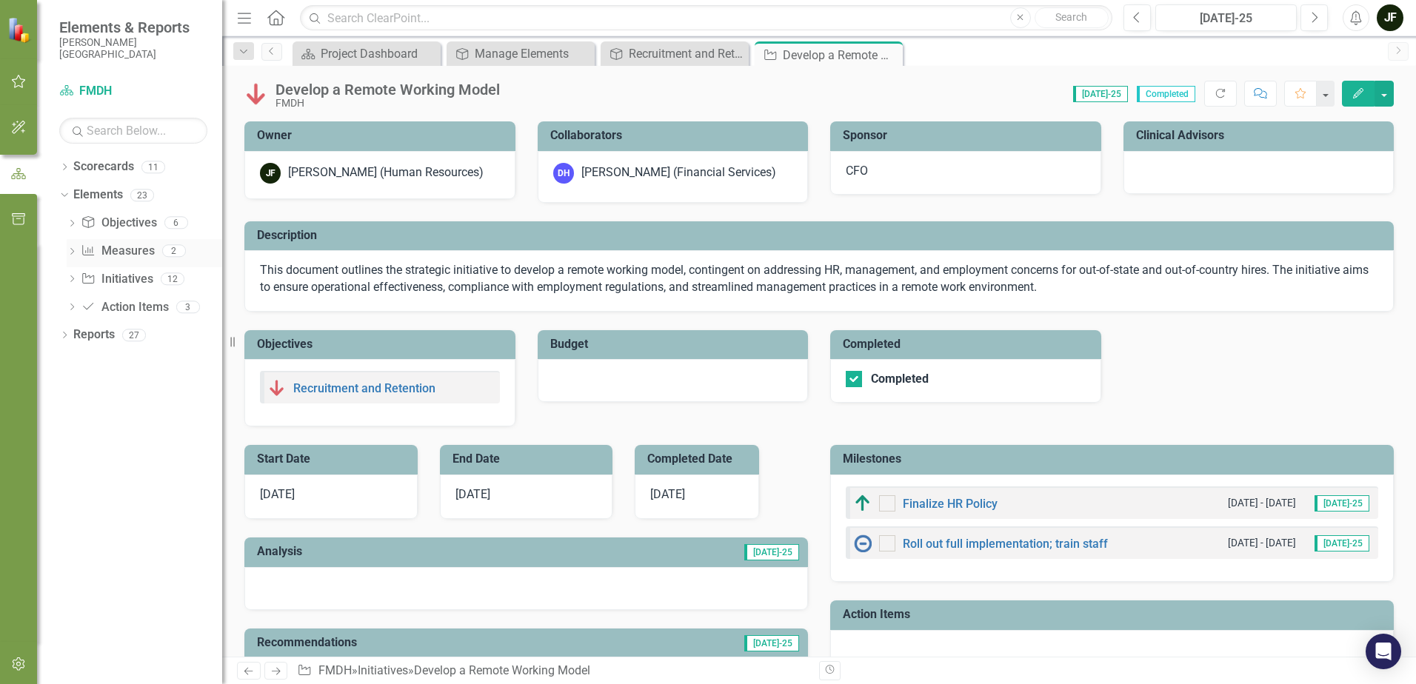
click at [126, 245] on link "Measure Measures" at bounding box center [117, 251] width 73 height 17
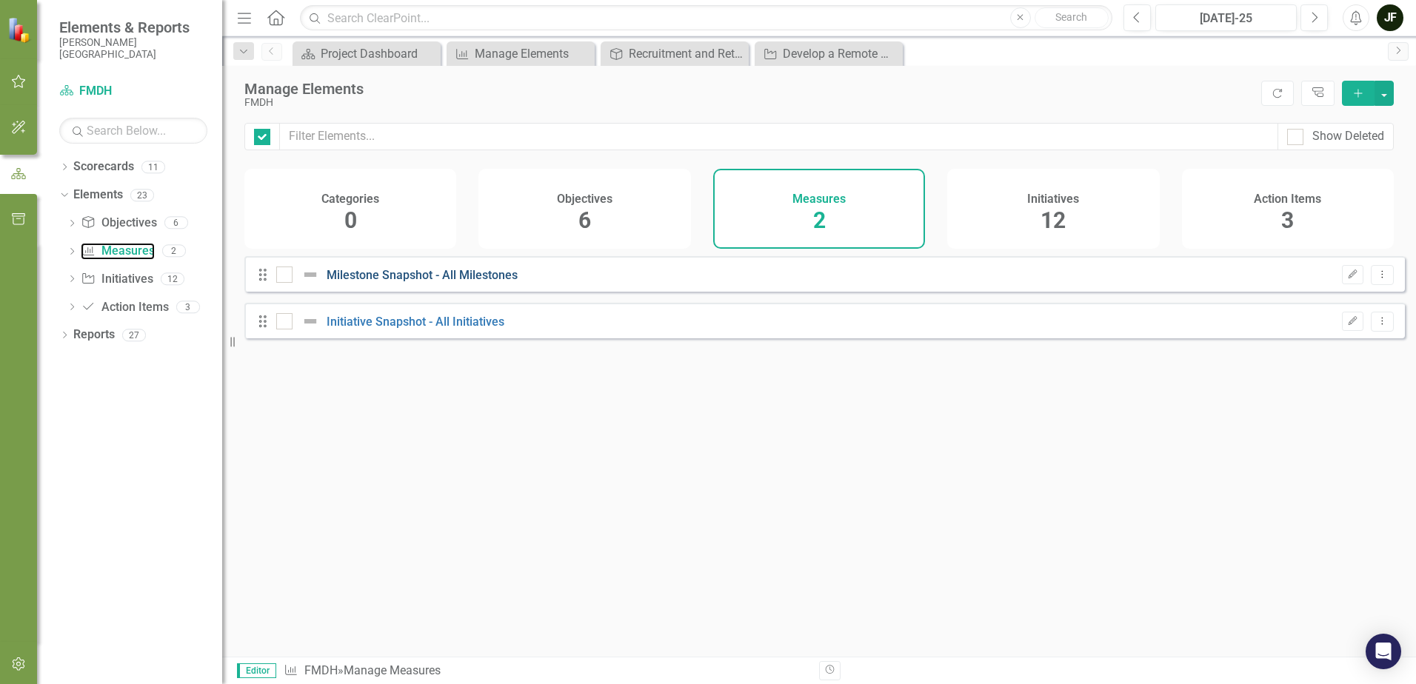
checkbox input "false"
click at [387, 282] on link "Milestone Snapshot - All Milestones" at bounding box center [421, 275] width 191 height 14
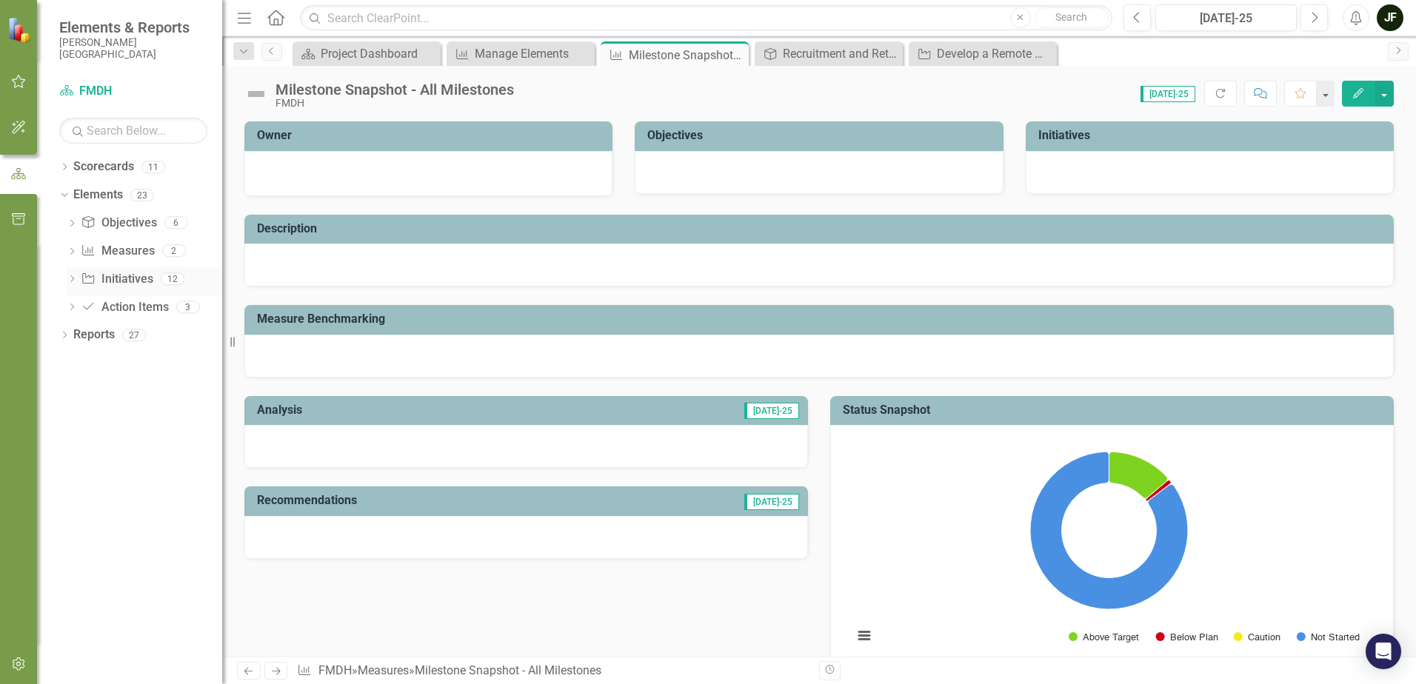
click at [127, 282] on link "Initiative Initiatives" at bounding box center [117, 279] width 72 height 17
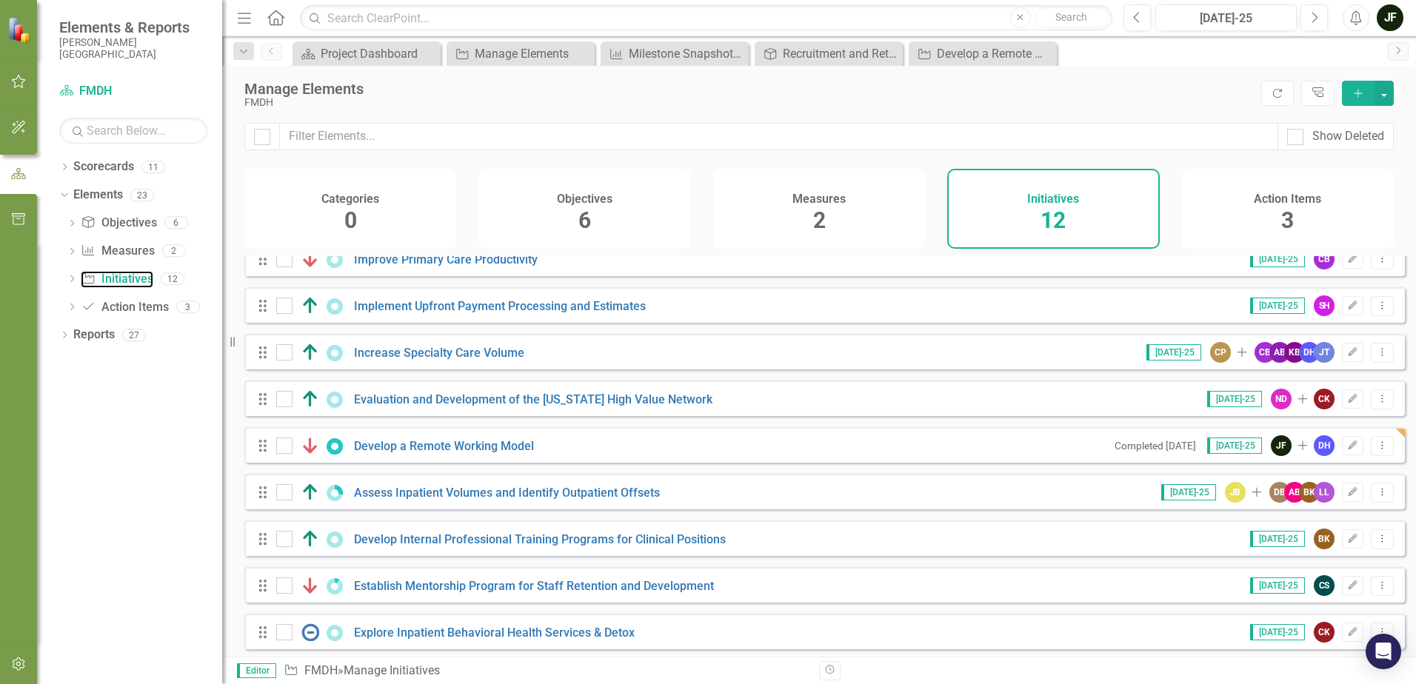
scroll to position [170, 0]
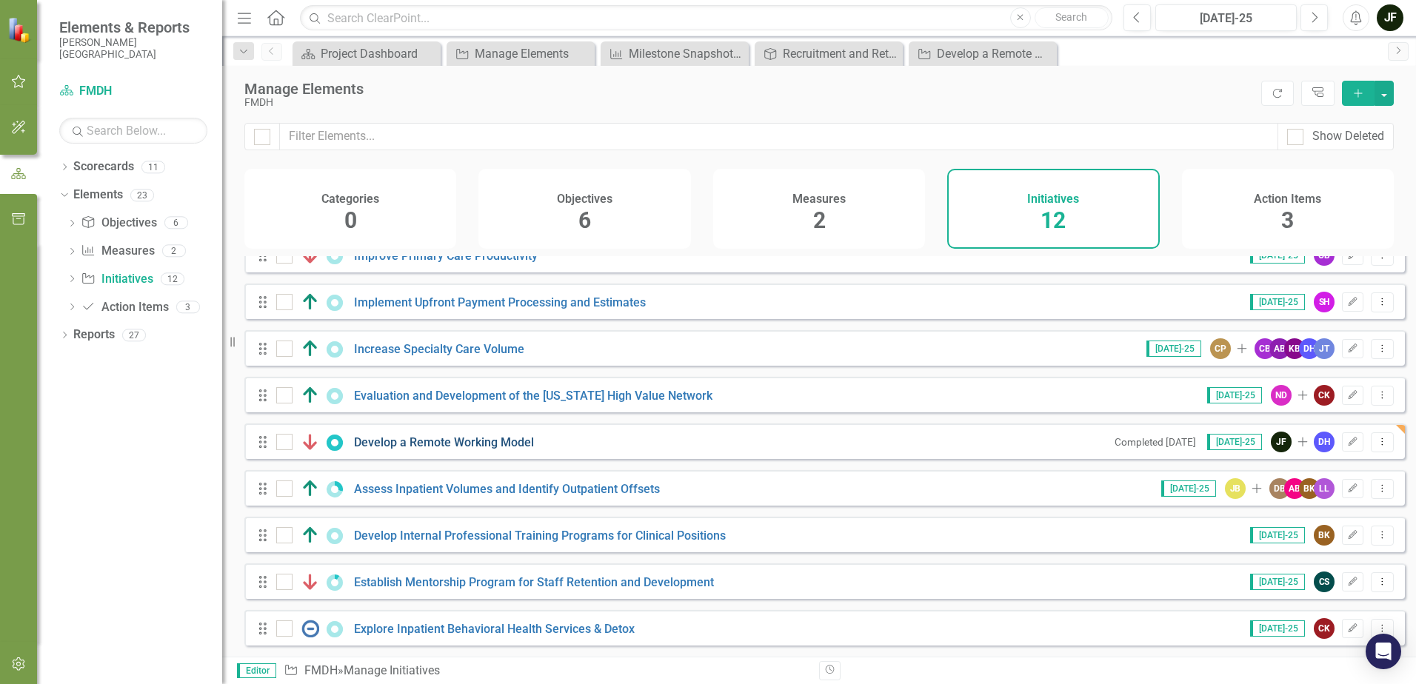
click at [410, 442] on link "Develop a Remote Working Model" at bounding box center [444, 442] width 180 height 14
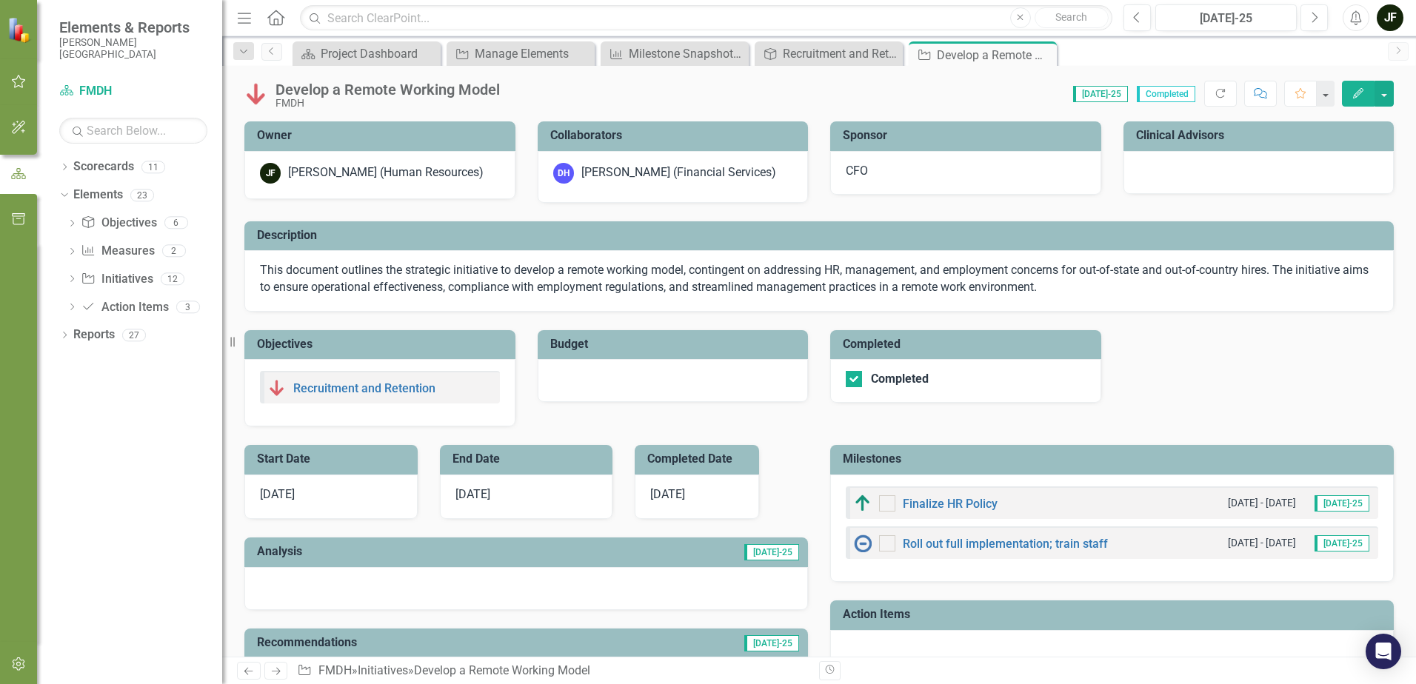
click at [282, 495] on span "[DATE]" at bounding box center [277, 494] width 35 height 14
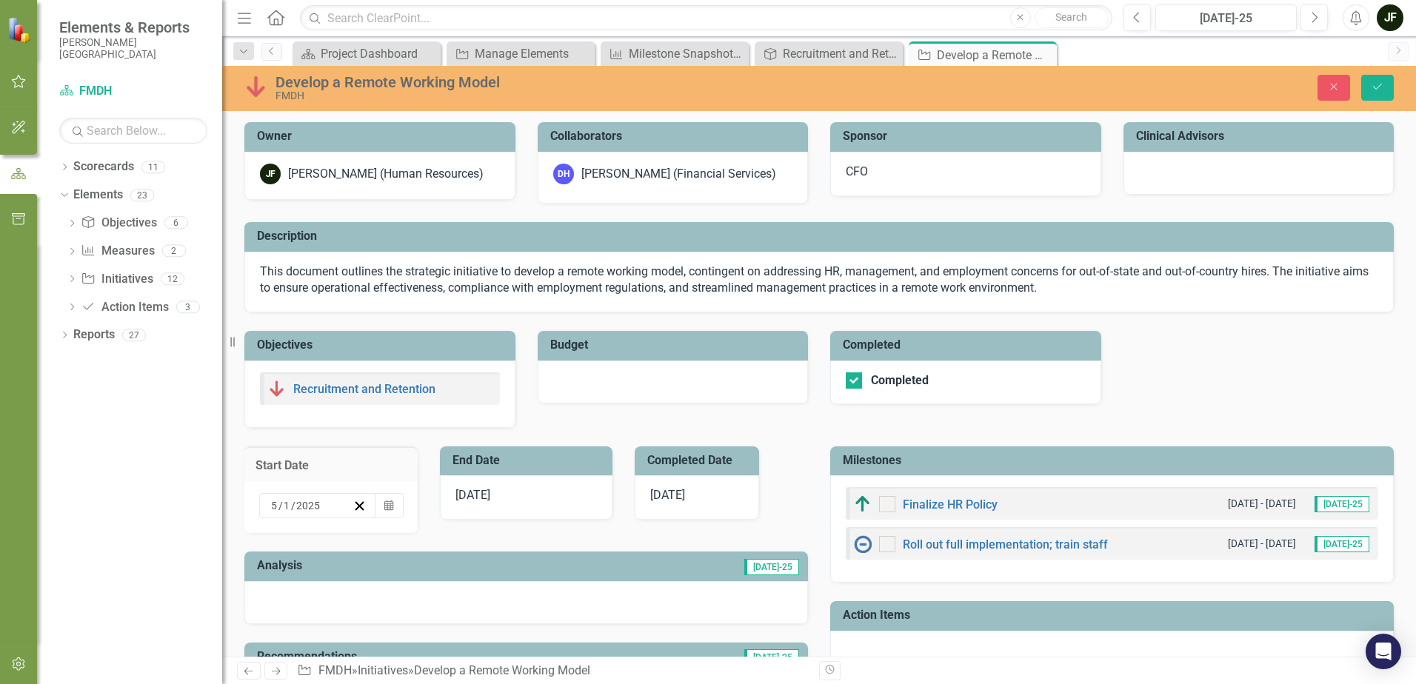
click at [278, 503] on input "5" at bounding box center [274, 505] width 8 height 15
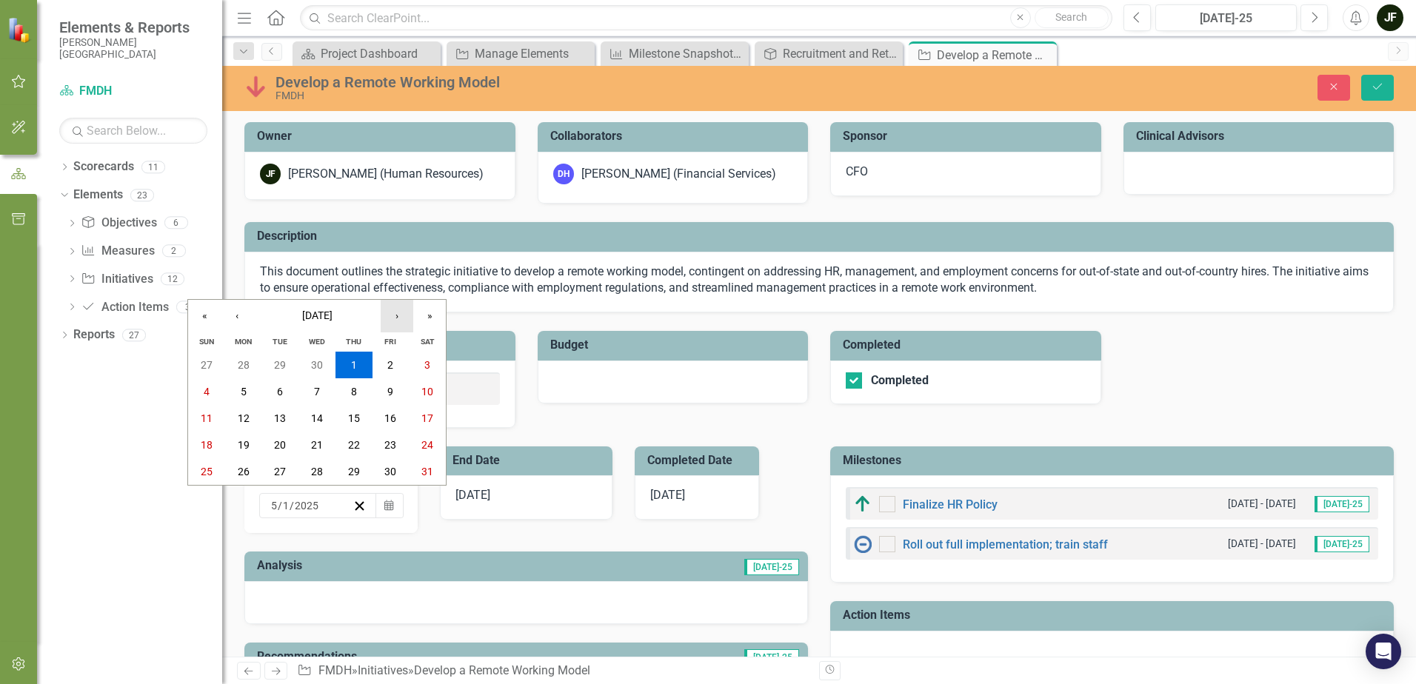
click at [397, 321] on button "›" at bounding box center [397, 316] width 33 height 33
click at [291, 365] on button "1" at bounding box center [279, 365] width 37 height 27
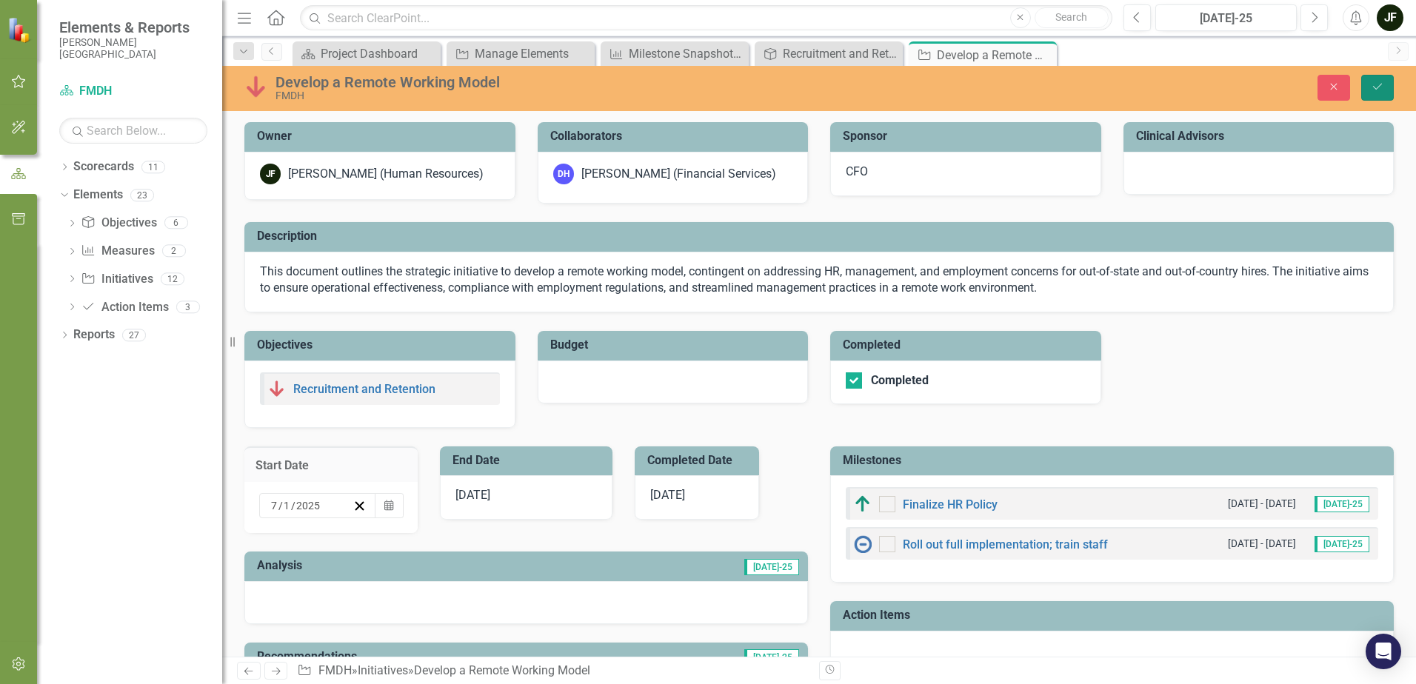
click at [1379, 90] on icon "Save" at bounding box center [1376, 86] width 13 height 10
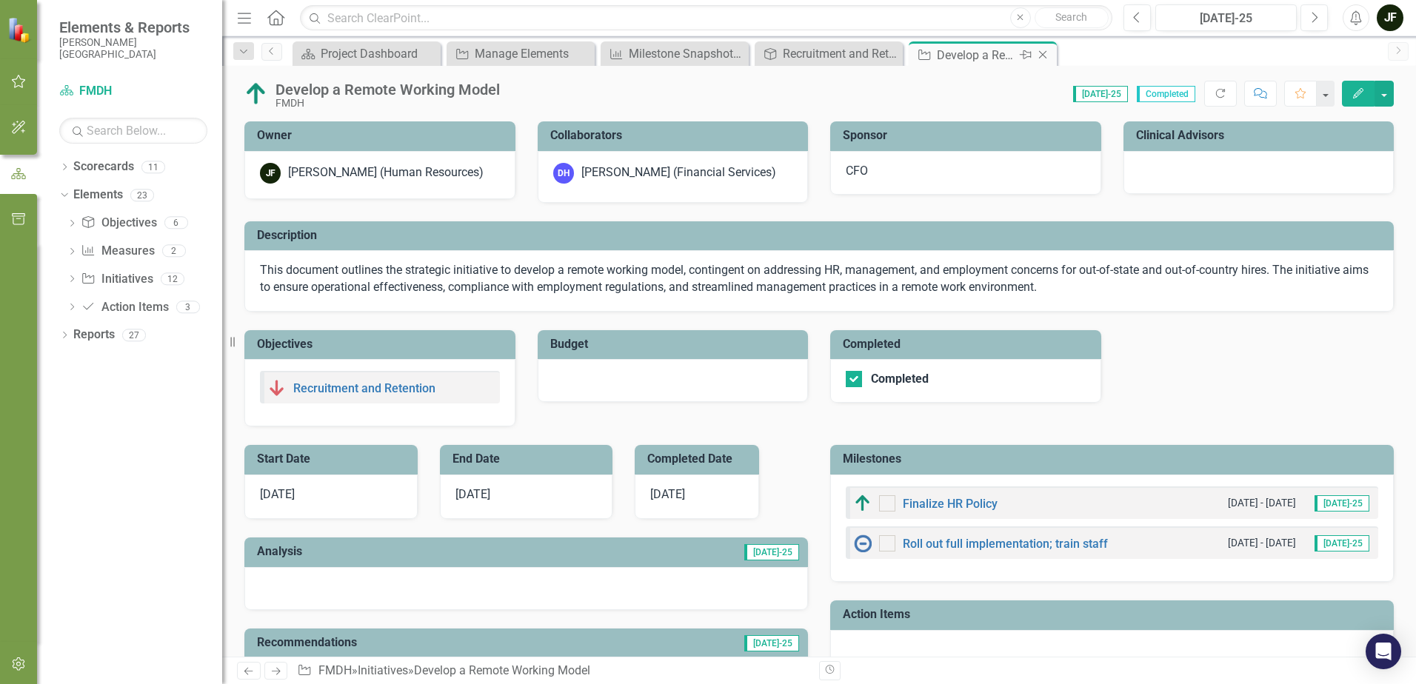
click at [1043, 56] on icon at bounding box center [1043, 55] width 8 height 8
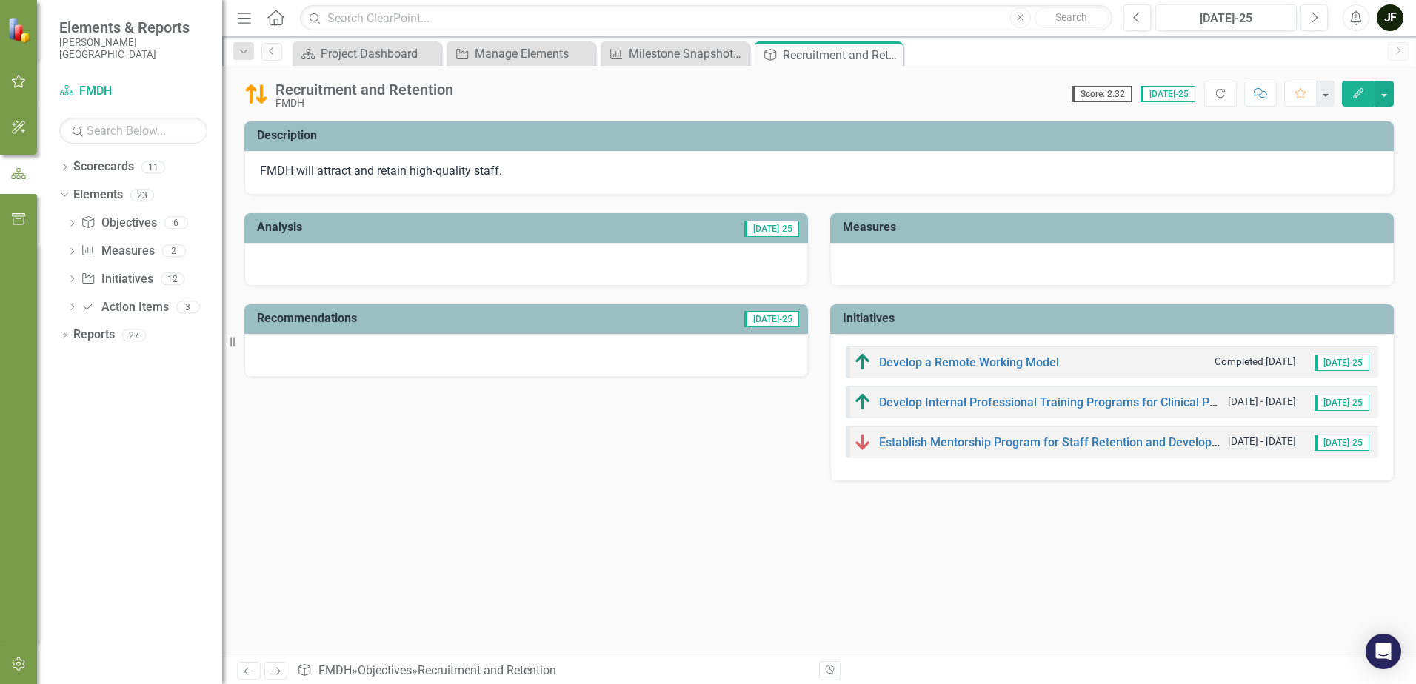
click at [0, 0] on icon "Close" at bounding box center [0, 0] width 0 height 0
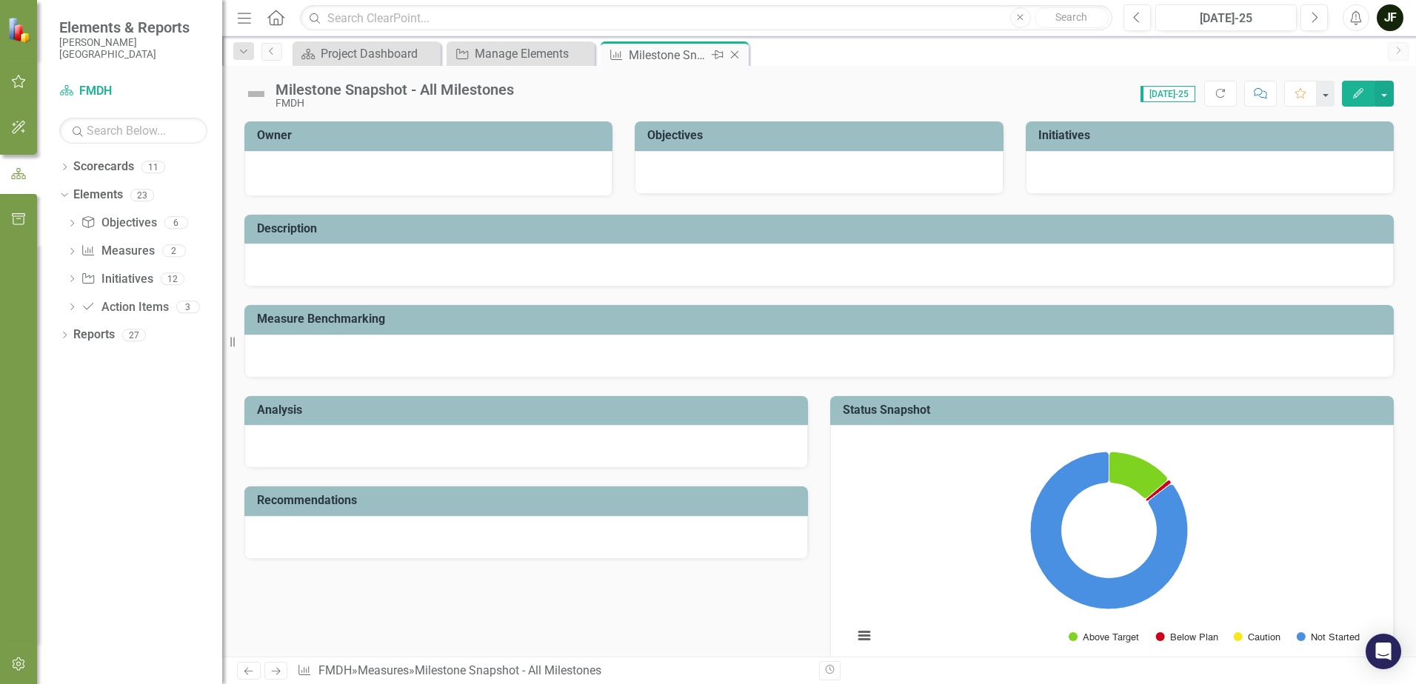
click at [732, 53] on icon at bounding box center [735, 55] width 8 height 8
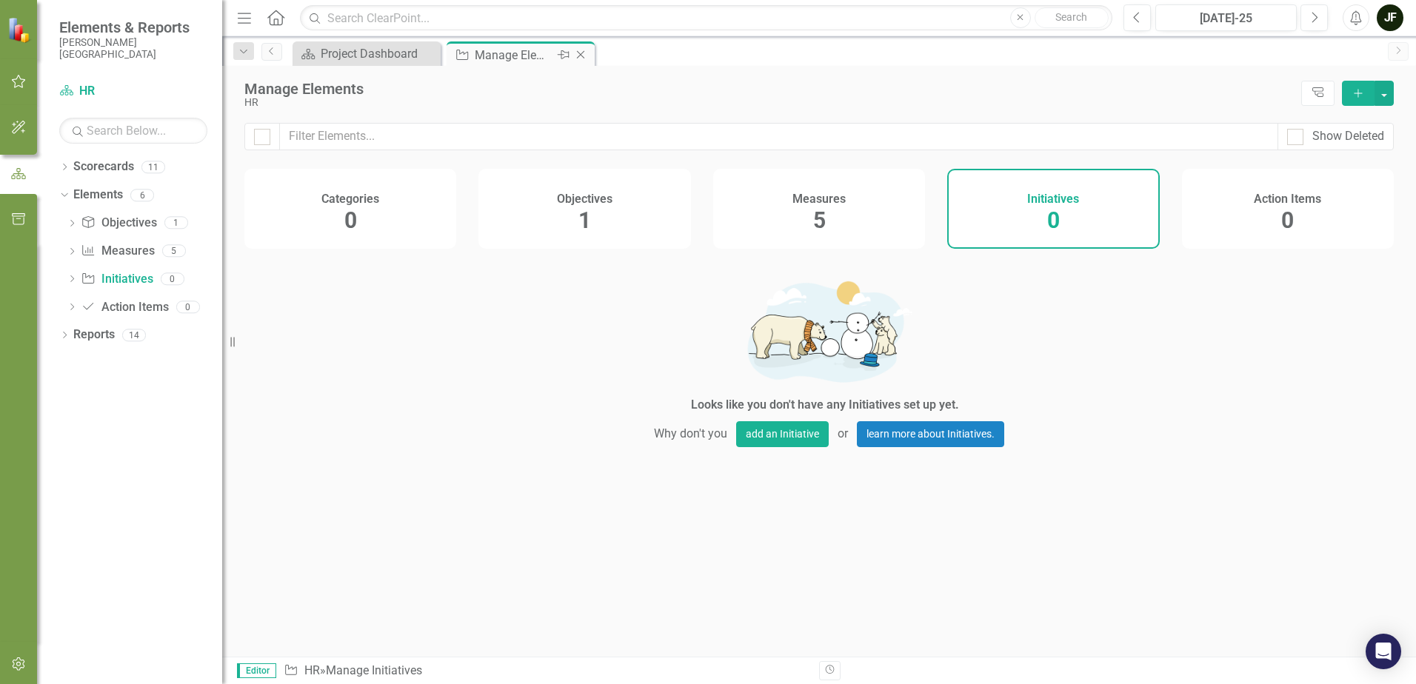
click at [581, 55] on icon "Close" at bounding box center [580, 55] width 15 height 12
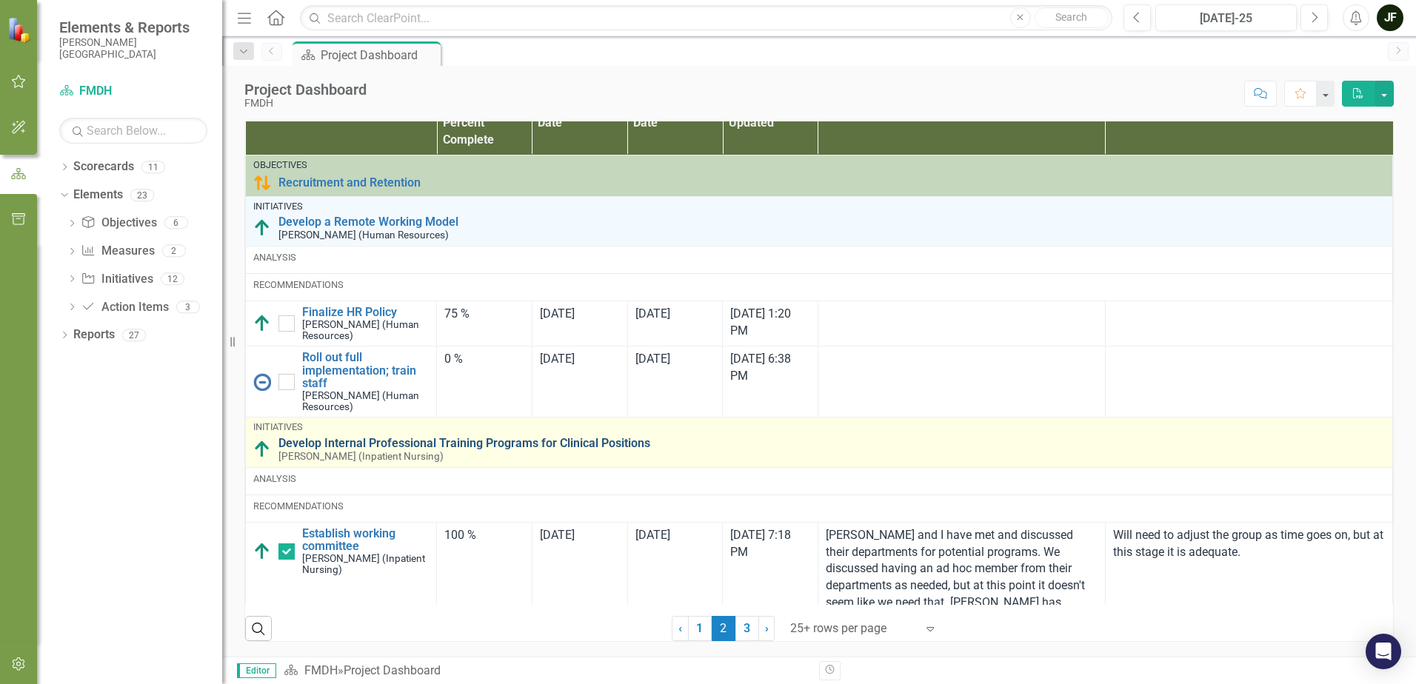
scroll to position [888, 0]
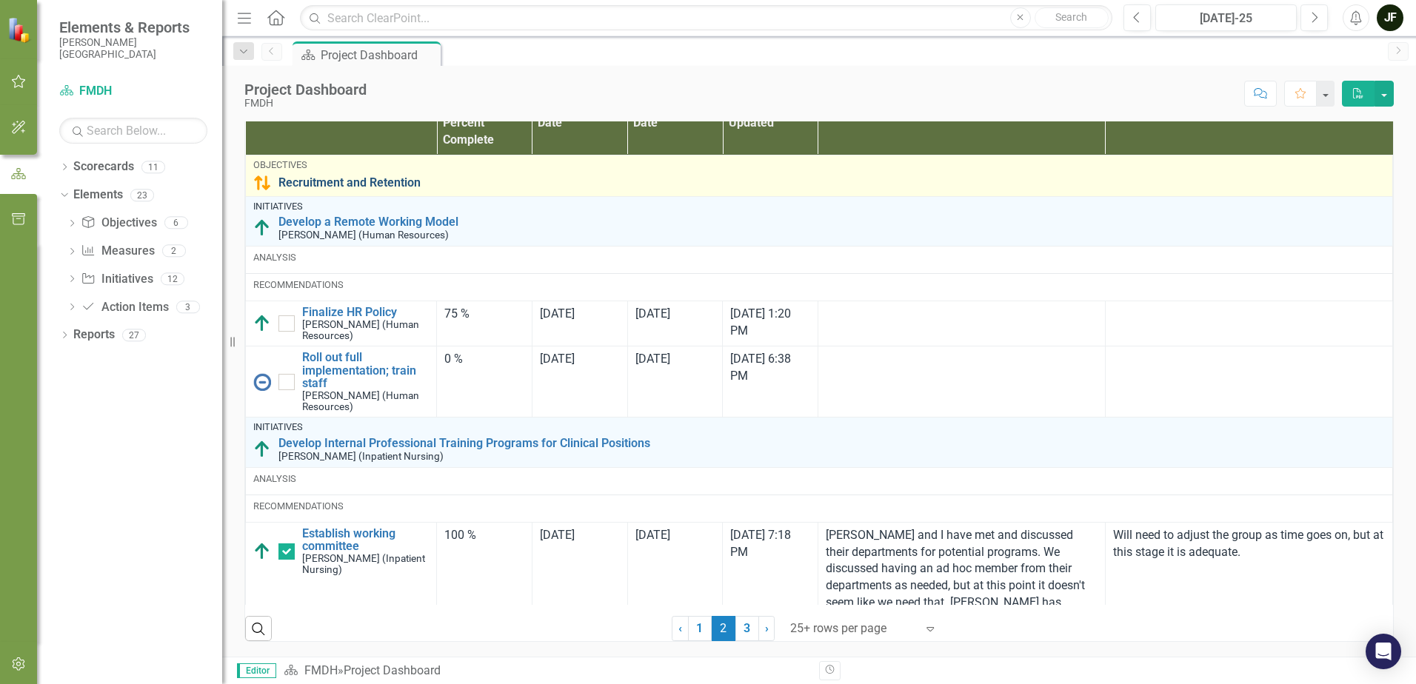
click at [386, 190] on link "Recruitment and Retention" at bounding box center [831, 182] width 1106 height 13
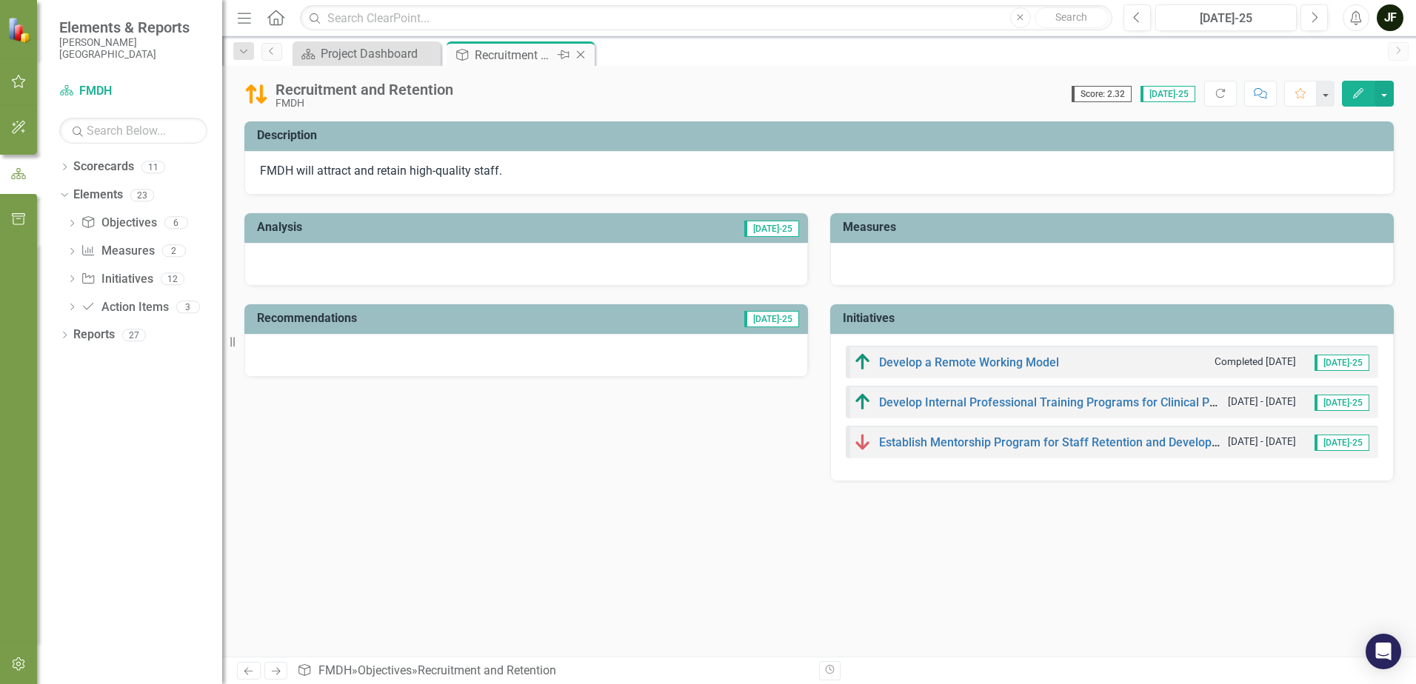
click at [586, 55] on icon "Close" at bounding box center [580, 55] width 15 height 12
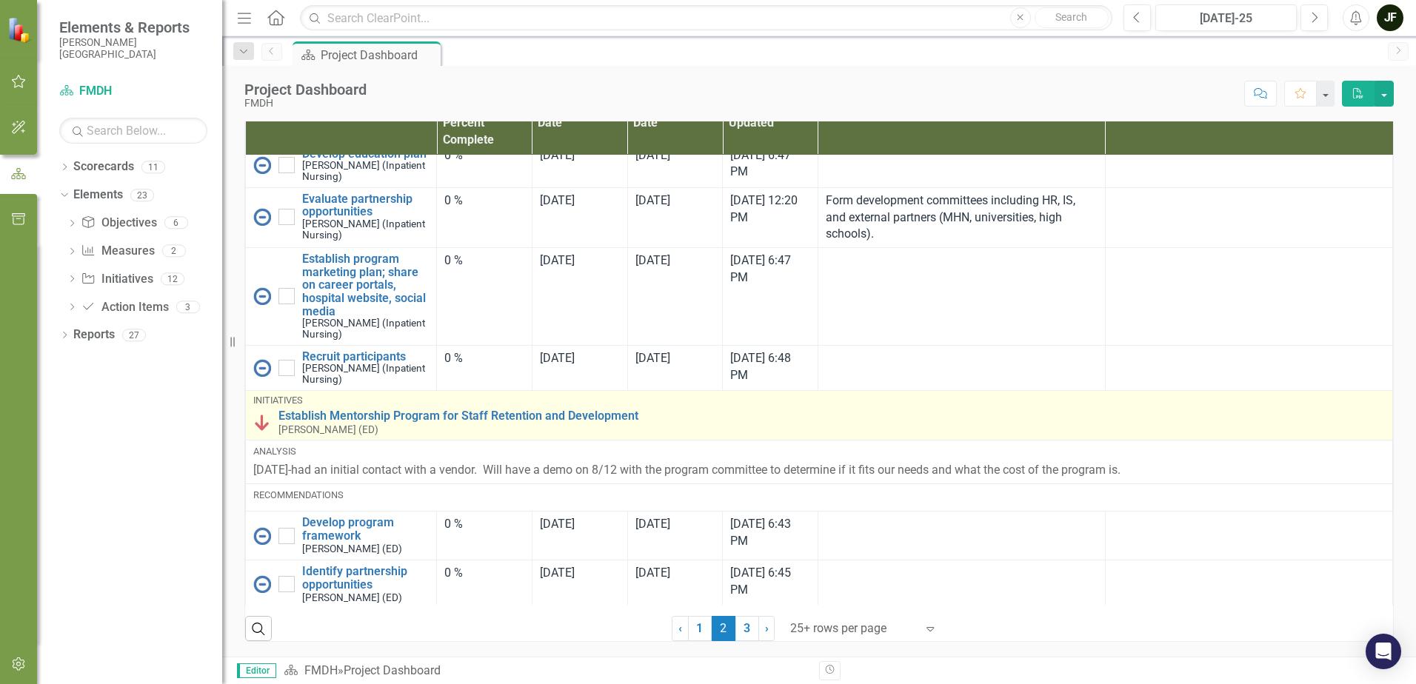
scroll to position [1036, 0]
